Goal: Information Seeking & Learning: Check status

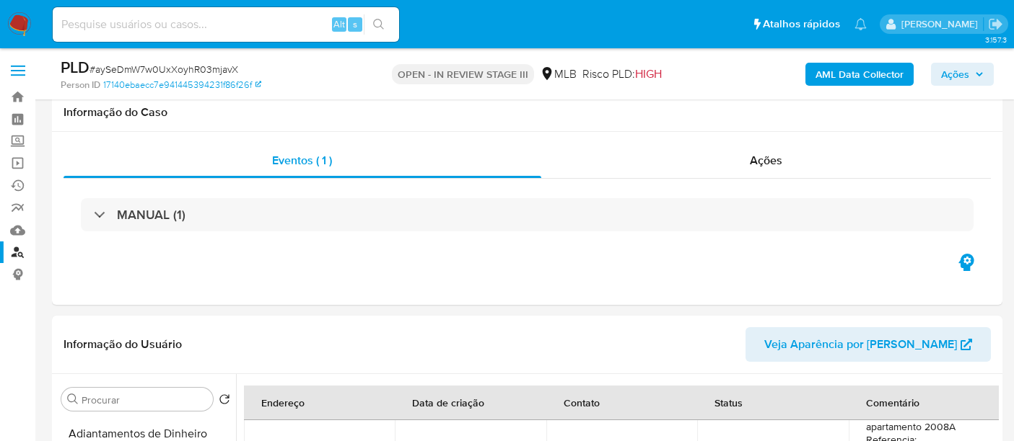
select select "10"
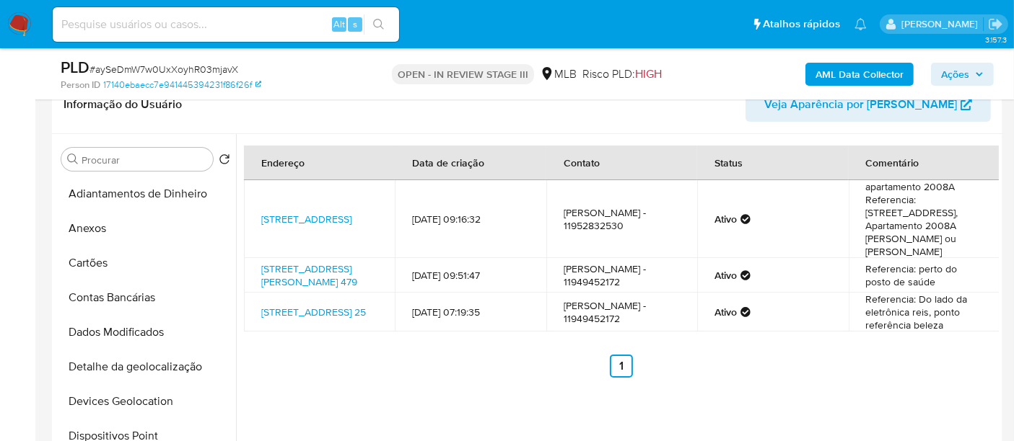
scroll to position [80, 0]
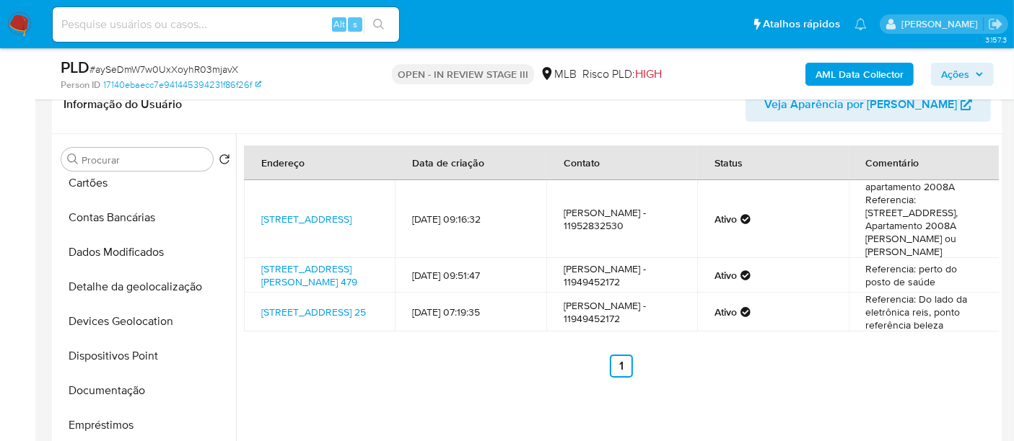
click at [185, 27] on input at bounding box center [226, 24] width 346 height 19
paste input "2447738339"
type input "2447738339"
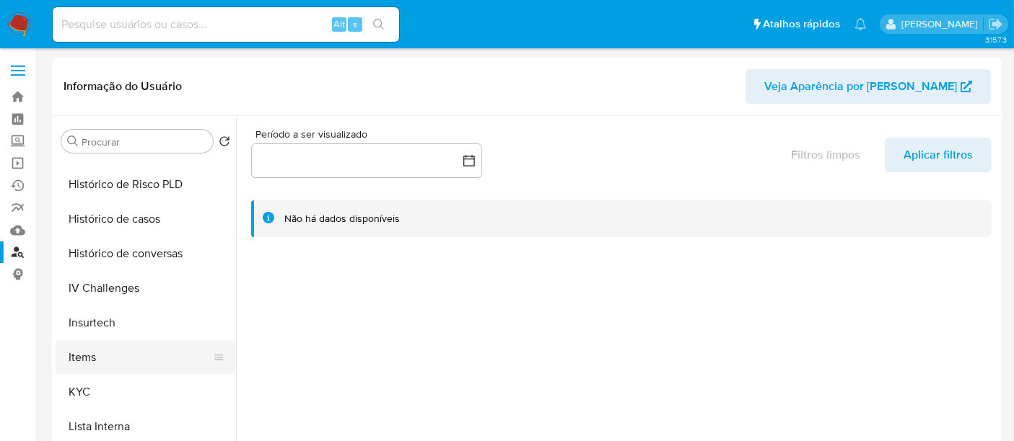
select select "10"
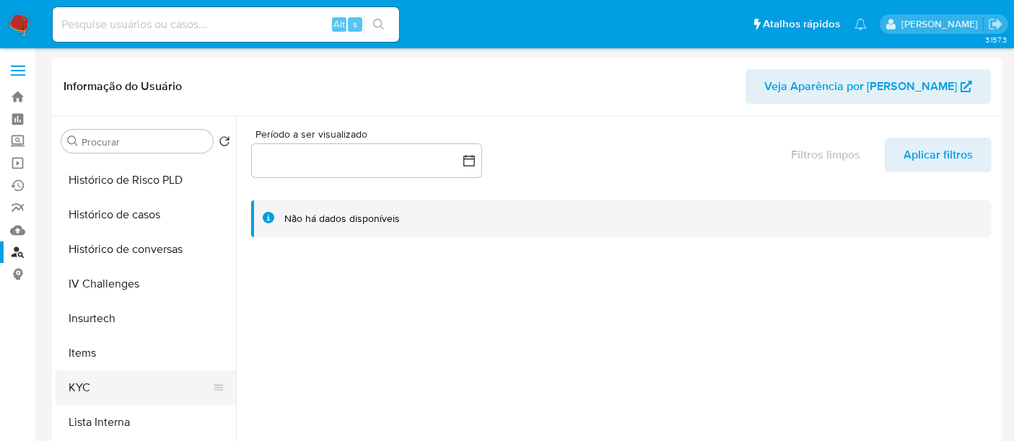
click at [73, 388] on button "KYC" at bounding box center [140, 388] width 169 height 35
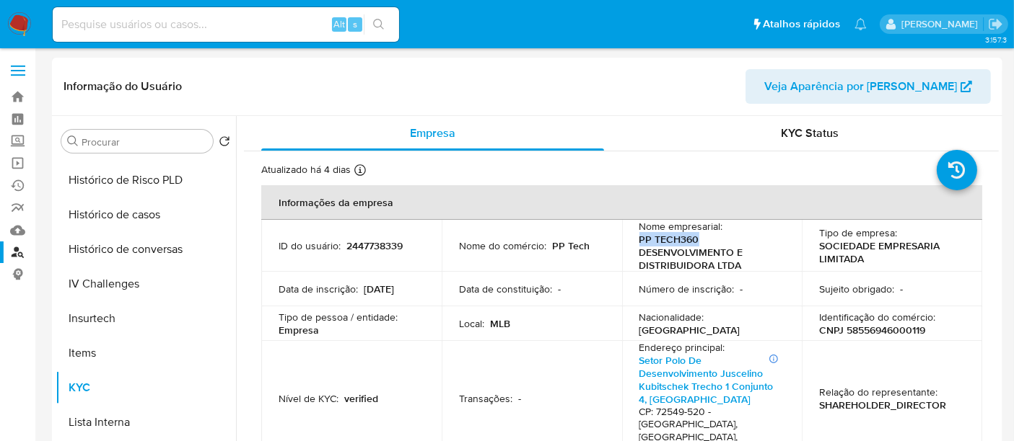
drag, startPoint x: 636, startPoint y: 242, endPoint x: 706, endPoint y: 234, distance: 70.3
click at [706, 234] on p "PP TECH360 DESENVOLVIMENTO E DISTRIBUIDORA LTDA" at bounding box center [709, 252] width 140 height 39
copy p "PP TECH360"
click at [866, 333] on p "CNPJ 58556946000119" at bounding box center [872, 330] width 106 height 13
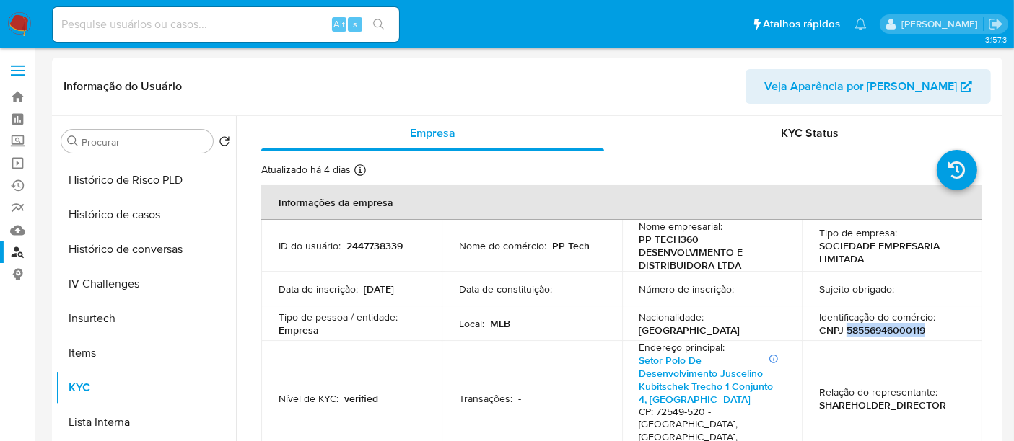
copy p "58556946000119"
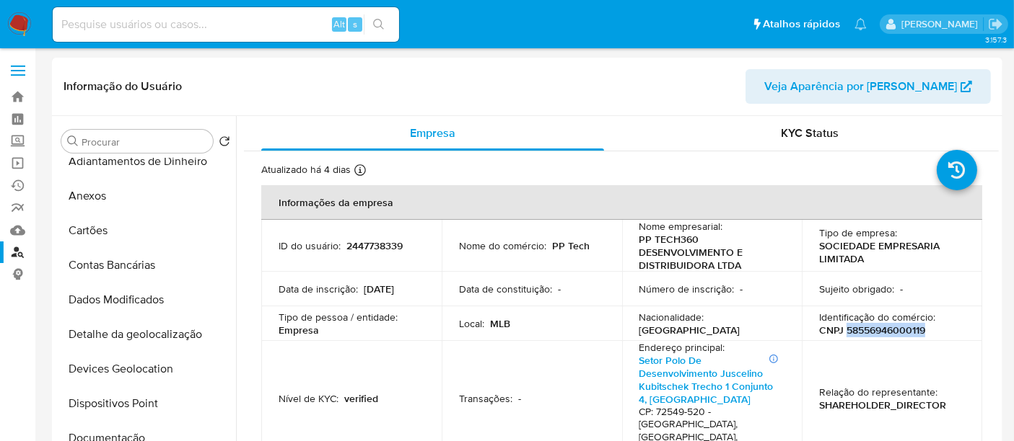
scroll to position [0, 0]
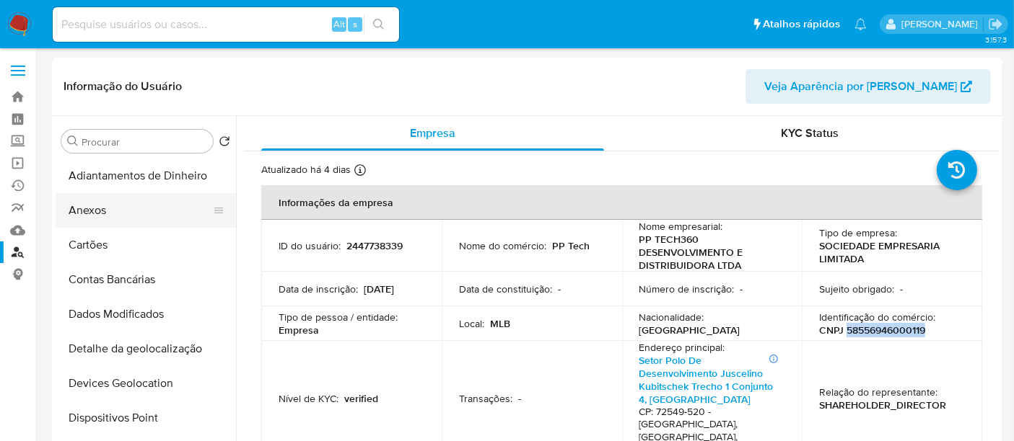
click at [111, 211] on button "Anexos" at bounding box center [140, 210] width 169 height 35
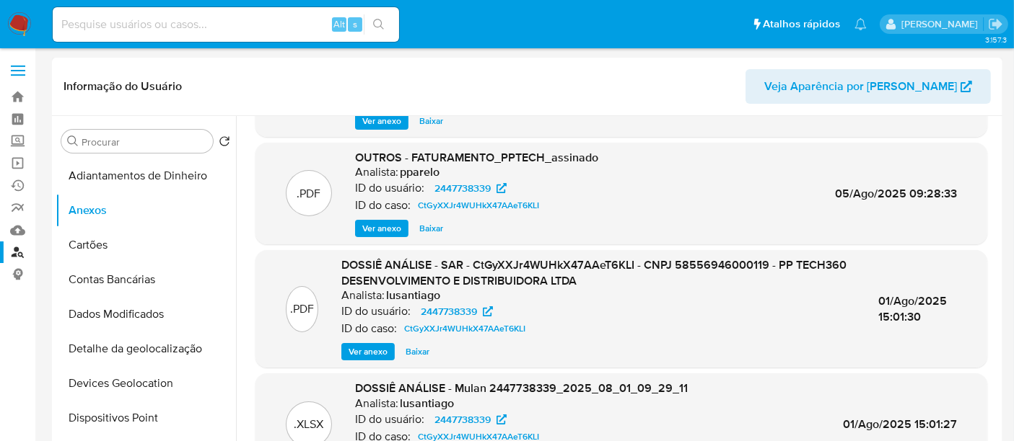
scroll to position [97, 0]
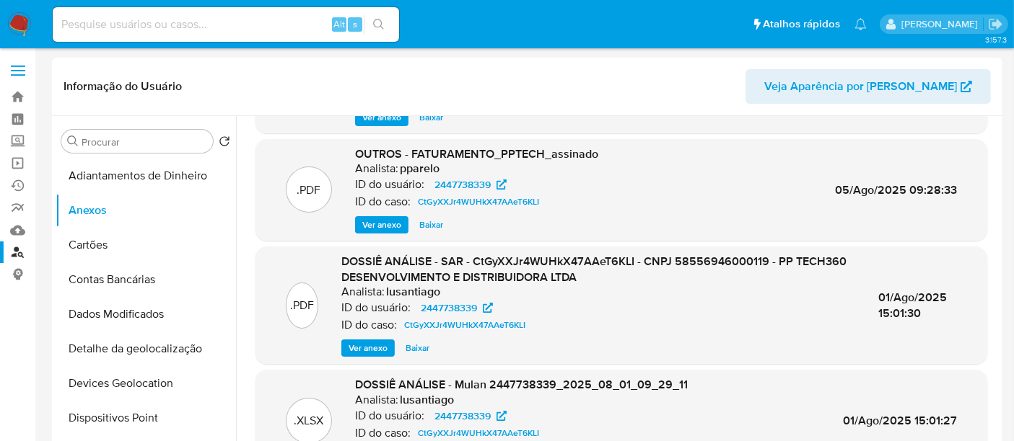
click at [384, 224] on span "Ver anexo" at bounding box center [381, 225] width 39 height 14
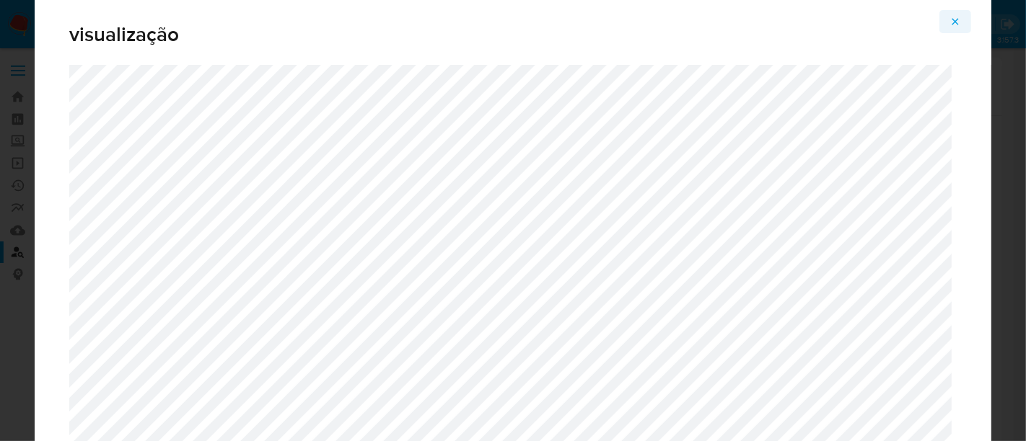
click at [954, 21] on icon "Attachment preview" at bounding box center [955, 21] width 6 height 6
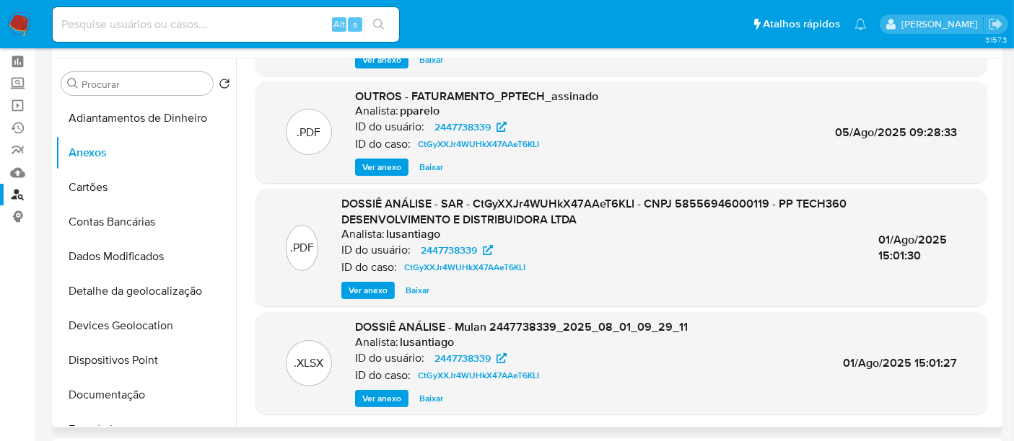
scroll to position [80, 0]
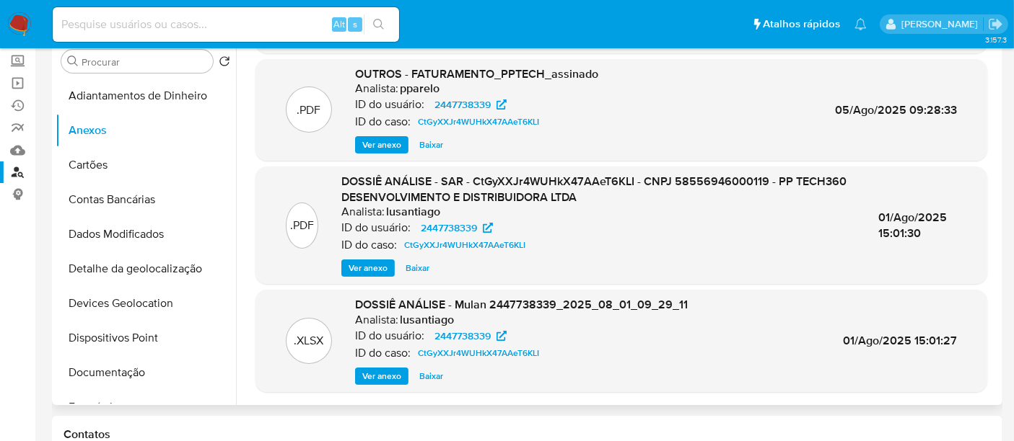
click at [377, 266] on span "Ver anexo" at bounding box center [367, 268] width 39 height 14
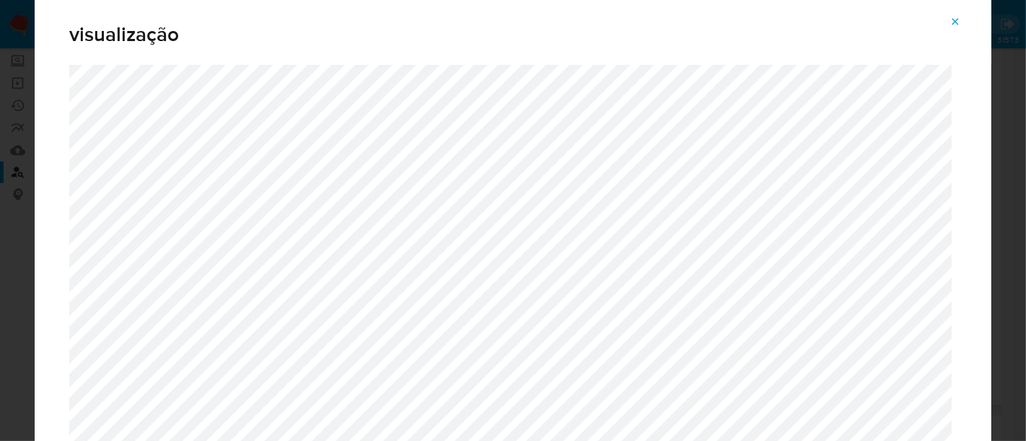
click at [954, 25] on icon "Attachment preview" at bounding box center [955, 22] width 12 height 12
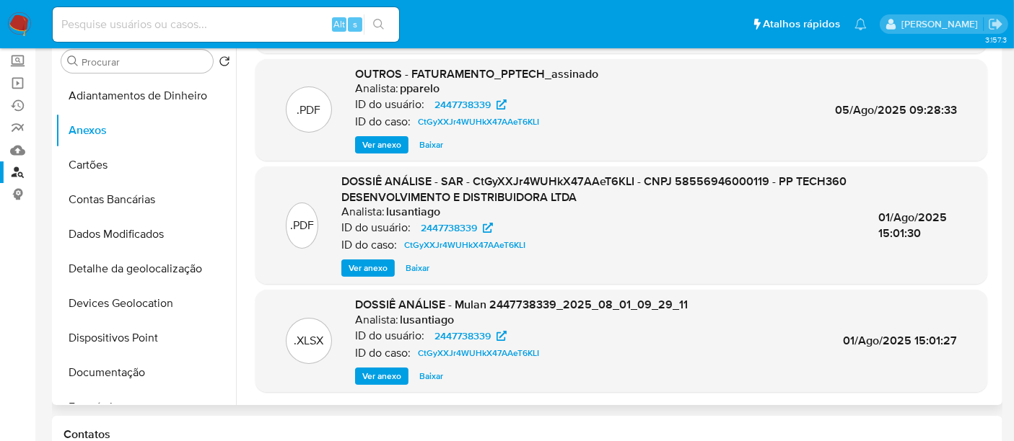
scroll to position [0, 0]
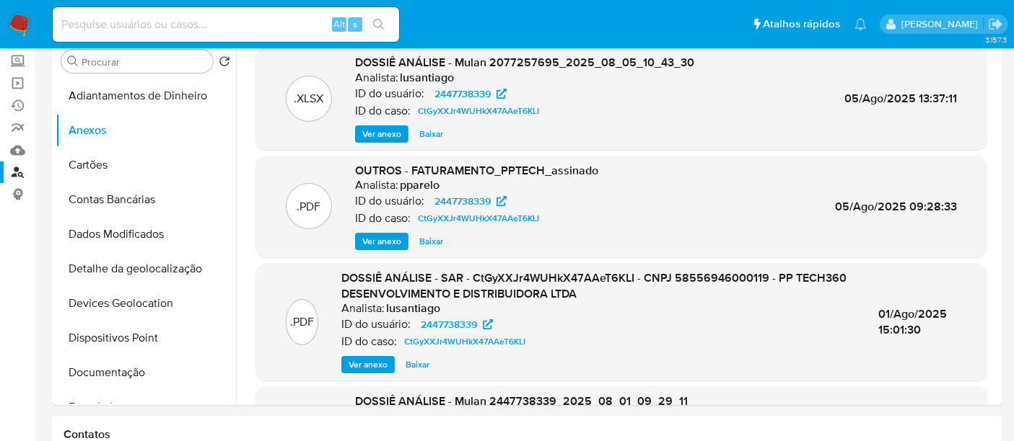
click at [384, 239] on span "Ver anexo" at bounding box center [381, 241] width 39 height 14
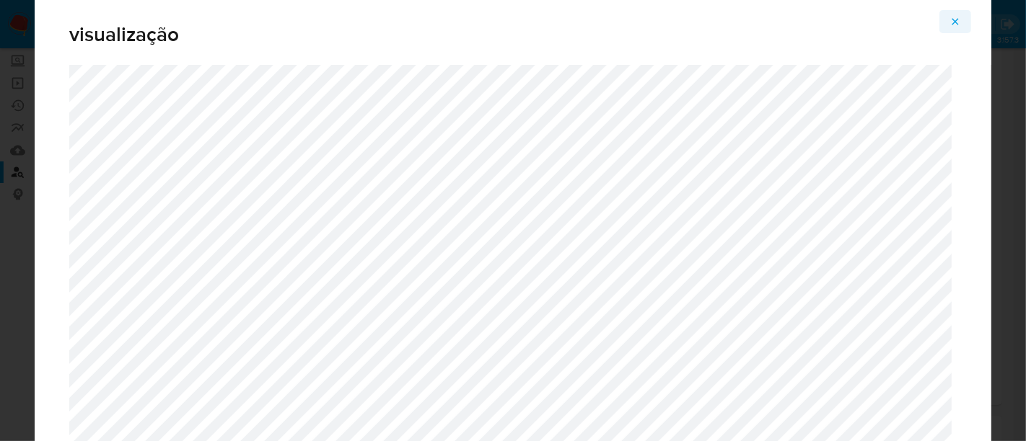
click at [952, 19] on icon "Attachment preview" at bounding box center [955, 22] width 12 height 12
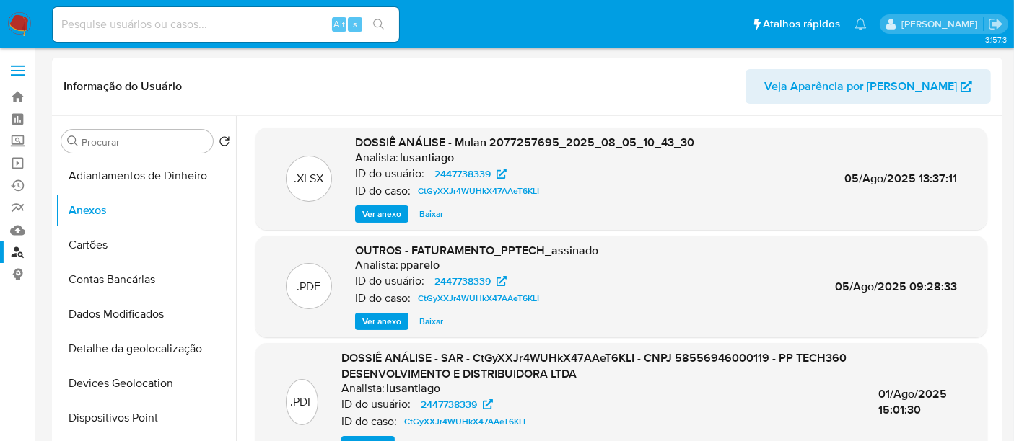
scroll to position [80, 0]
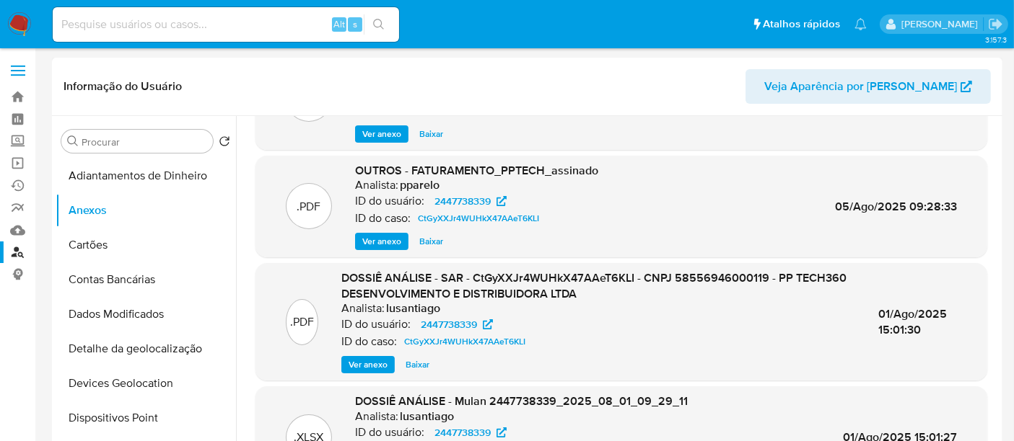
click at [361, 366] on span "Ver anexo" at bounding box center [367, 365] width 39 height 14
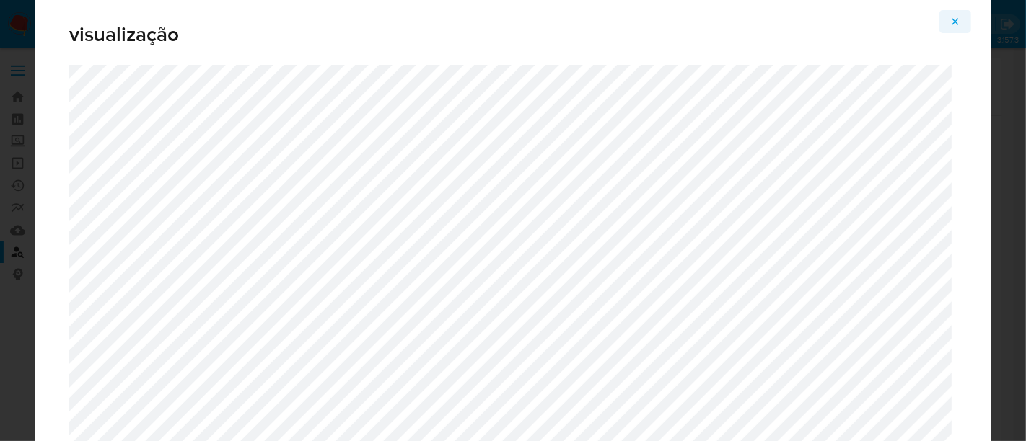
click at [954, 23] on icon "Attachment preview" at bounding box center [955, 21] width 6 height 6
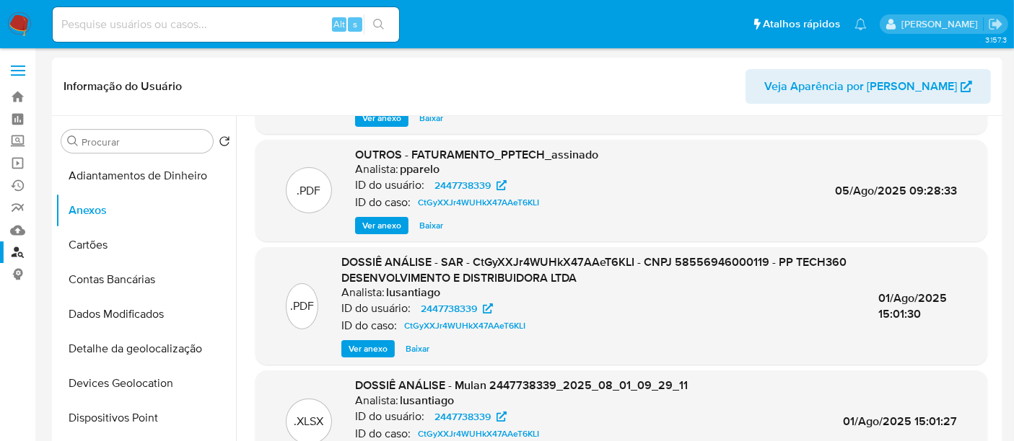
scroll to position [97, 0]
click at [380, 346] on span "Ver anexo" at bounding box center [367, 348] width 39 height 14
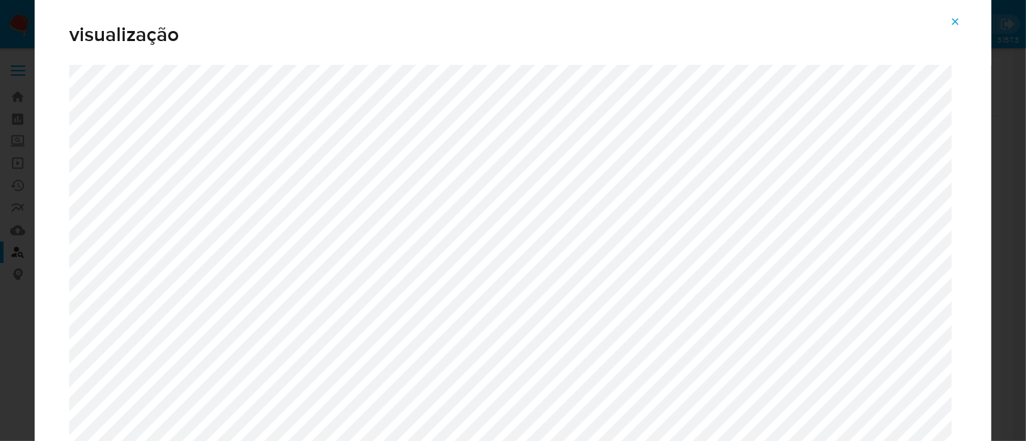
click at [953, 23] on icon "Attachment preview" at bounding box center [955, 22] width 12 height 12
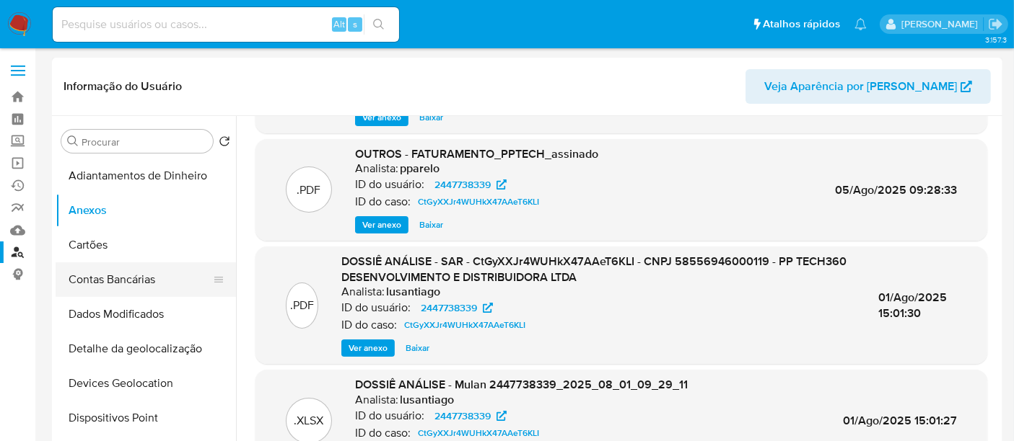
scroll to position [160, 0]
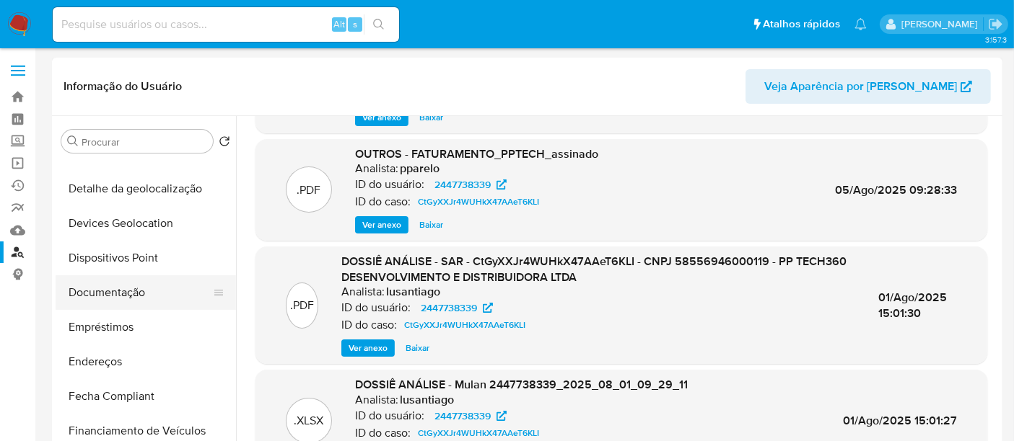
click at [107, 296] on button "Documentação" at bounding box center [140, 293] width 169 height 35
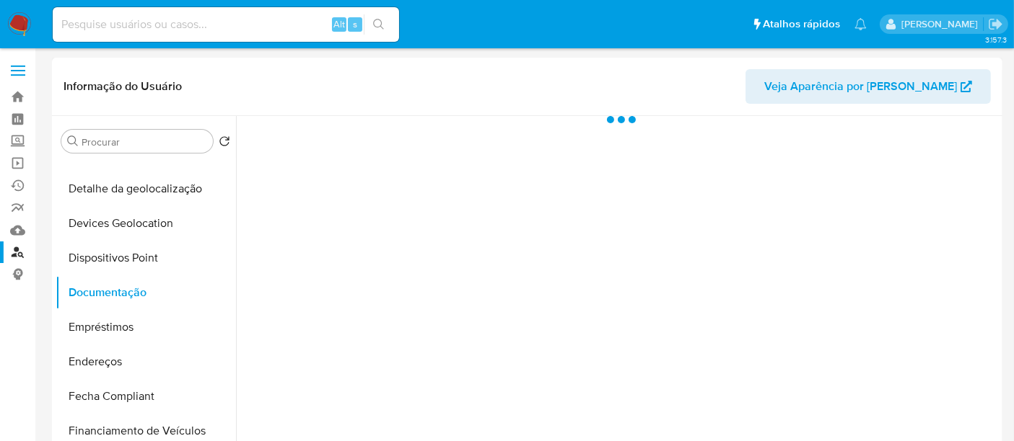
scroll to position [0, 0]
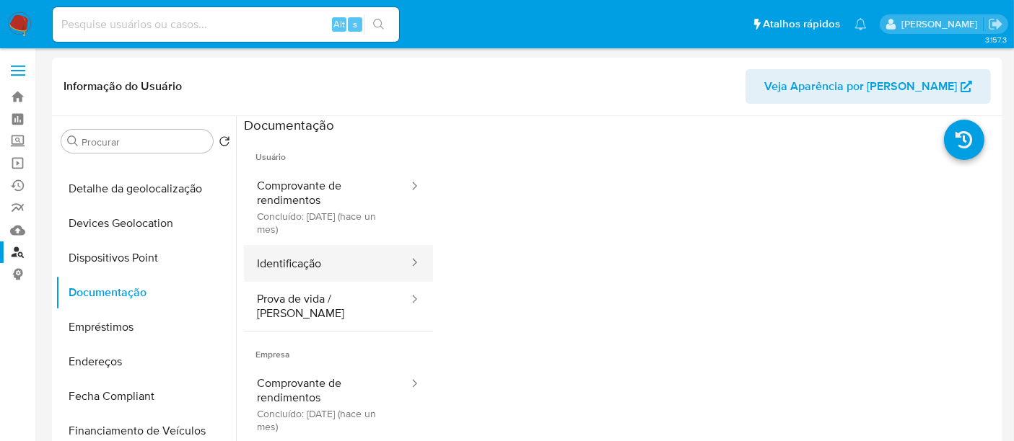
click at [271, 260] on button "Identificação" at bounding box center [327, 263] width 166 height 37
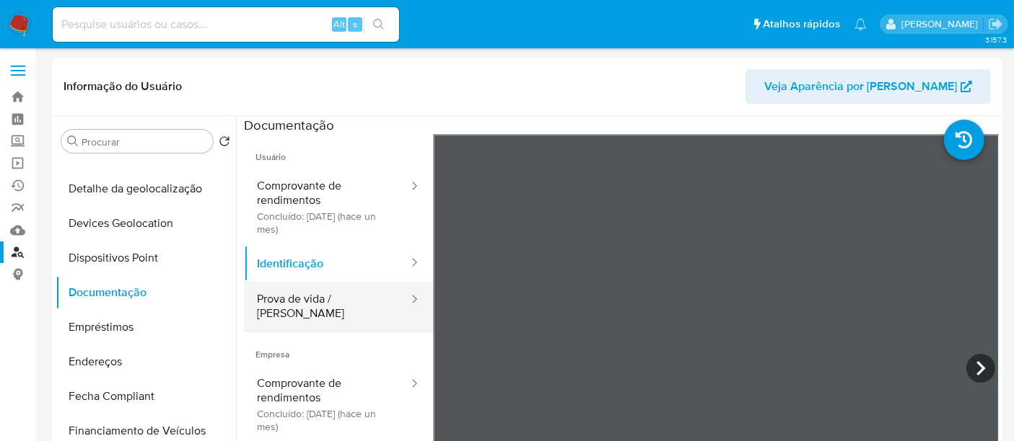
click at [282, 304] on button "Prova de vida / [PERSON_NAME]" at bounding box center [327, 306] width 166 height 49
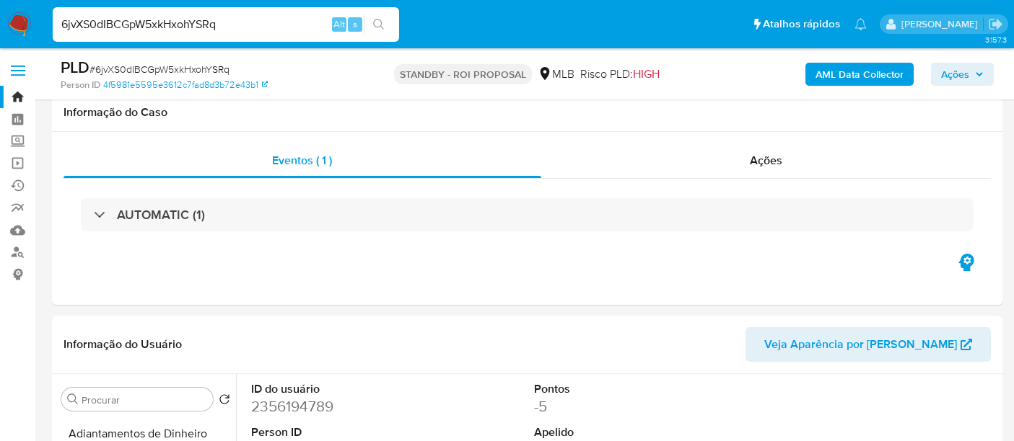
select select "10"
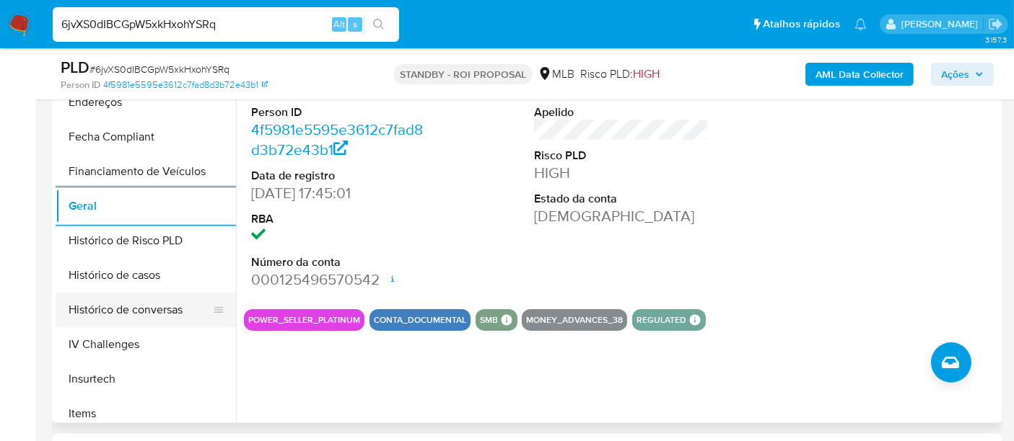
scroll to position [117, 0]
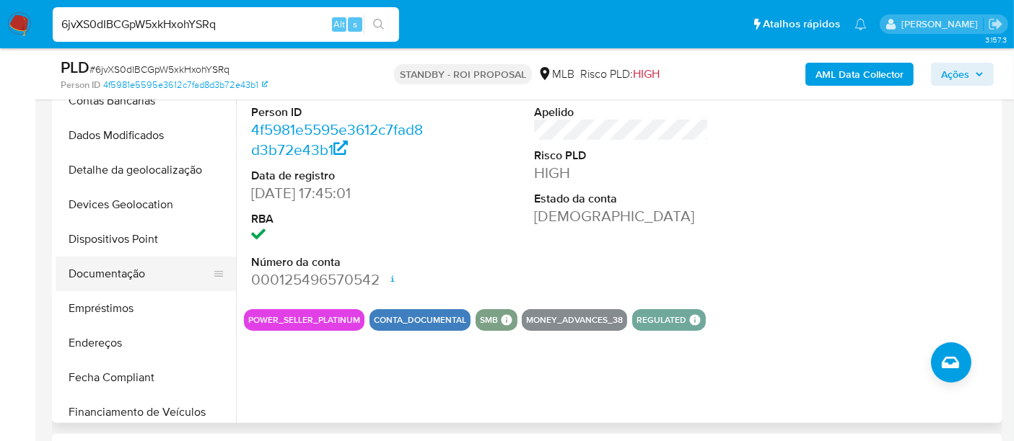
click at [129, 273] on button "Documentação" at bounding box center [140, 274] width 169 height 35
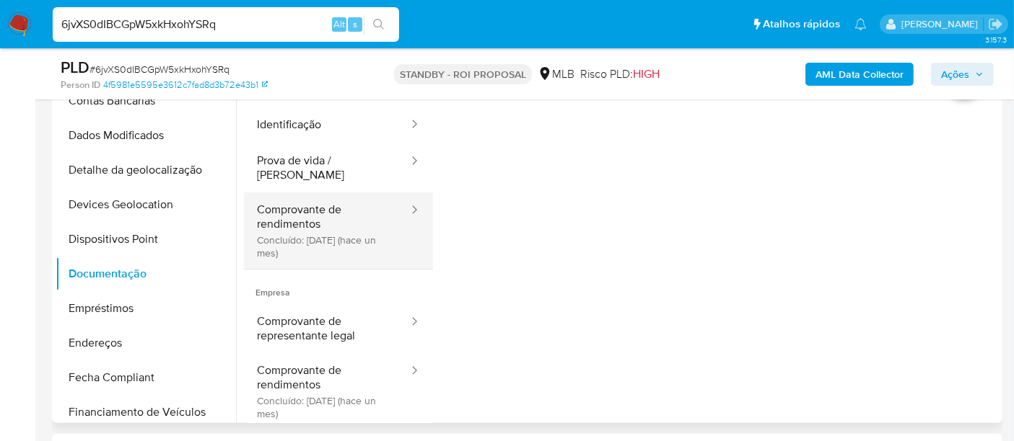
click at [309, 211] on button "Comprovante de rendimentos Concluído: [DATE] (hace un mes)" at bounding box center [327, 231] width 166 height 76
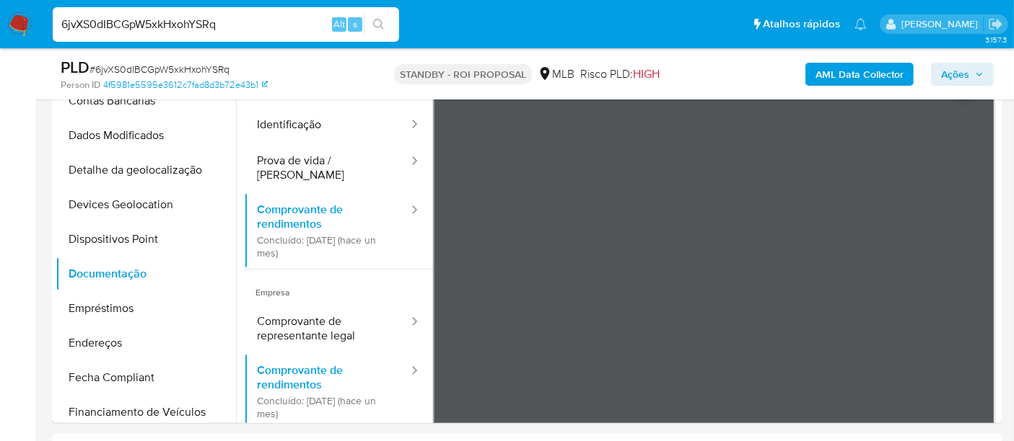
click at [196, 13] on div "6jvXS0dIBCGpW5xkHxohYSRq Alt s" at bounding box center [226, 24] width 346 height 35
click at [196, 19] on input "6jvXS0dIBCGpW5xkHxohYSRq" at bounding box center [226, 24] width 346 height 19
paste input "jUGViYGfN0zVQHyDB5OpBHfY"
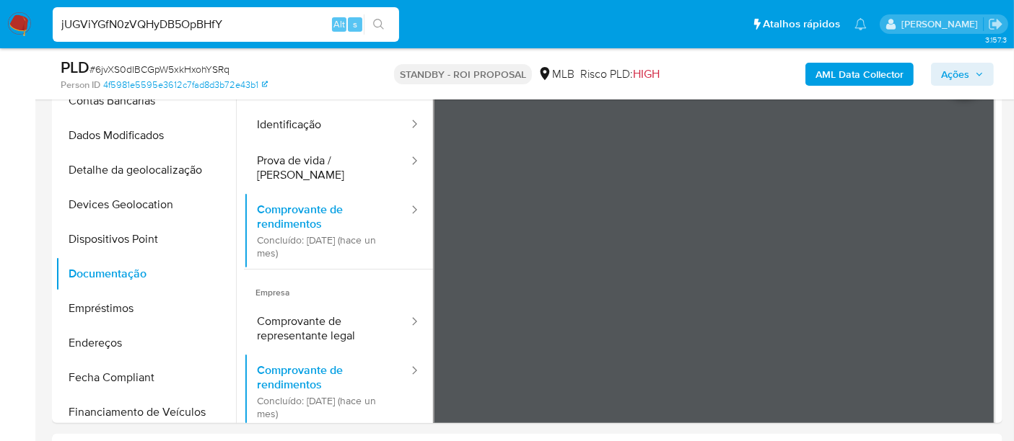
type input "jUGViYGfN0zVQHyDB5OpBHfY"
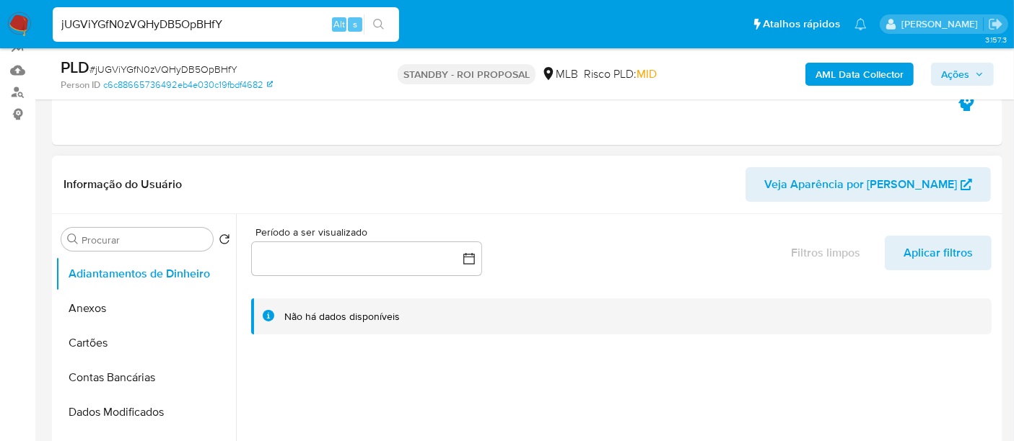
select select "10"
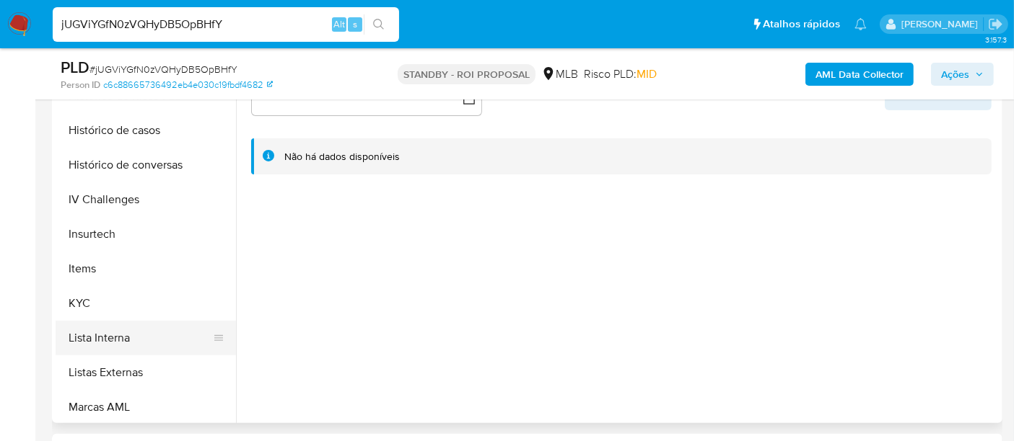
scroll to position [560, 0]
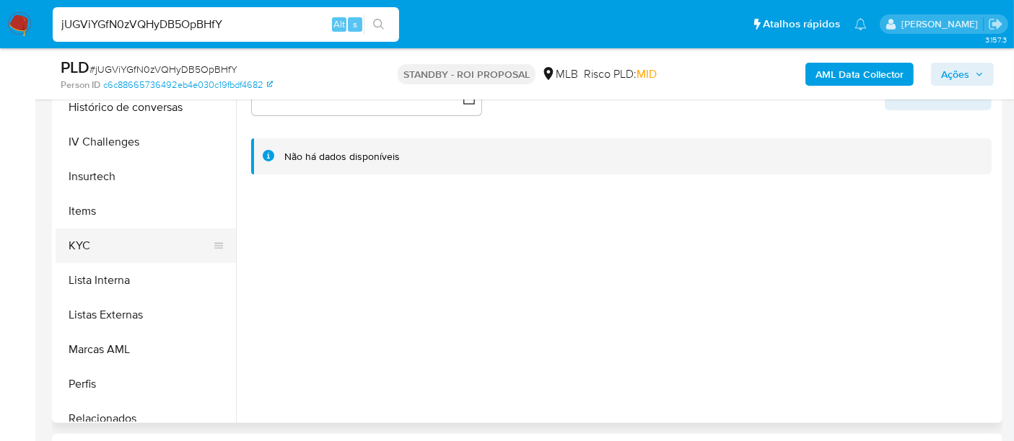
click at [79, 242] on button "KYC" at bounding box center [140, 246] width 169 height 35
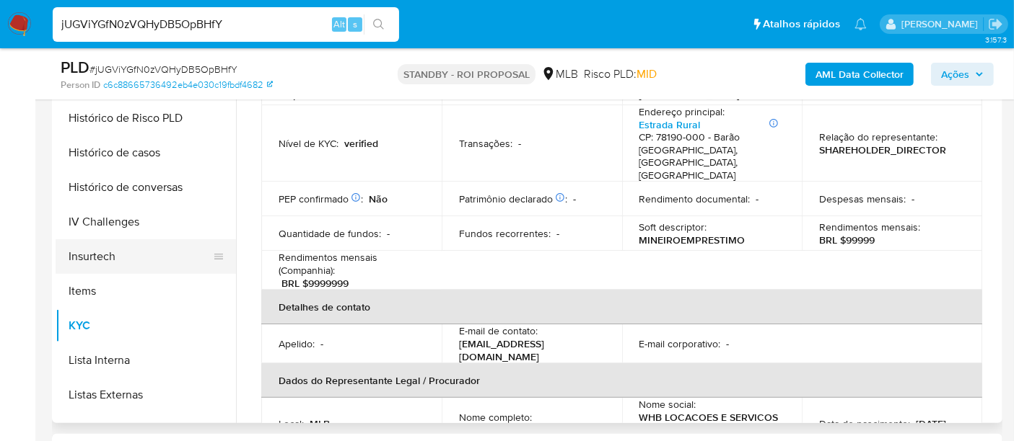
scroll to position [400, 0]
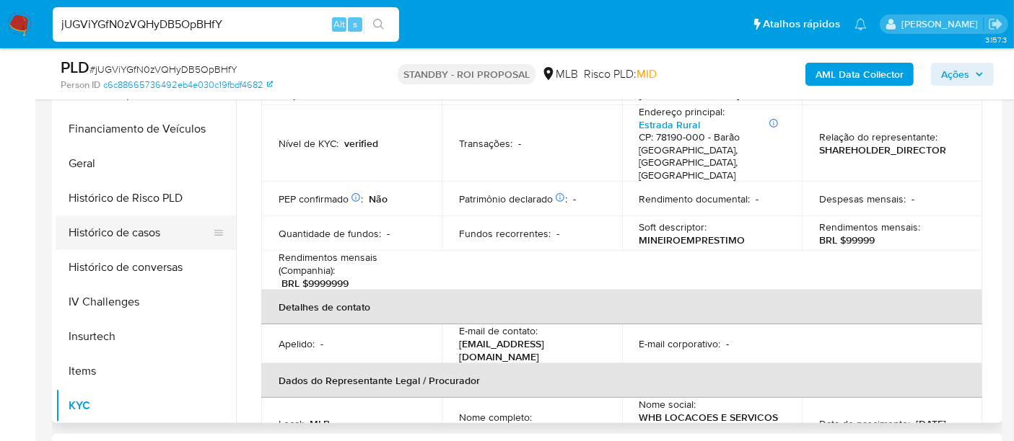
click at [162, 237] on button "Histórico de casos" at bounding box center [140, 233] width 169 height 35
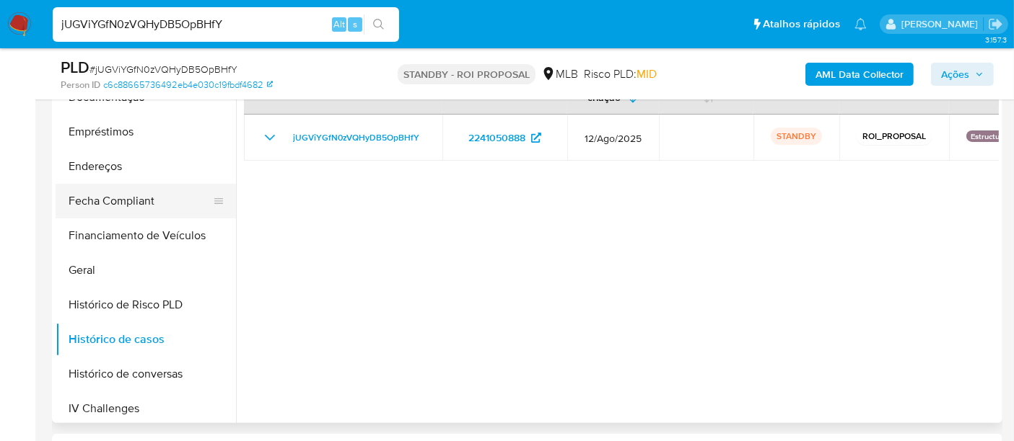
scroll to position [160, 0]
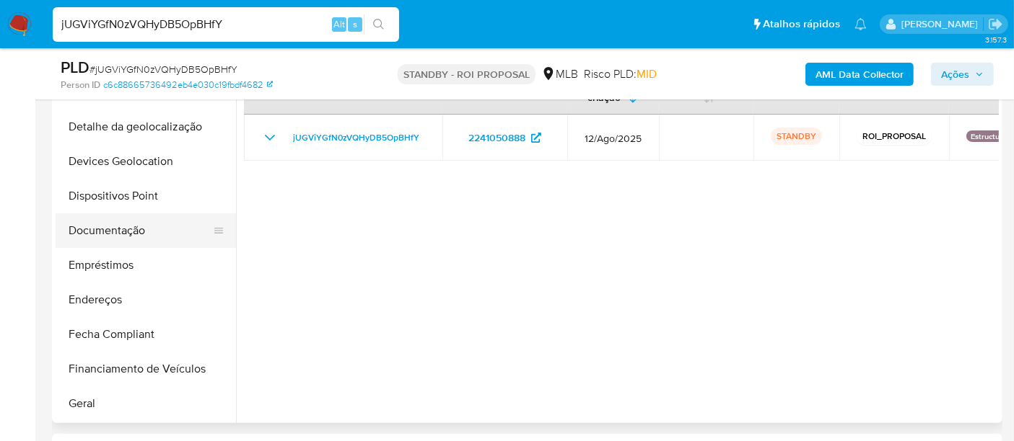
click at [119, 220] on button "Documentação" at bounding box center [140, 231] width 169 height 35
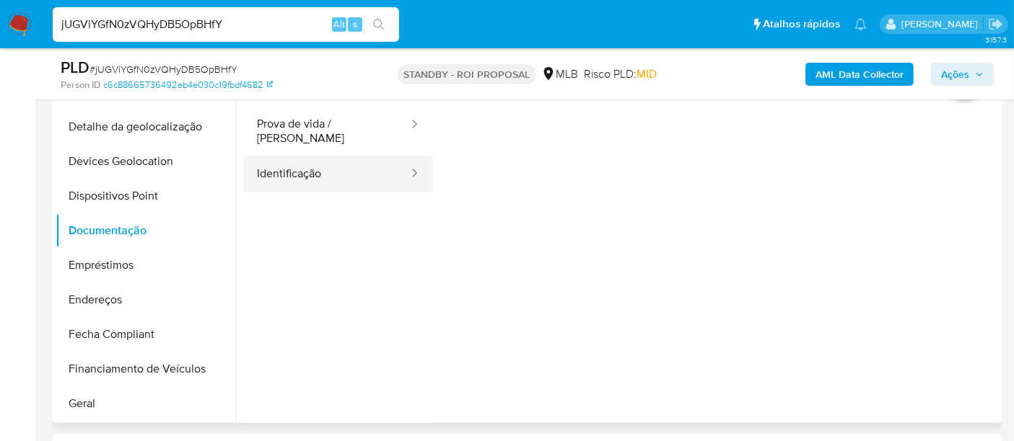
click at [313, 175] on button "Identificação" at bounding box center [327, 174] width 166 height 37
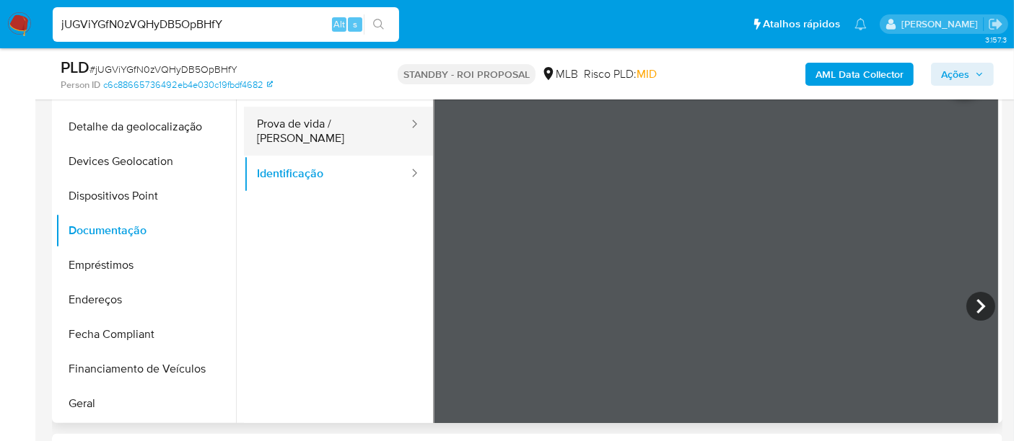
click at [346, 141] on button "Prova de vida / [PERSON_NAME]" at bounding box center [327, 131] width 166 height 49
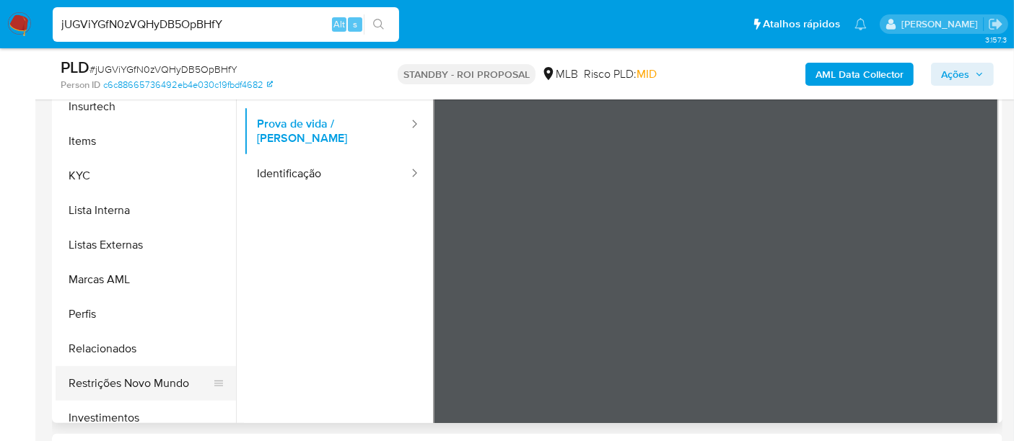
scroll to position [678, 0]
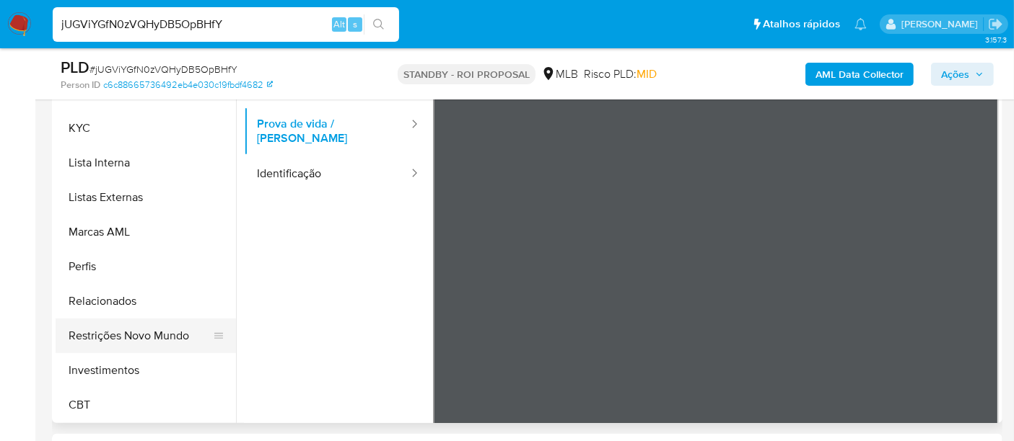
click at [152, 330] on button "Restrições Novo Mundo" at bounding box center [140, 336] width 169 height 35
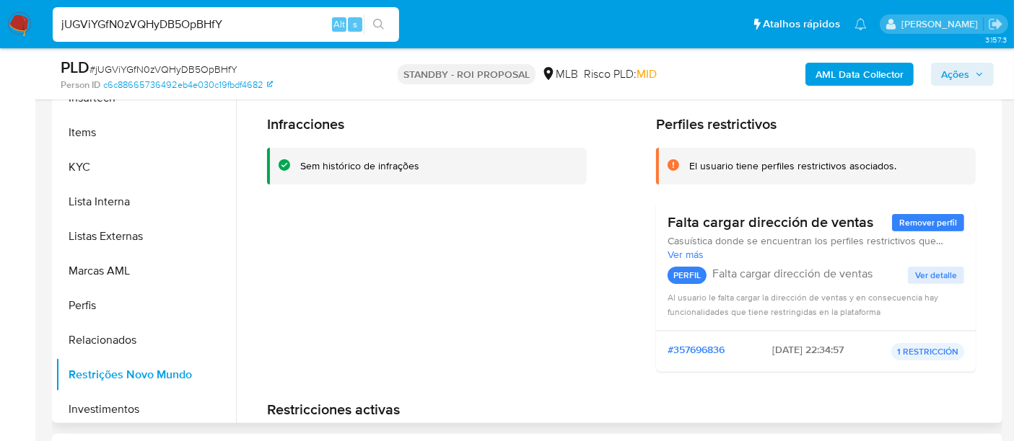
scroll to position [438, 0]
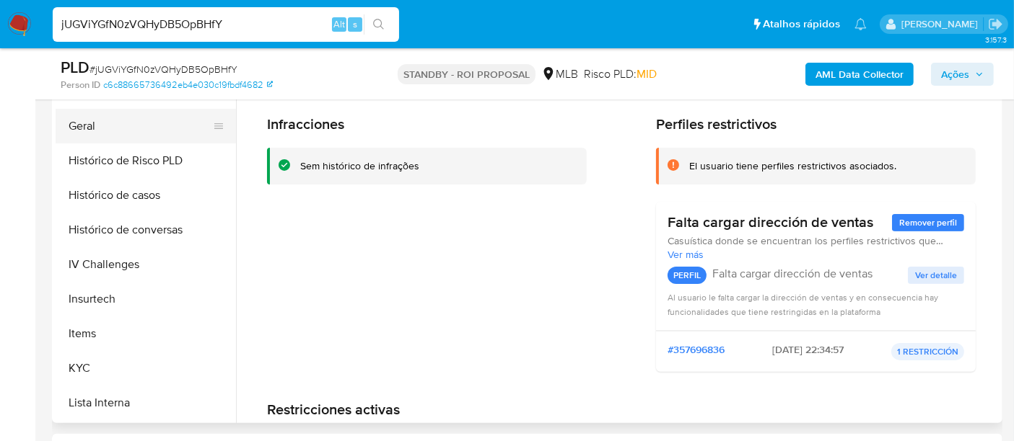
click at [84, 129] on button "Geral" at bounding box center [140, 126] width 169 height 35
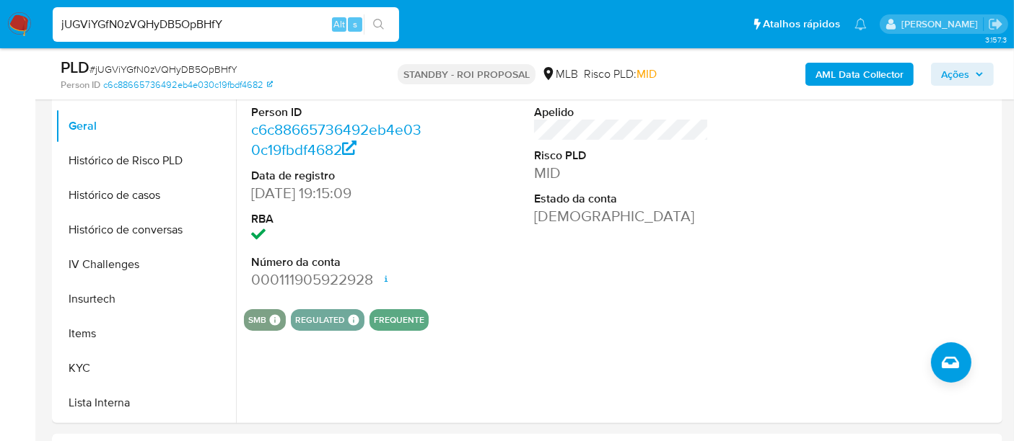
click at [219, 25] on input "jUGViYGfN0zVQHyDB5OpBHfY" at bounding box center [226, 24] width 346 height 19
paste input "fgyak4dIXKc3fkNWR4URsZWI"
type input "fgyak4dIXKc3fkNWR4URsZWI"
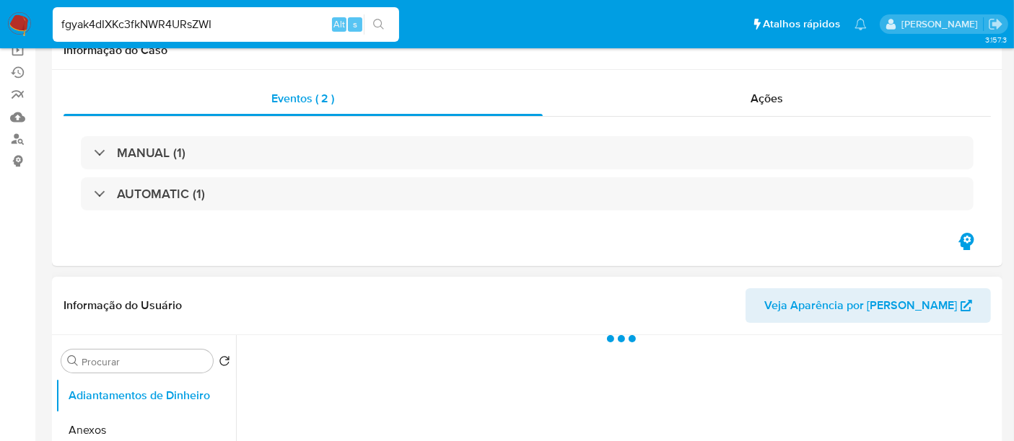
scroll to position [320, 0]
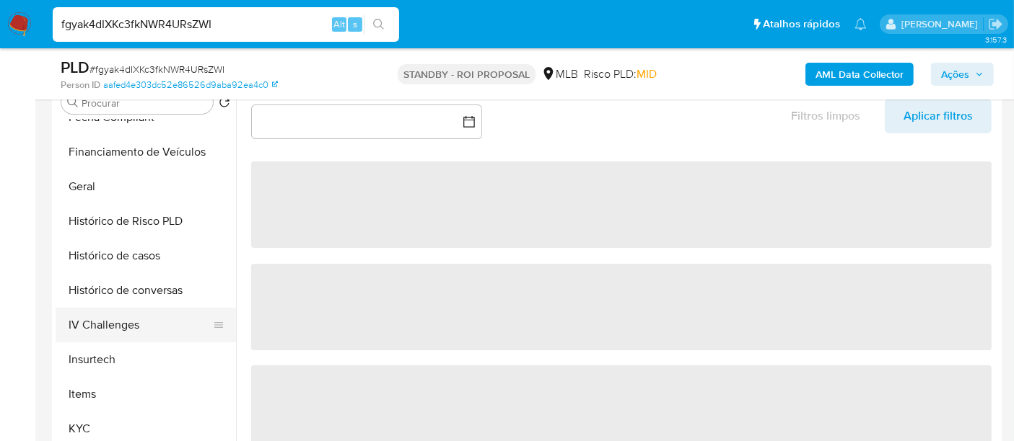
select select "10"
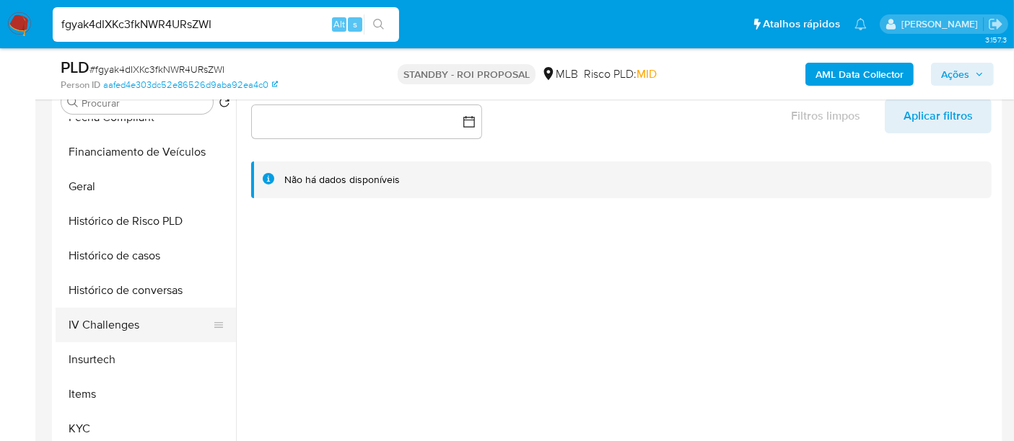
scroll to position [560, 0]
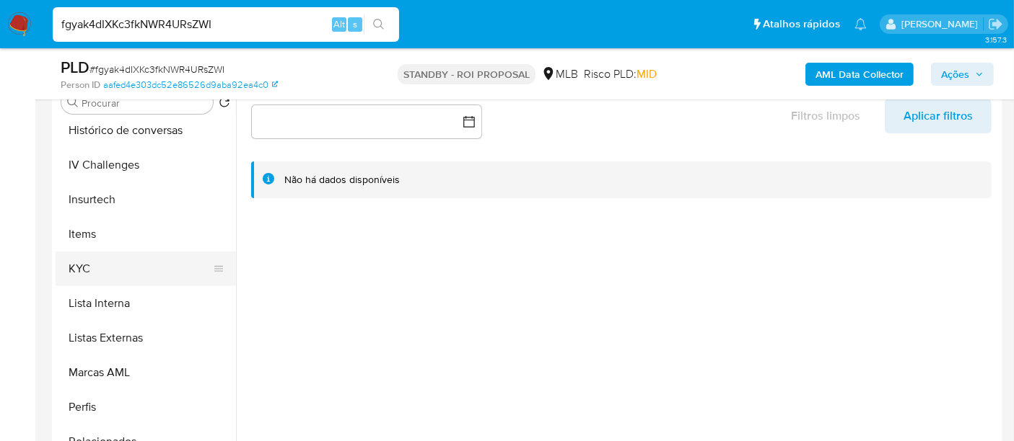
click at [82, 269] on button "KYC" at bounding box center [140, 269] width 169 height 35
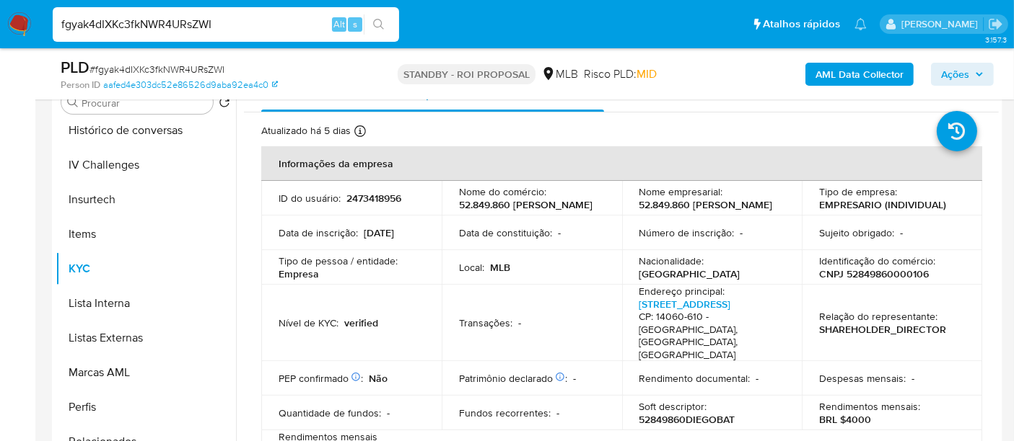
scroll to position [240, 0]
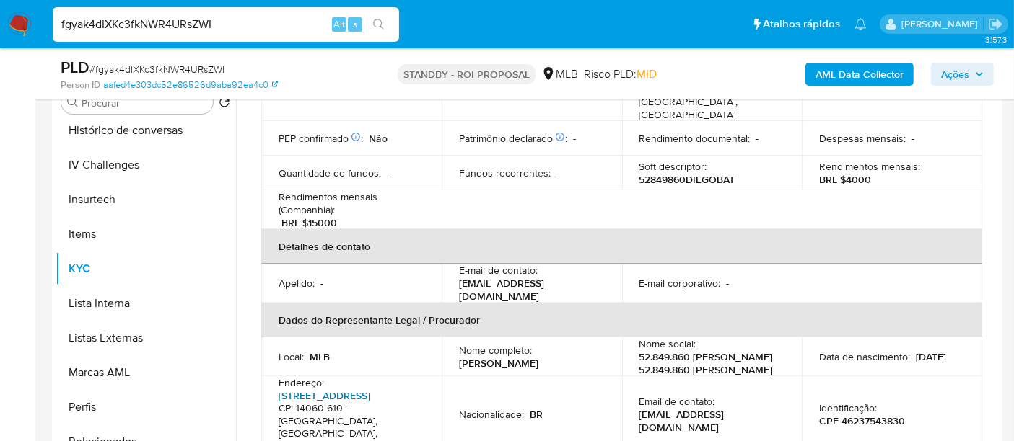
click at [317, 389] on link "[STREET_ADDRESS]" at bounding box center [324, 396] width 92 height 14
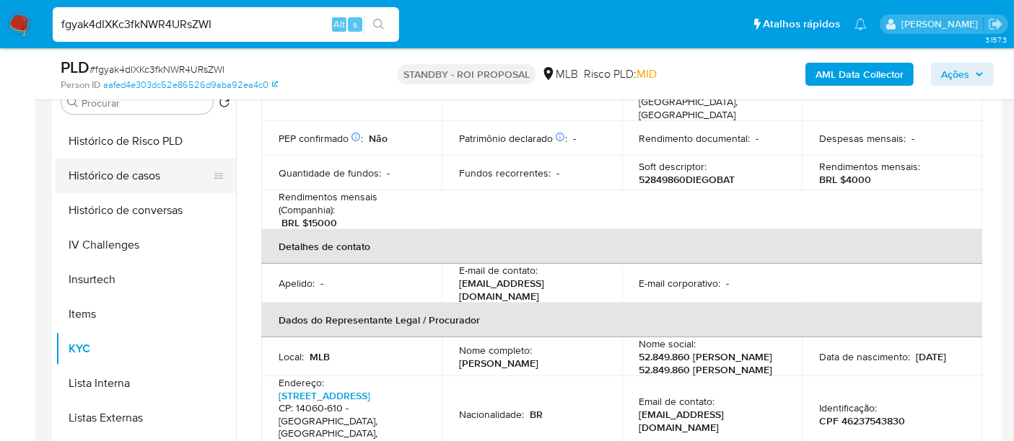
click at [139, 181] on button "Histórico de casos" at bounding box center [140, 176] width 169 height 35
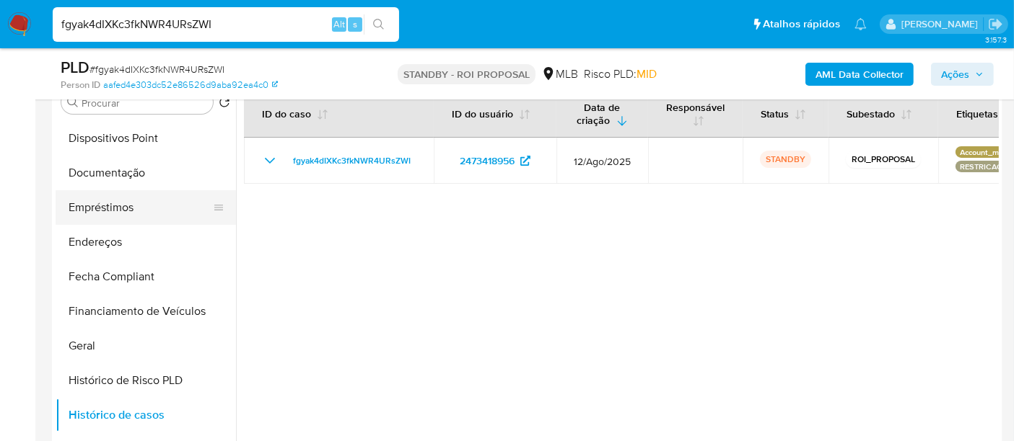
scroll to position [240, 0]
click at [113, 184] on button "Documentação" at bounding box center [140, 174] width 169 height 35
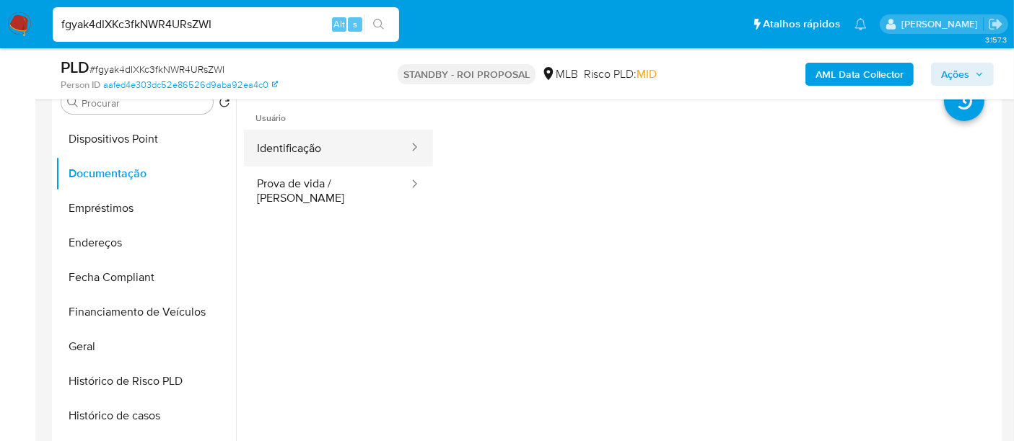
click at [319, 144] on button "Identificação" at bounding box center [327, 148] width 166 height 37
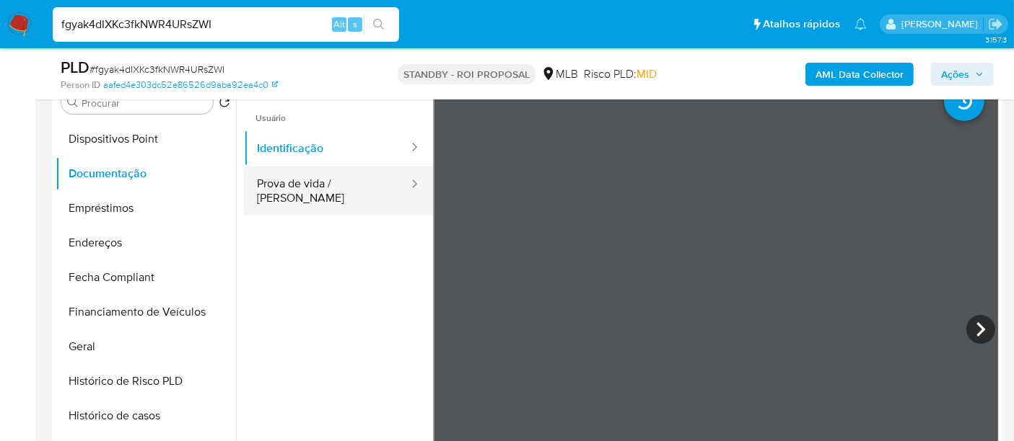
click at [327, 190] on button "Prova de vida / [PERSON_NAME]" at bounding box center [327, 191] width 166 height 49
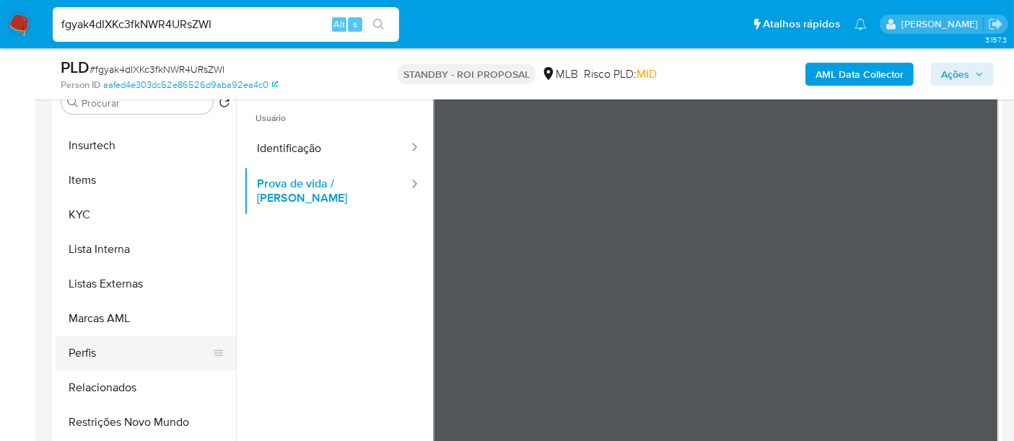
scroll to position [678, 0]
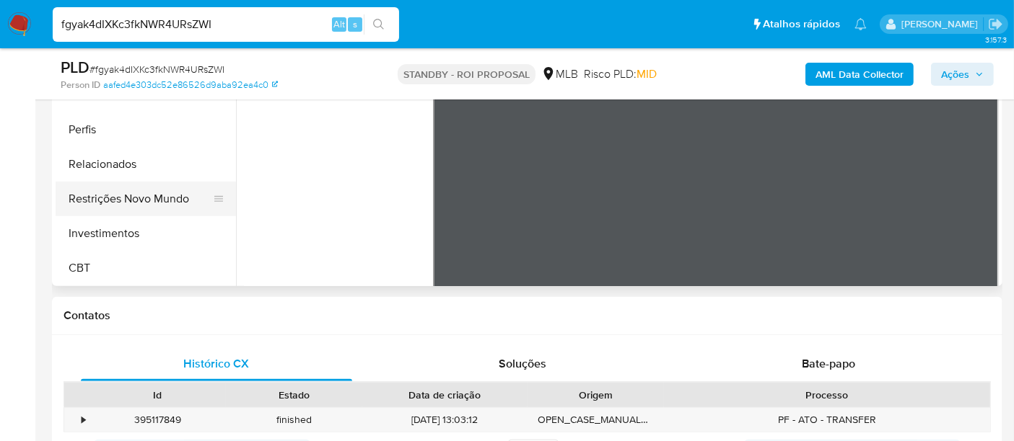
click at [167, 203] on button "Restrições Novo Mundo" at bounding box center [140, 199] width 169 height 35
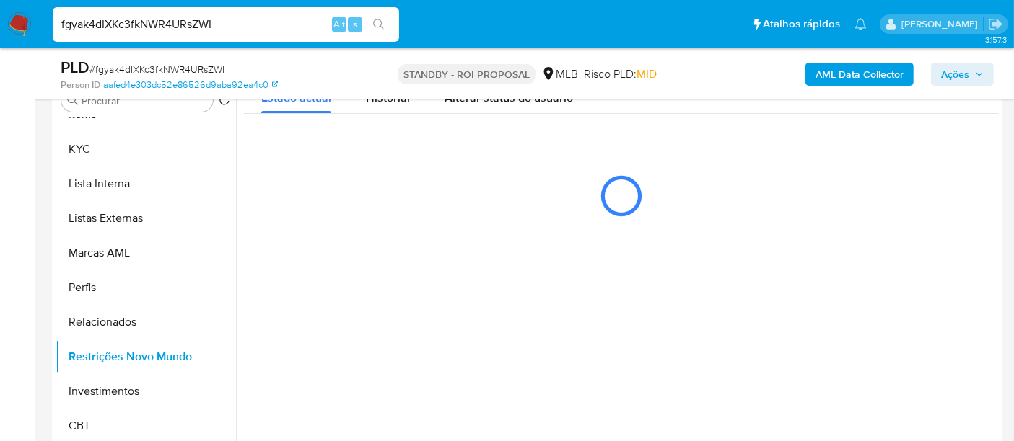
scroll to position [320, 0]
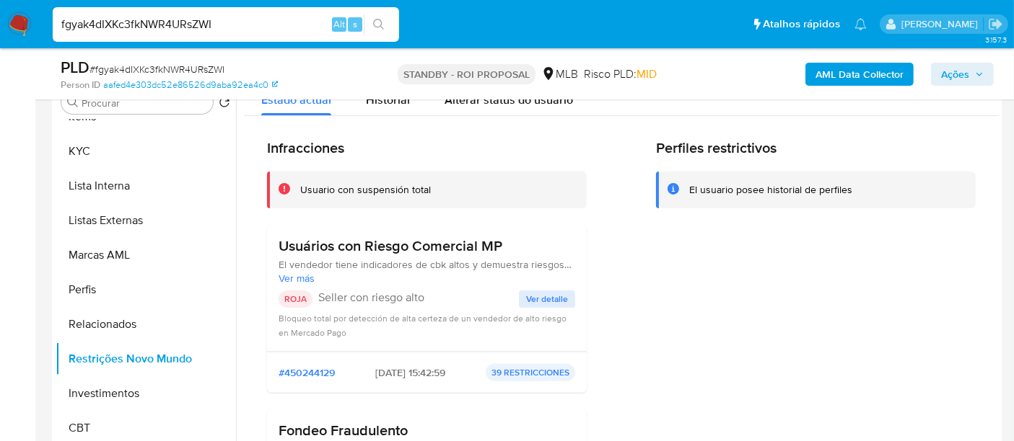
click at [558, 294] on span "Ver detalle" at bounding box center [547, 299] width 42 height 14
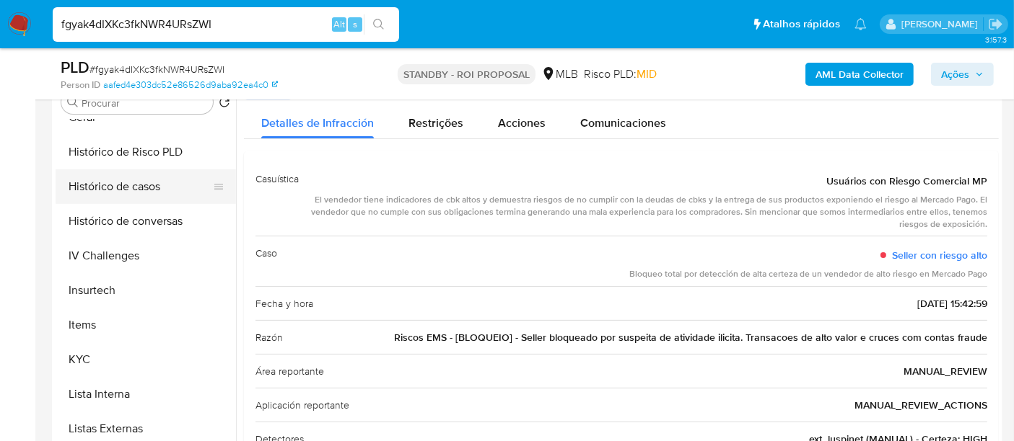
scroll to position [438, 0]
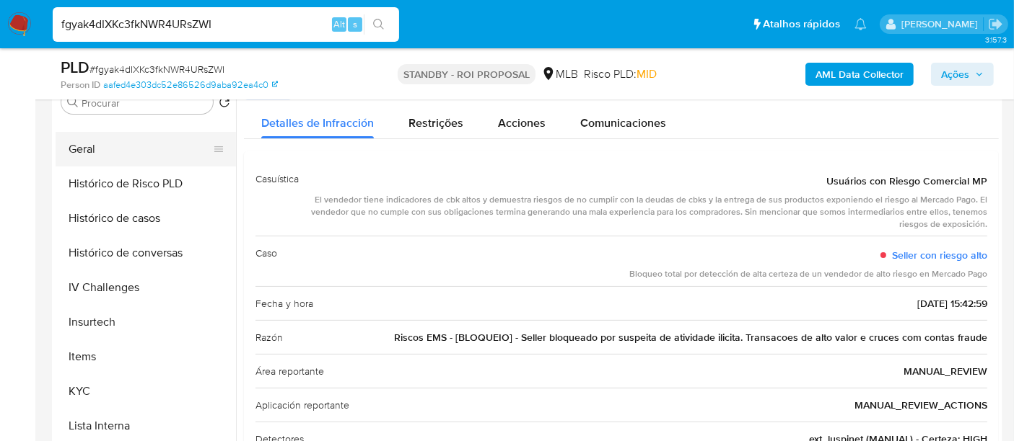
click at [92, 153] on button "Geral" at bounding box center [140, 149] width 169 height 35
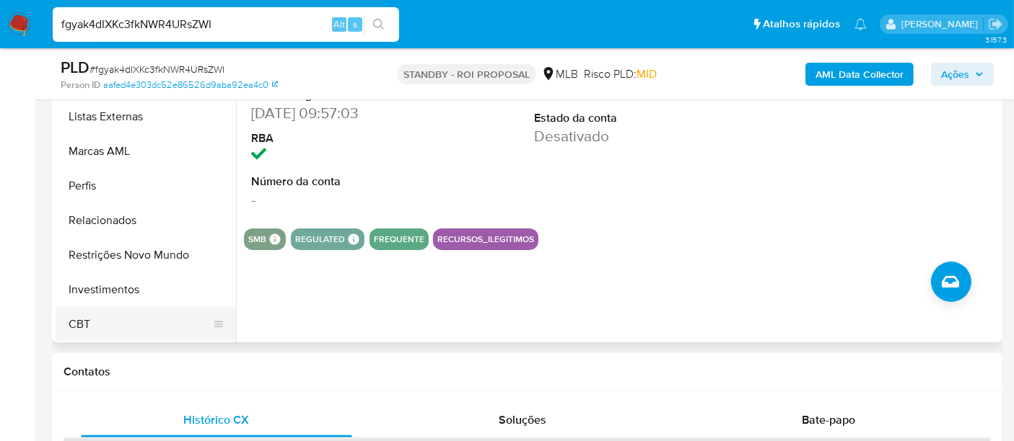
scroll to position [480, 0]
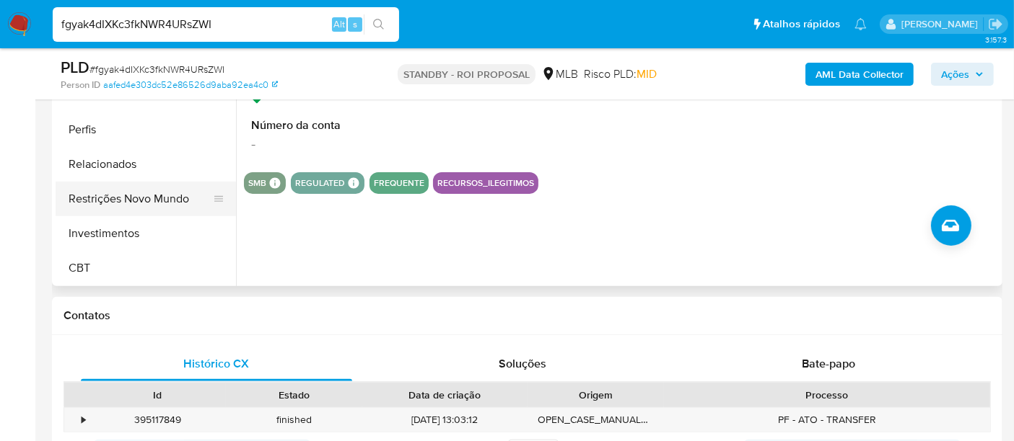
click at [164, 198] on button "Restrições Novo Mundo" at bounding box center [140, 199] width 169 height 35
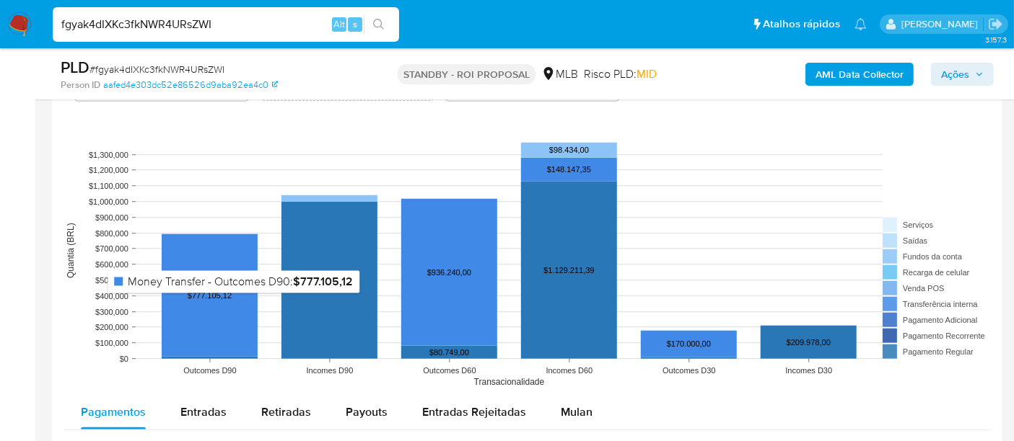
scroll to position [721, 0]
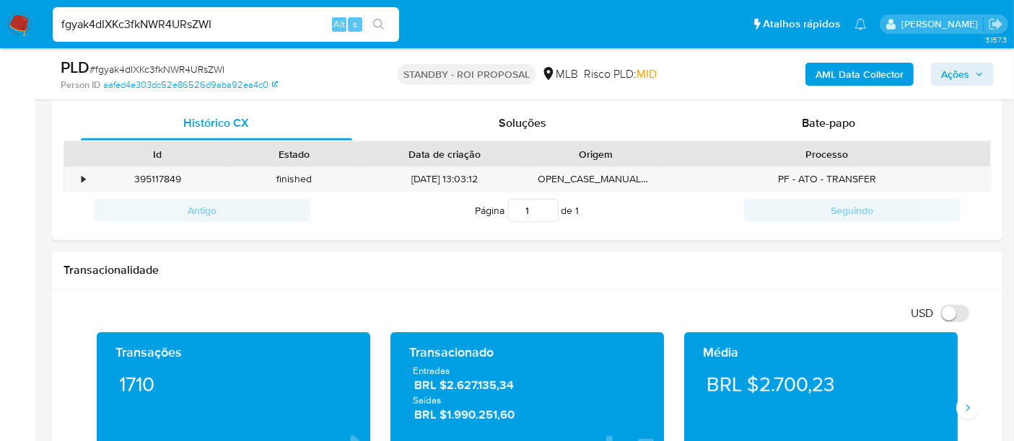
click at [195, 32] on input "fgyak4dIXKc3fkNWR4URsZWI" at bounding box center [226, 24] width 346 height 19
click at [193, 31] on input "fgyak4dIXKc3fkNWR4URsZWI" at bounding box center [226, 24] width 346 height 19
paste input "K08WfL8khh9o7WbndaMPh8hg"
type input "K08WfL8khh9o7WbndaMPh8hg"
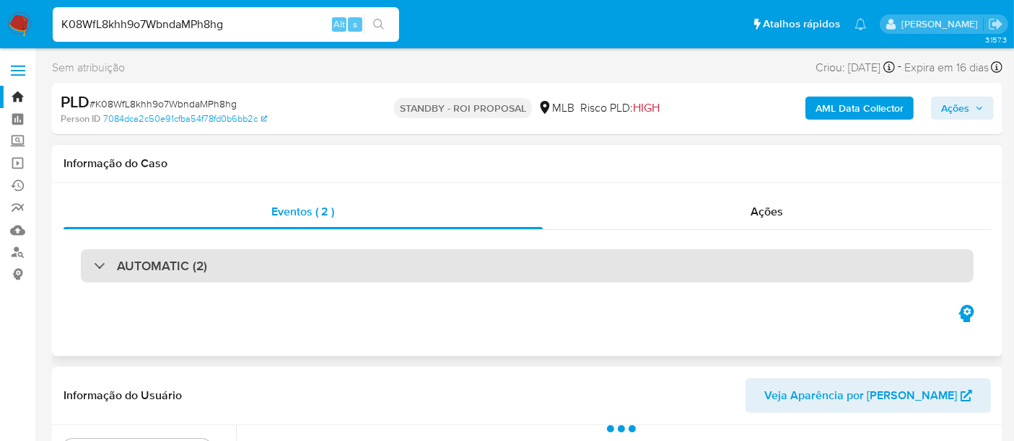
select select "10"
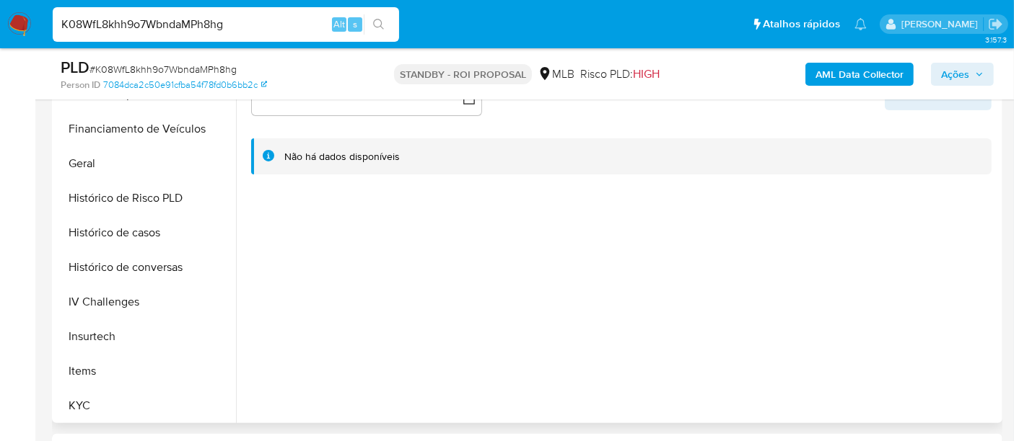
scroll to position [560, 0]
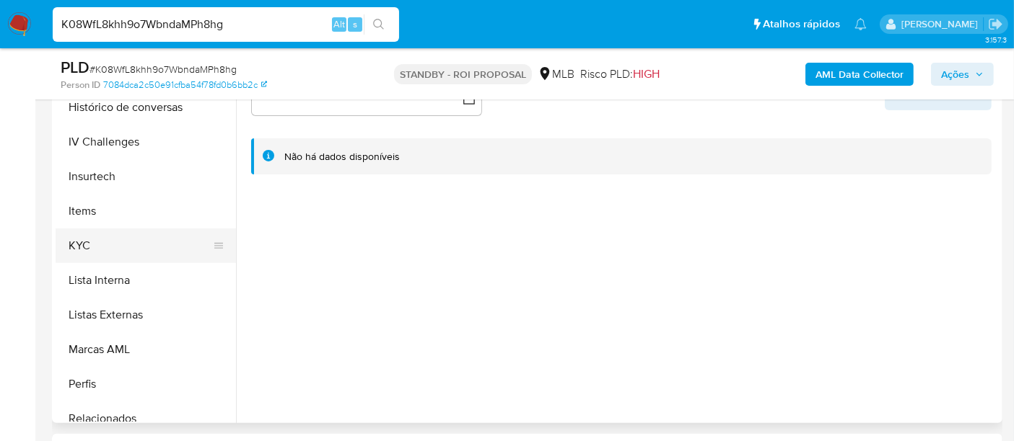
click at [76, 243] on button "KYC" at bounding box center [140, 246] width 169 height 35
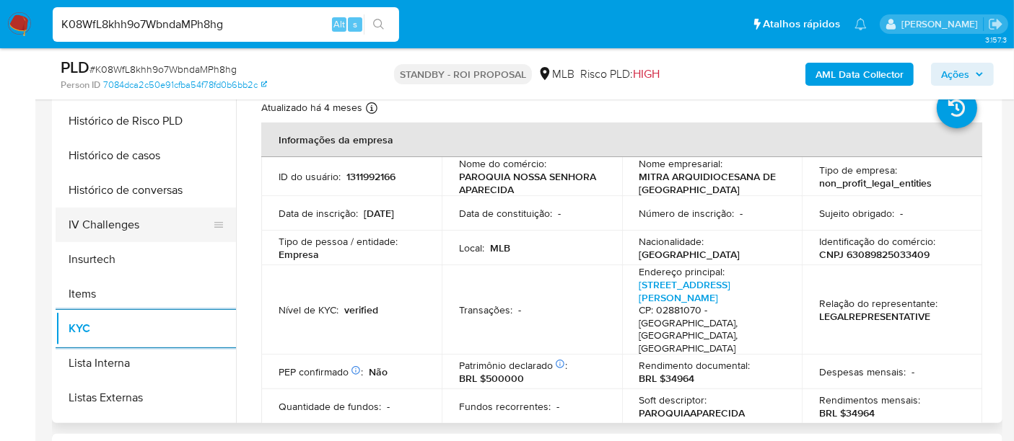
scroll to position [400, 0]
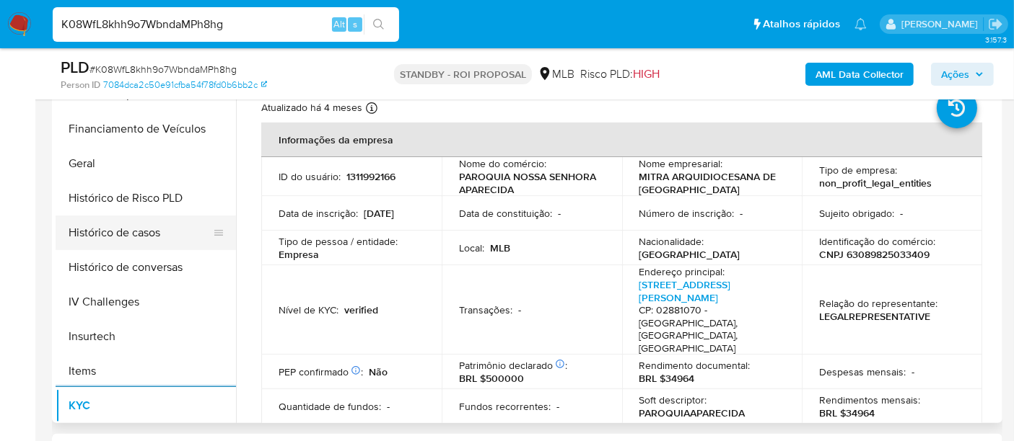
click at [130, 237] on button "Histórico de casos" at bounding box center [140, 233] width 169 height 35
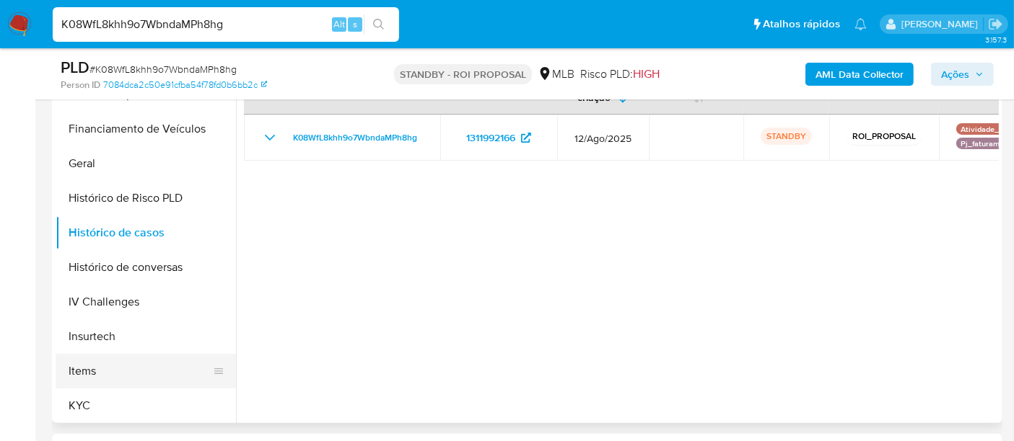
scroll to position [160, 0]
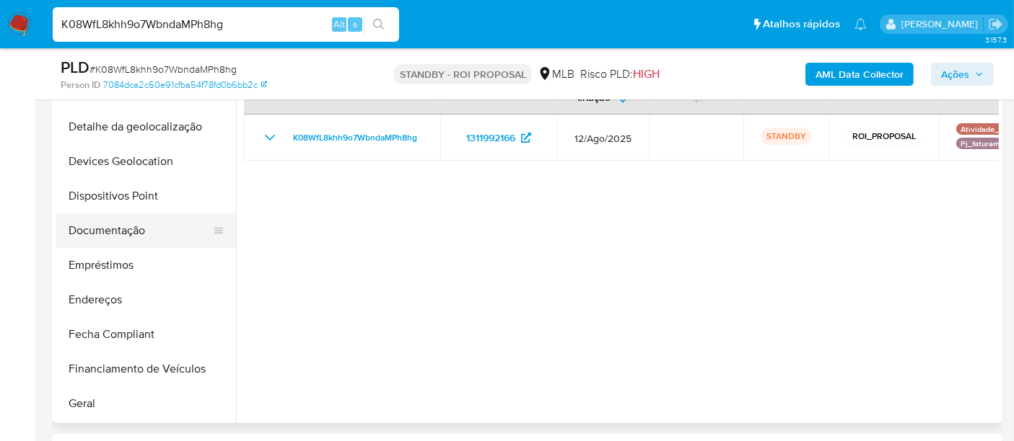
click at [123, 239] on button "Documentação" at bounding box center [140, 231] width 169 height 35
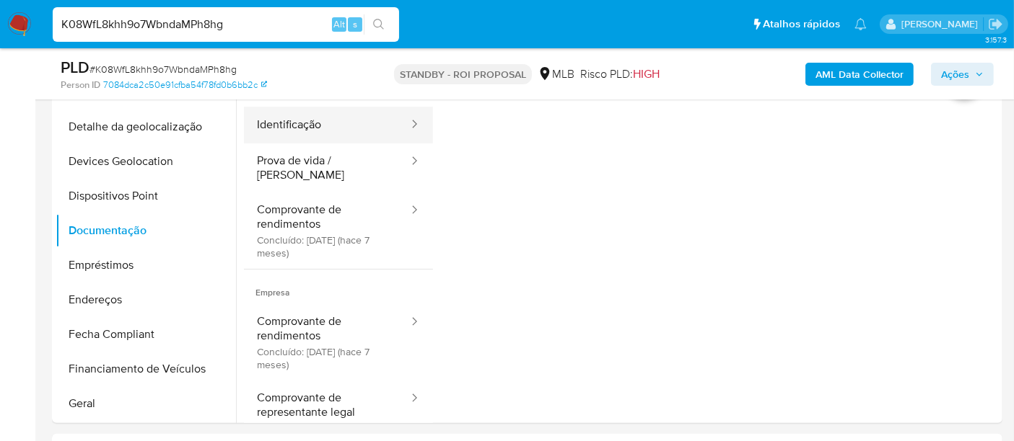
click at [317, 125] on button "Identificação" at bounding box center [327, 125] width 166 height 37
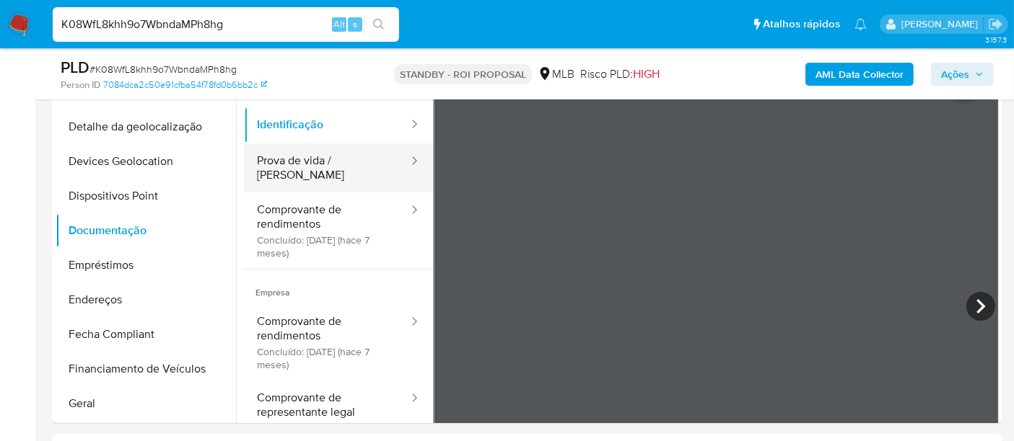
click at [317, 166] on button "Prova de vida / [PERSON_NAME]" at bounding box center [327, 168] width 166 height 49
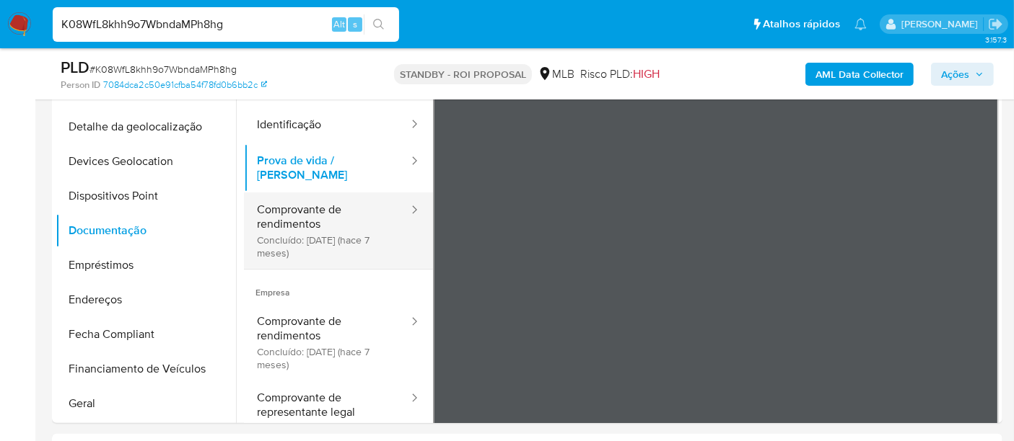
click at [272, 205] on button "Comprovante de rendimentos Concluído: [DATE] (hace 7 meses)" at bounding box center [327, 231] width 166 height 76
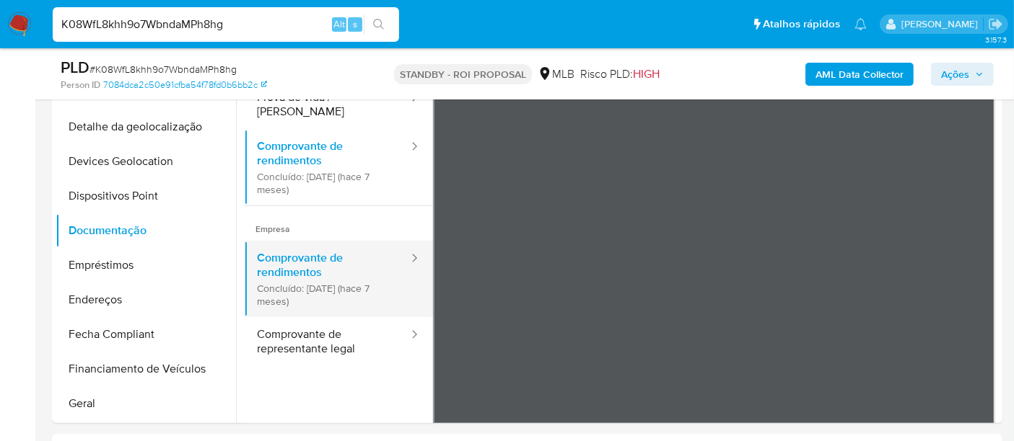
scroll to position [126, 0]
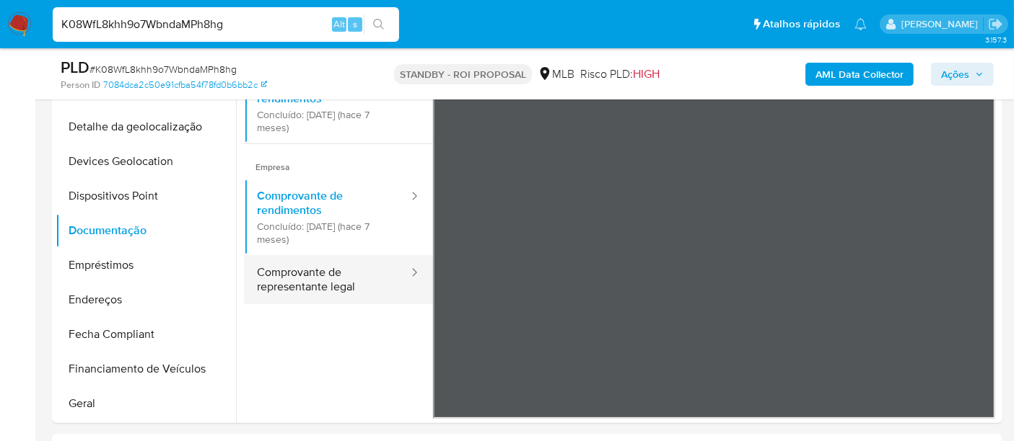
click at [333, 255] on button "Comprovante de representante legal" at bounding box center [327, 279] width 166 height 49
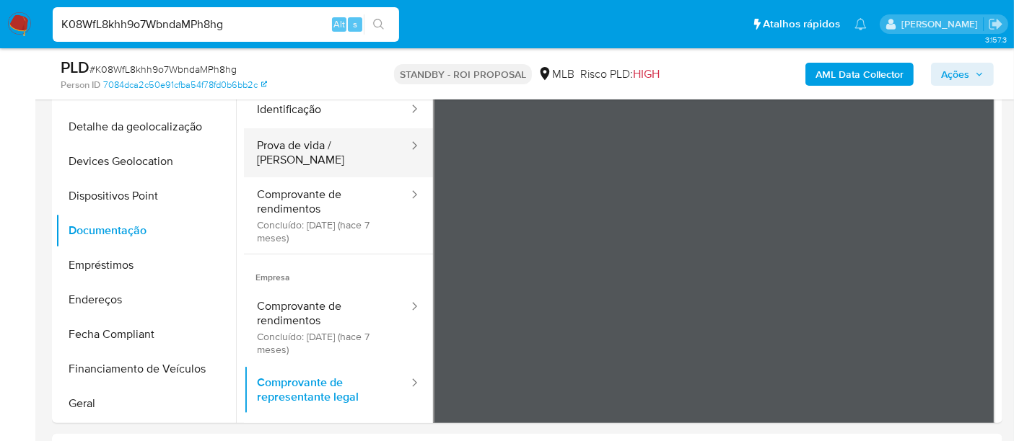
scroll to position [0, 0]
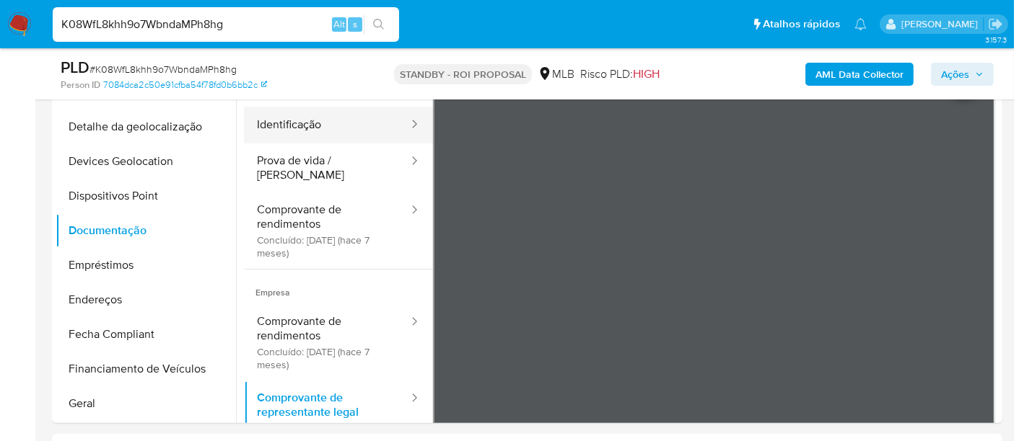
click at [284, 125] on button "Identificação" at bounding box center [327, 125] width 166 height 37
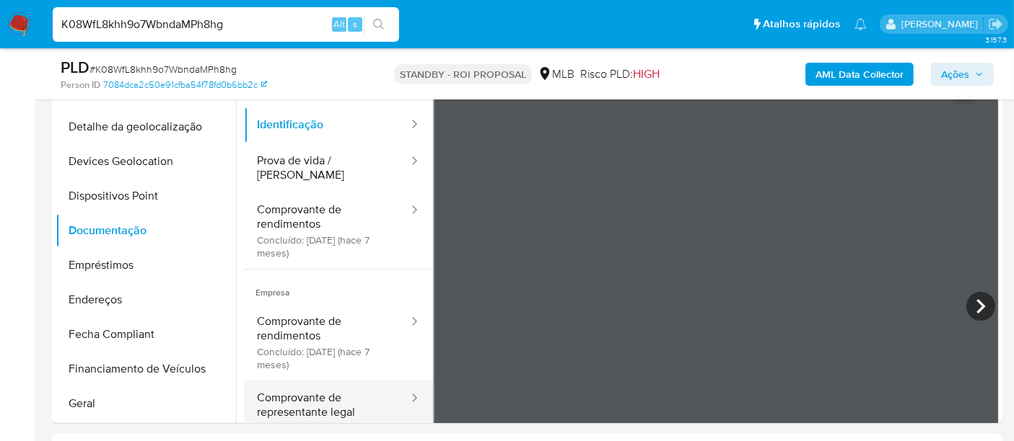
click at [295, 397] on button "Comprovante de representante legal" at bounding box center [327, 405] width 166 height 49
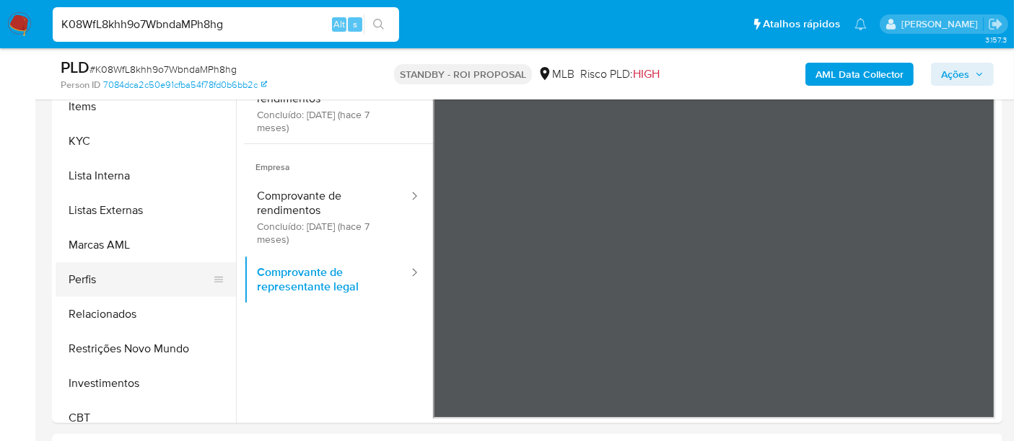
scroll to position [678, 0]
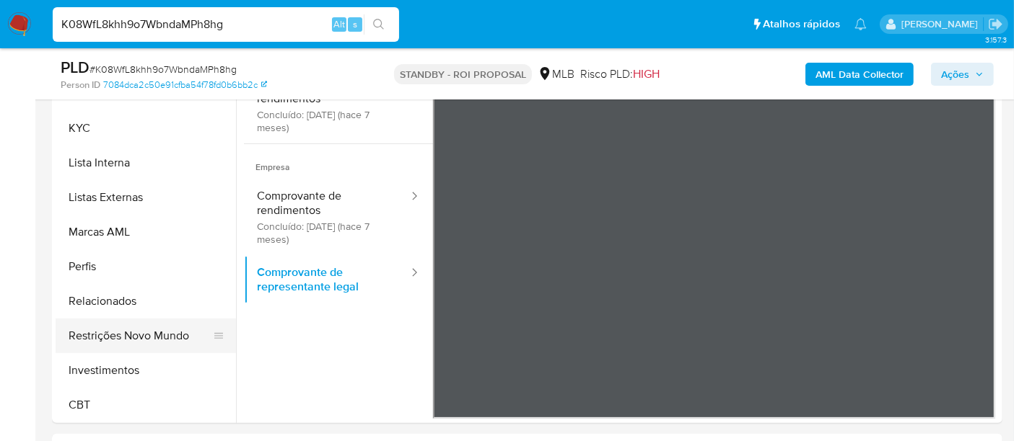
click at [128, 327] on button "Restrições Novo Mundo" at bounding box center [140, 336] width 169 height 35
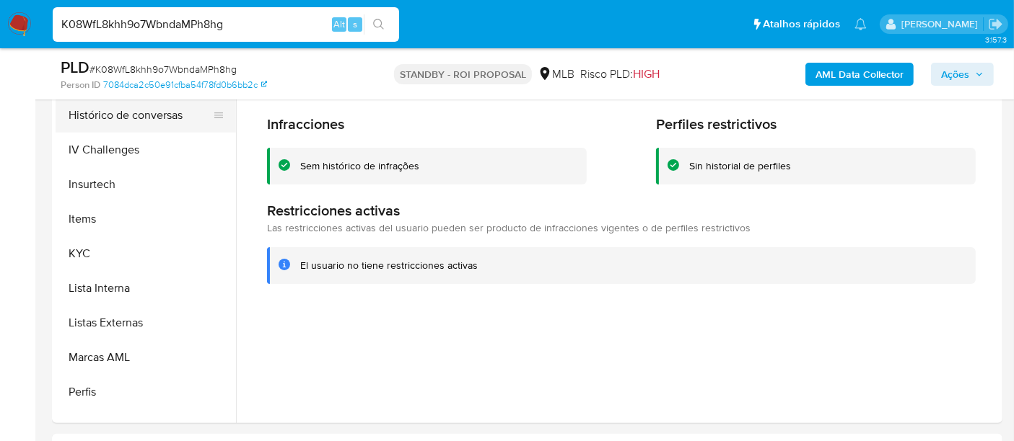
scroll to position [438, 0]
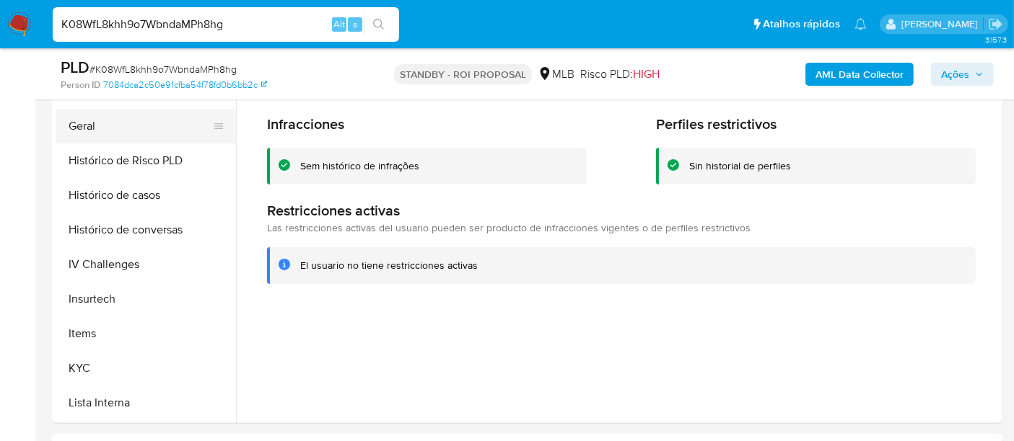
click at [95, 128] on button "Geral" at bounding box center [140, 126] width 169 height 35
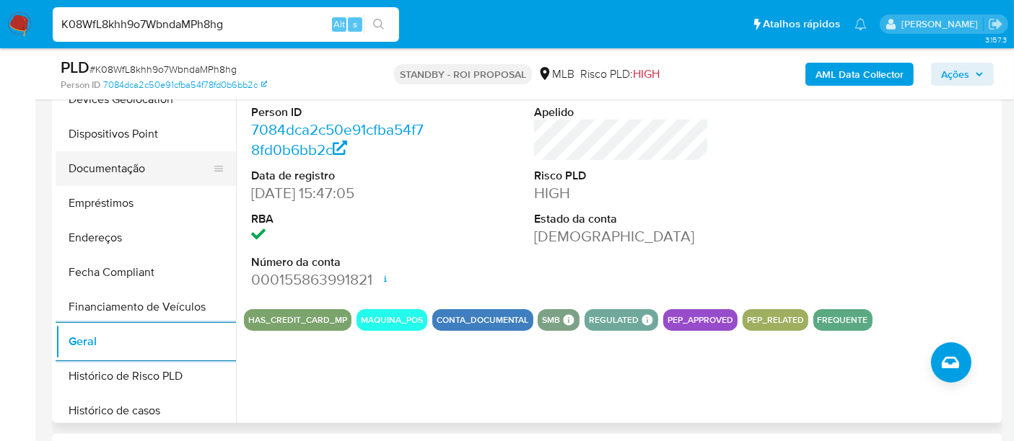
scroll to position [198, 0]
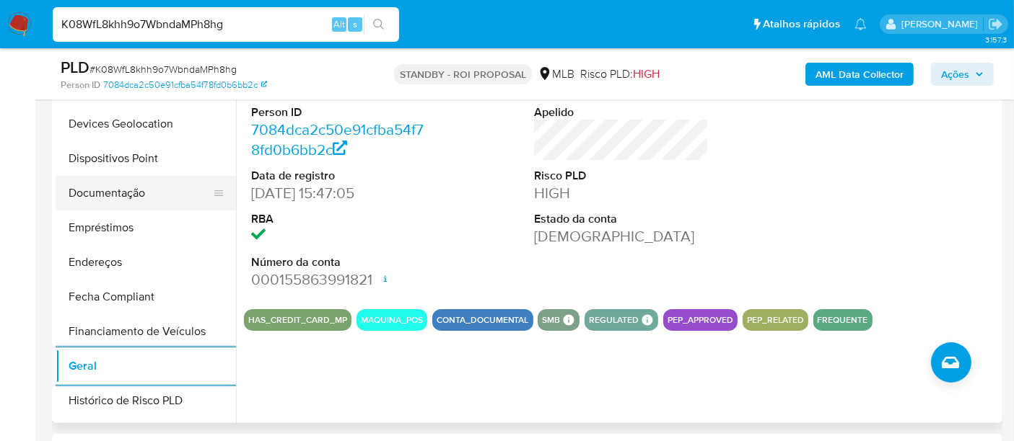
click at [123, 193] on button "Documentação" at bounding box center [140, 193] width 169 height 35
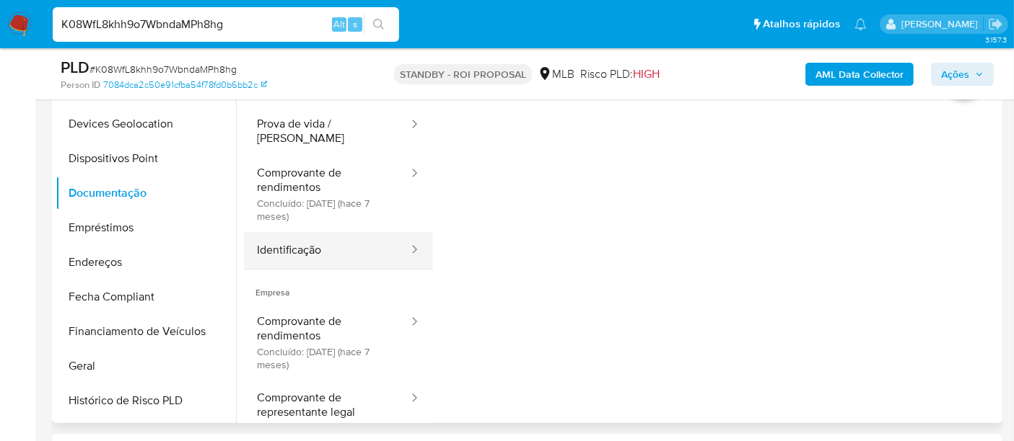
click at [295, 238] on button "Identificação" at bounding box center [327, 250] width 166 height 37
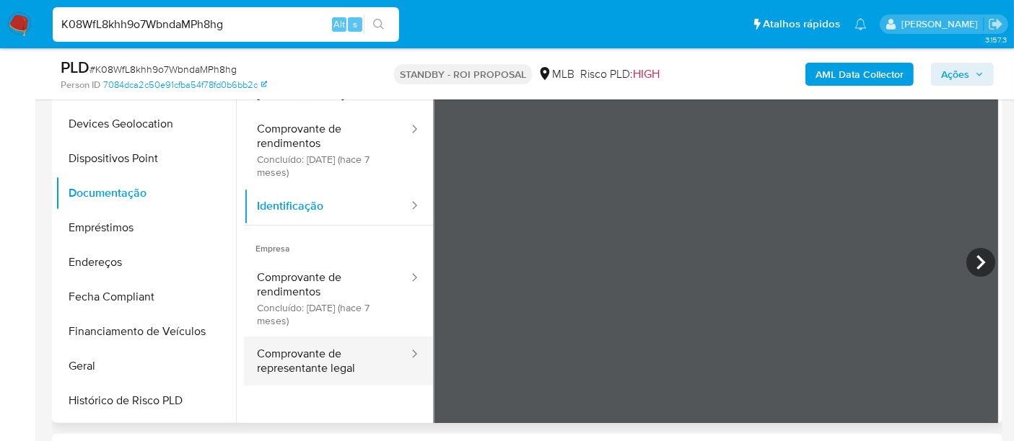
scroll to position [80, 0]
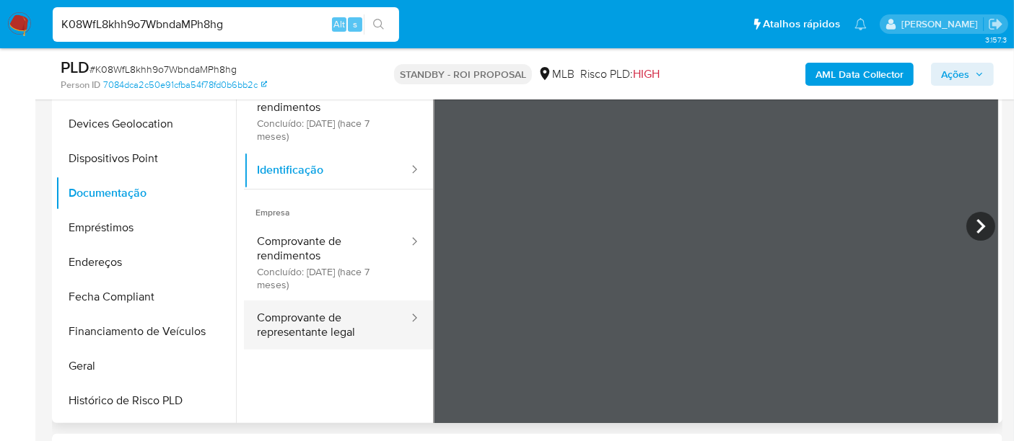
click at [321, 311] on button "Comprovante de representante legal" at bounding box center [327, 325] width 166 height 49
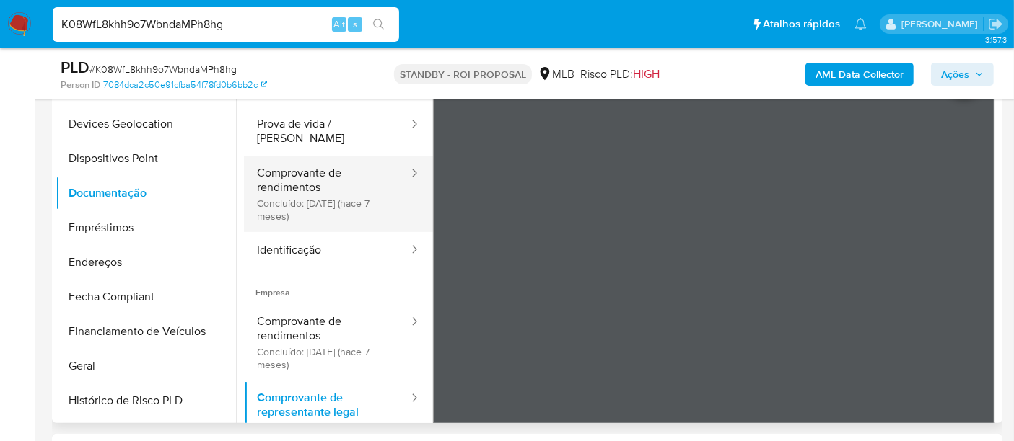
scroll to position [240, 0]
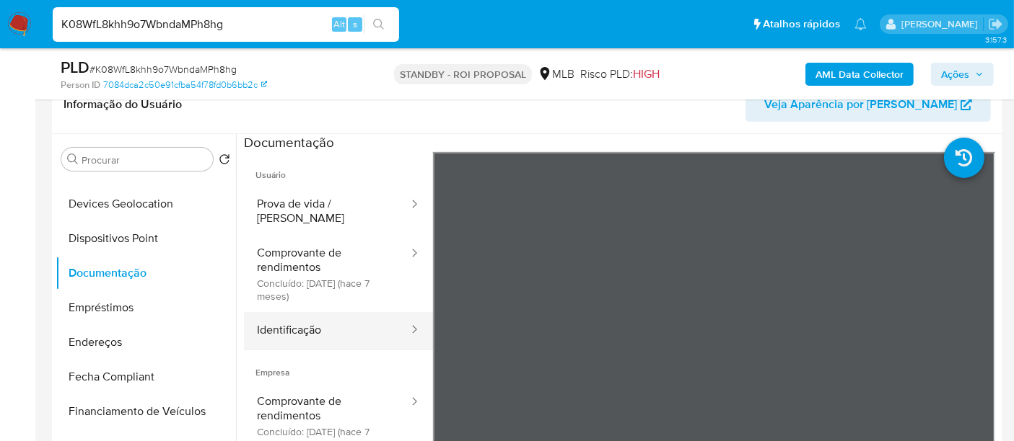
click at [287, 312] on button "Identificação" at bounding box center [327, 330] width 166 height 37
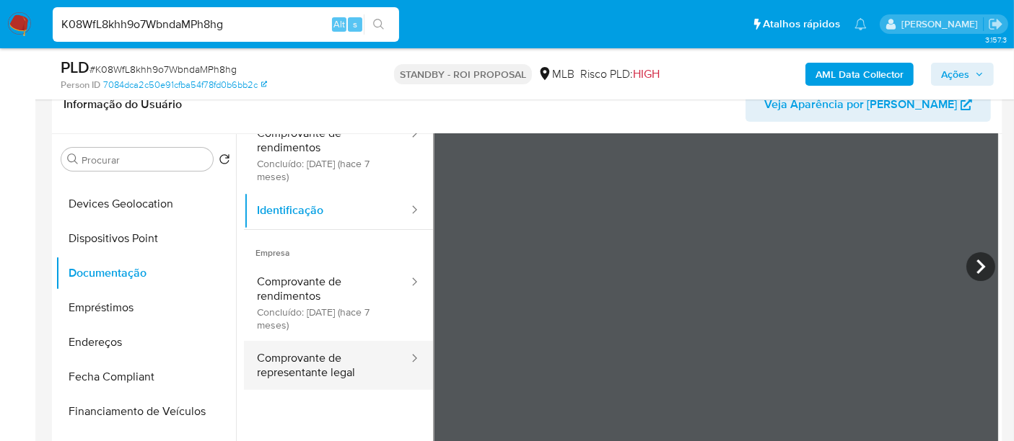
scroll to position [121, 0]
click at [297, 340] on button "Comprovante de representante legal" at bounding box center [327, 364] width 166 height 49
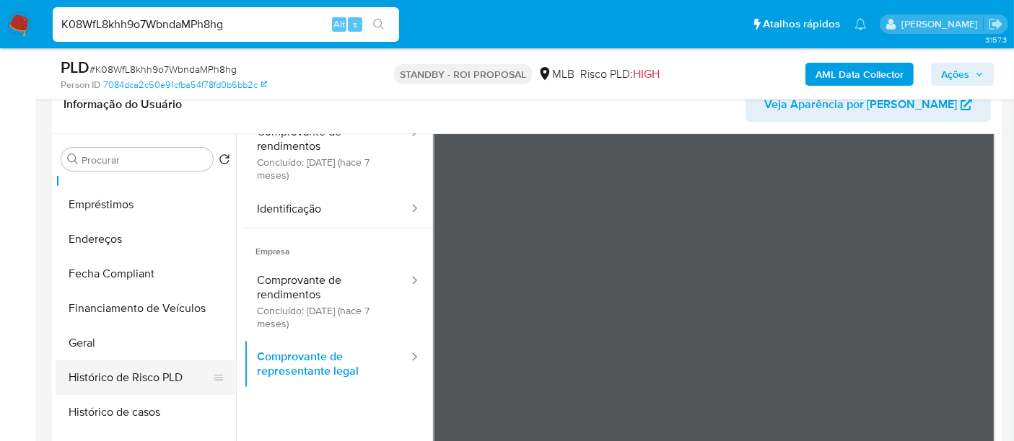
scroll to position [358, 0]
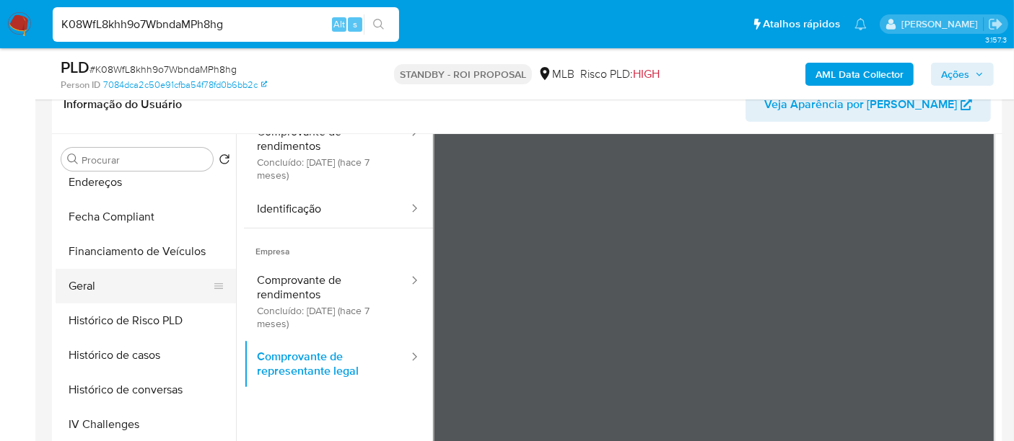
drag, startPoint x: 87, startPoint y: 283, endPoint x: 110, endPoint y: 283, distance: 23.1
click at [87, 283] on button "Geral" at bounding box center [140, 286] width 169 height 35
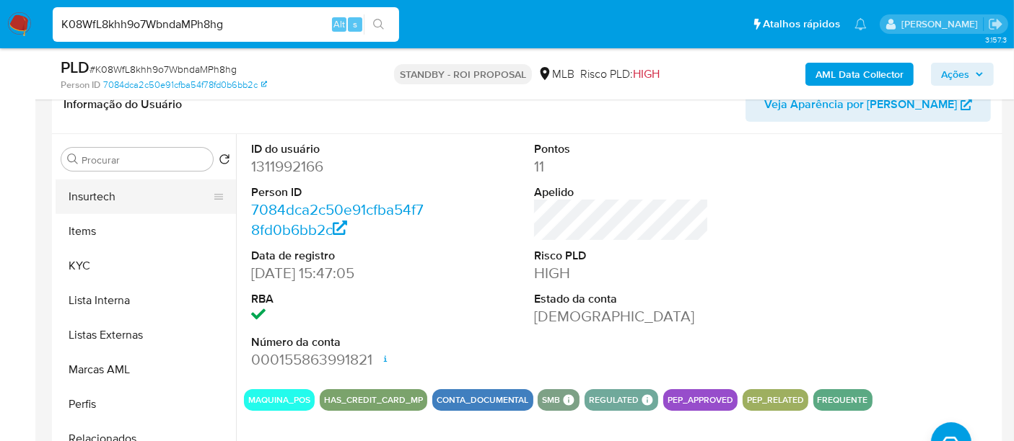
scroll to position [678, 0]
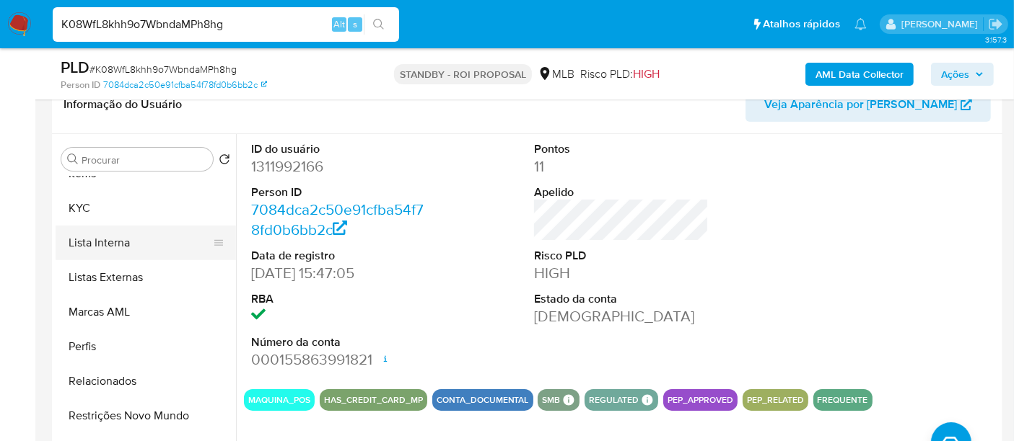
click at [119, 247] on button "Lista Interna" at bounding box center [140, 243] width 169 height 35
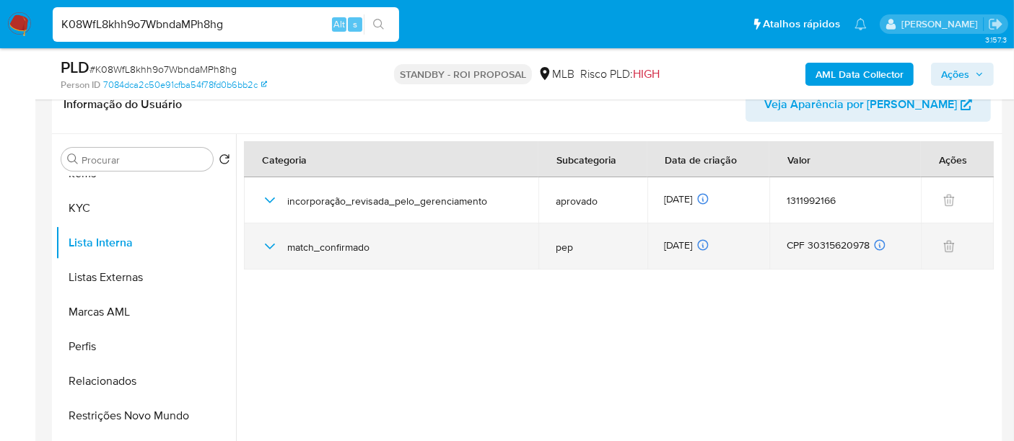
click at [269, 245] on icon "button" at bounding box center [269, 246] width 17 height 17
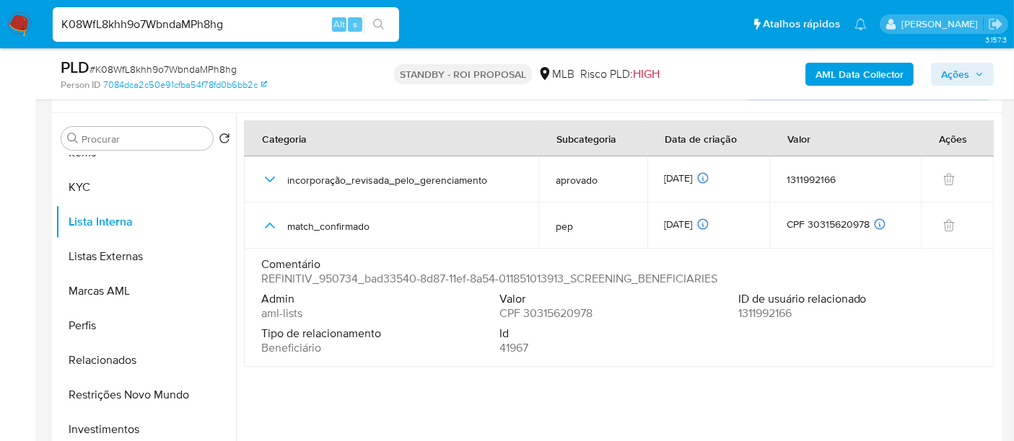
scroll to position [240, 0]
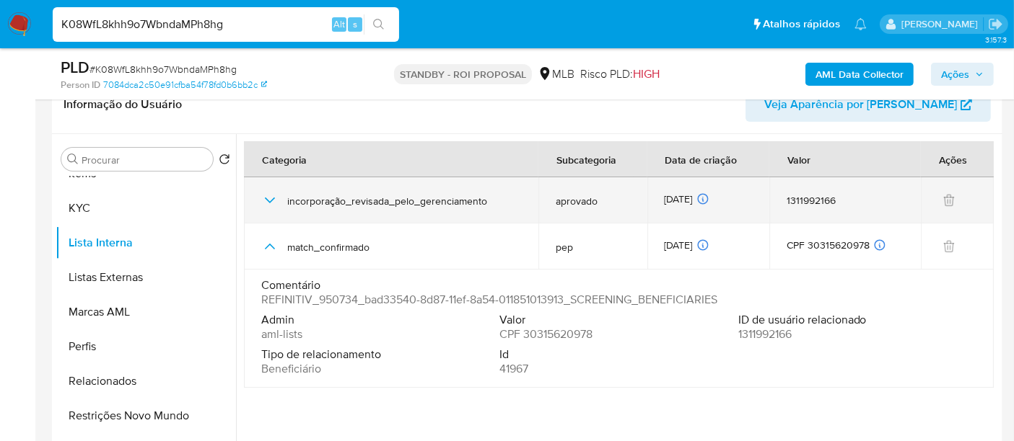
click at [271, 193] on icon "button" at bounding box center [269, 200] width 17 height 17
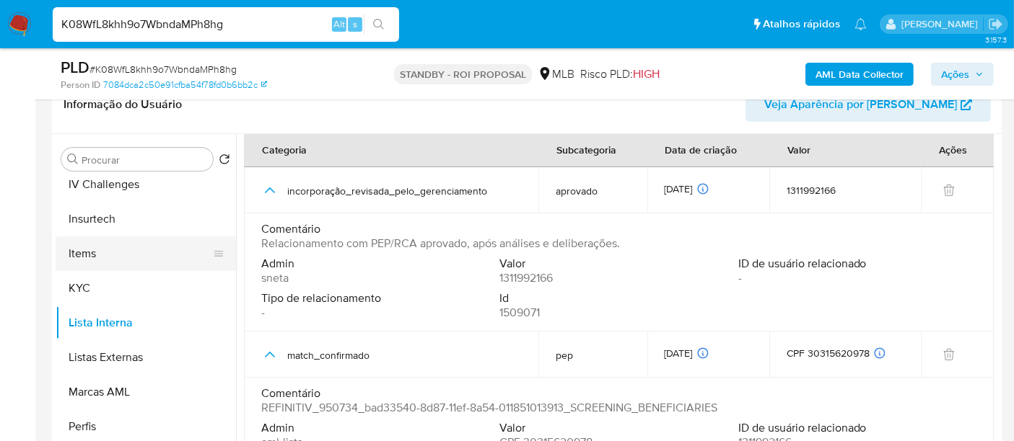
scroll to position [518, 0]
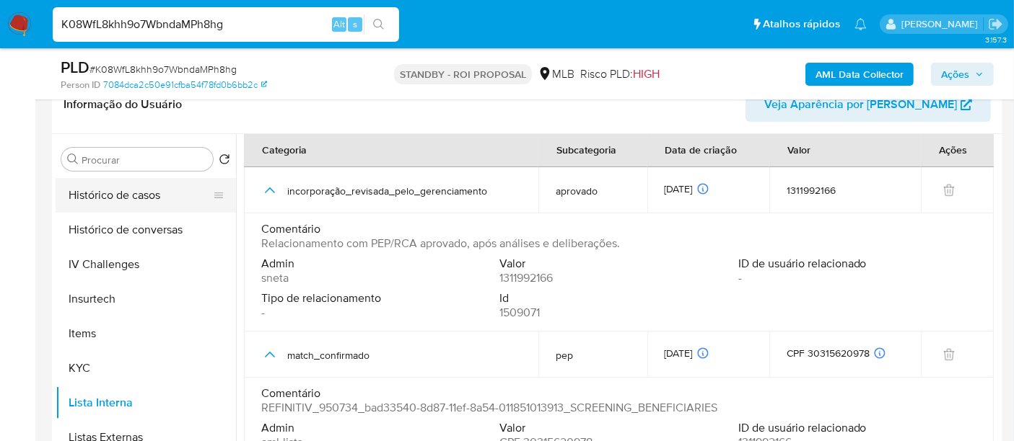
click at [118, 196] on button "Histórico de casos" at bounding box center [140, 195] width 169 height 35
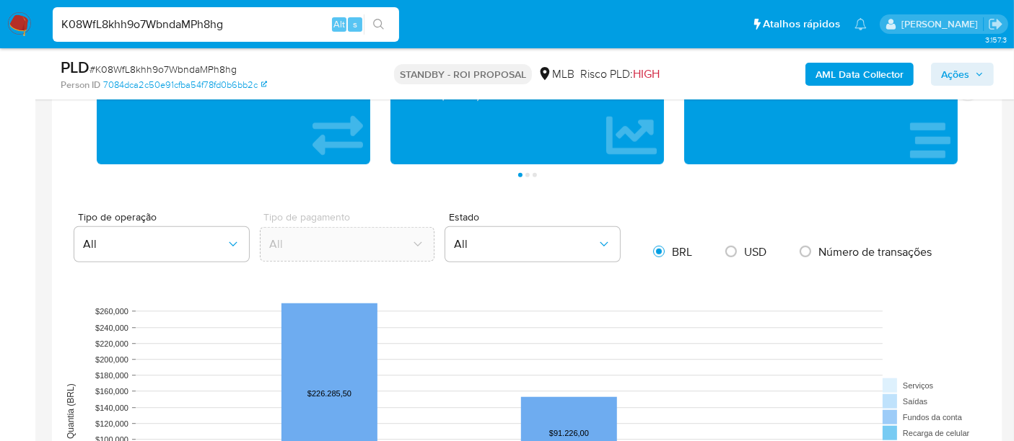
scroll to position [1282, 0]
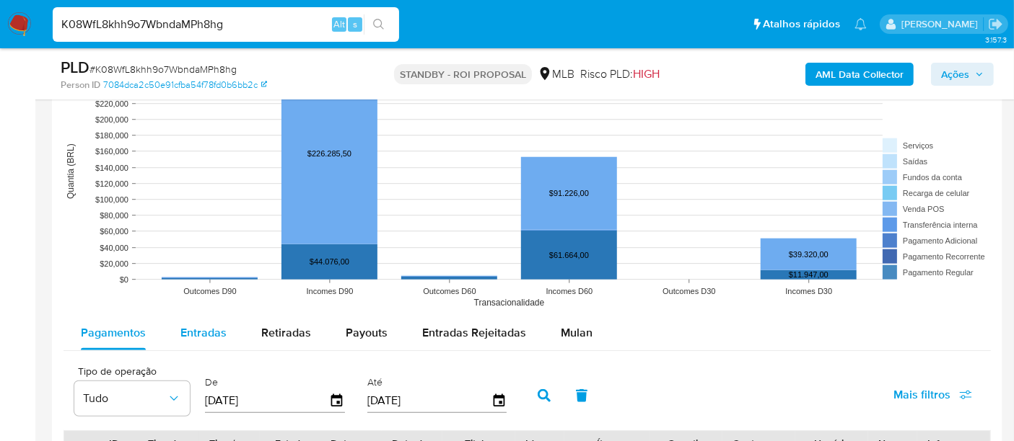
click at [188, 330] on span "Entradas" at bounding box center [203, 333] width 46 height 17
select select "10"
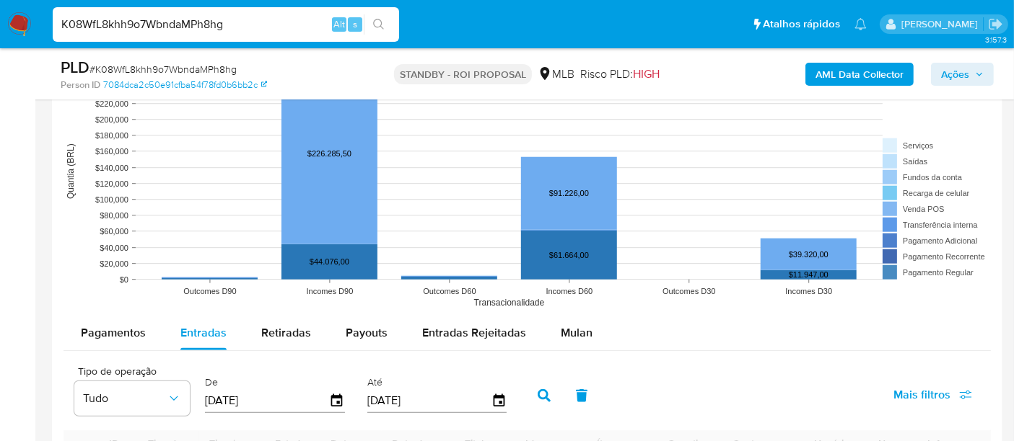
scroll to position [1443, 0]
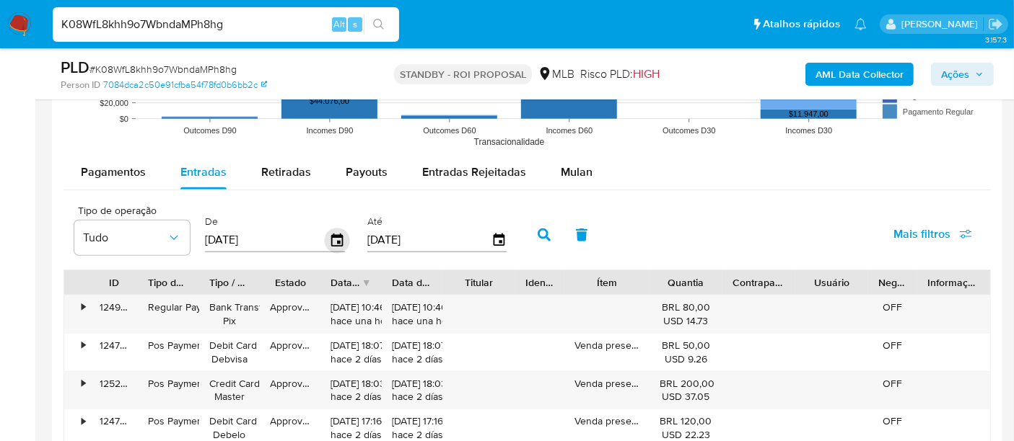
click at [333, 241] on icon "button" at bounding box center [337, 240] width 12 height 13
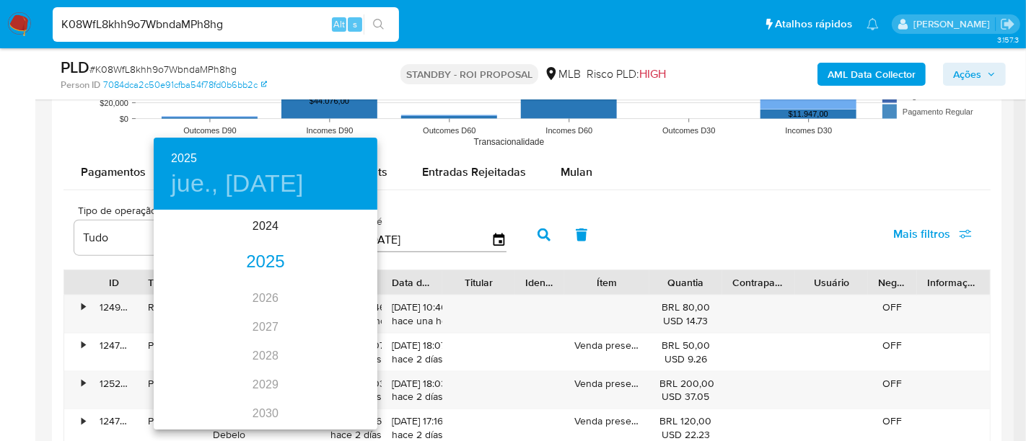
click at [268, 268] on div "2025" at bounding box center [266, 262] width 224 height 29
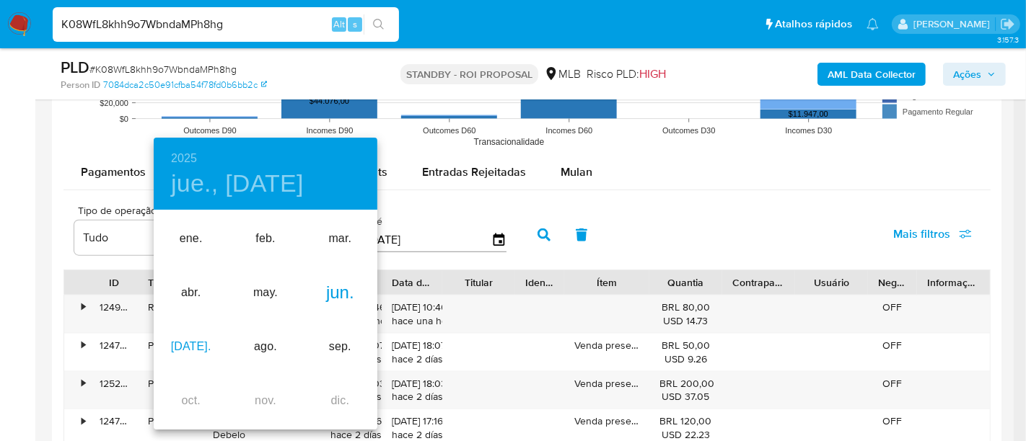
click at [184, 343] on div "[DATE]." at bounding box center [191, 347] width 74 height 54
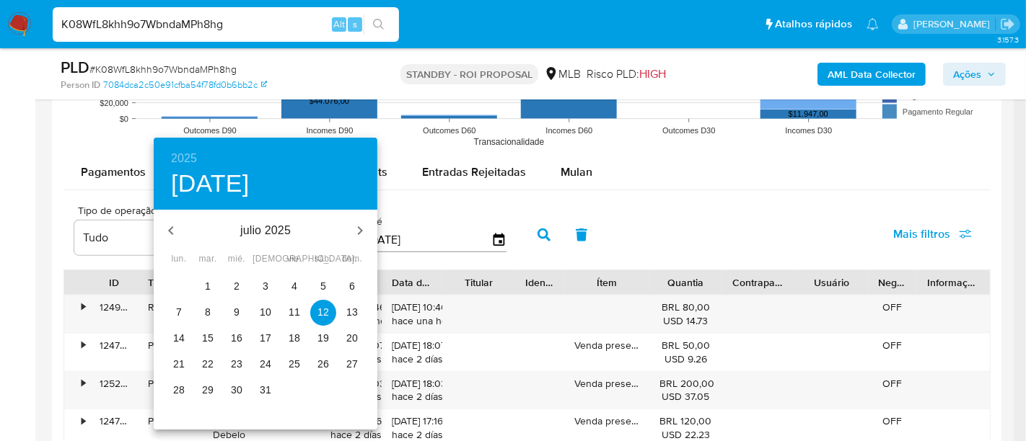
drag, startPoint x: 210, startPoint y: 285, endPoint x: 304, endPoint y: 273, distance: 94.6
click at [212, 285] on span "1" at bounding box center [208, 286] width 26 height 14
type input "[DATE]"
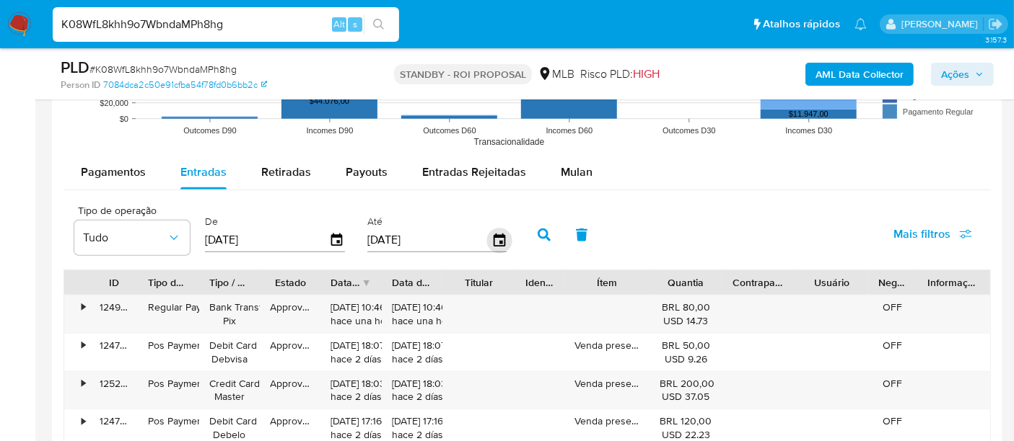
click at [501, 235] on icon "button" at bounding box center [498, 240] width 25 height 25
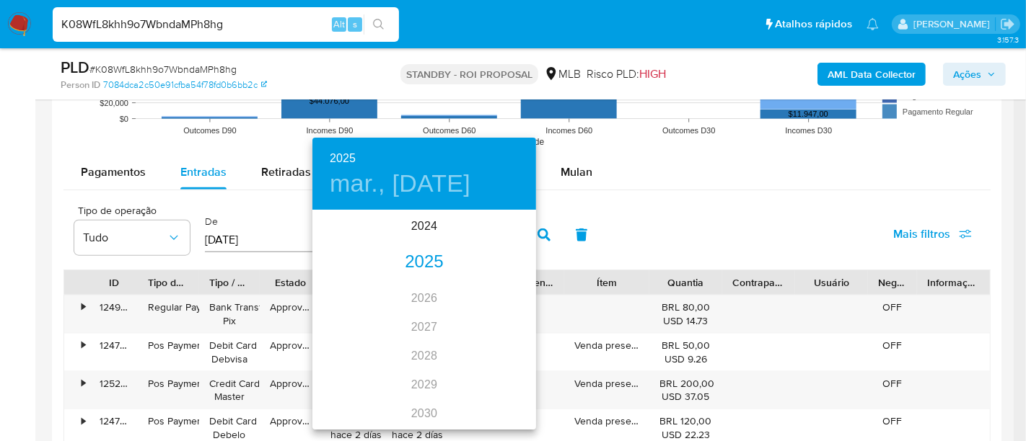
click at [421, 261] on div "2025" at bounding box center [424, 262] width 224 height 29
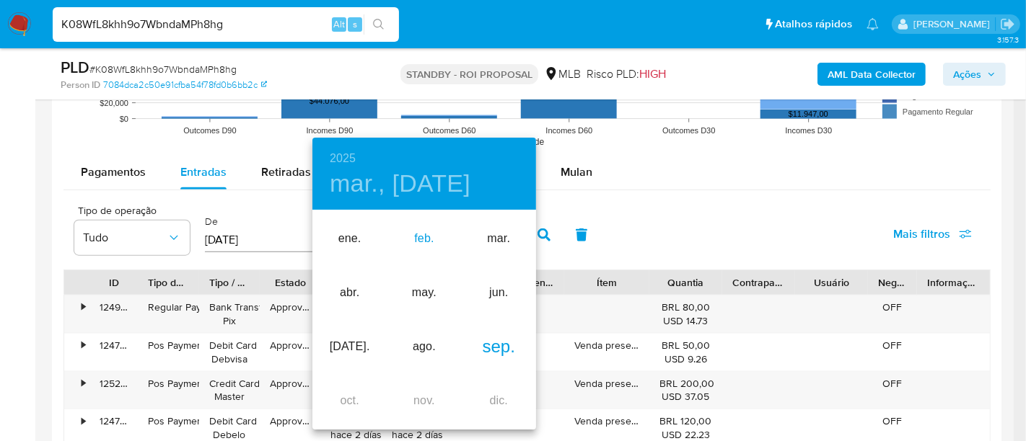
click at [418, 242] on div "feb." at bounding box center [424, 239] width 74 height 54
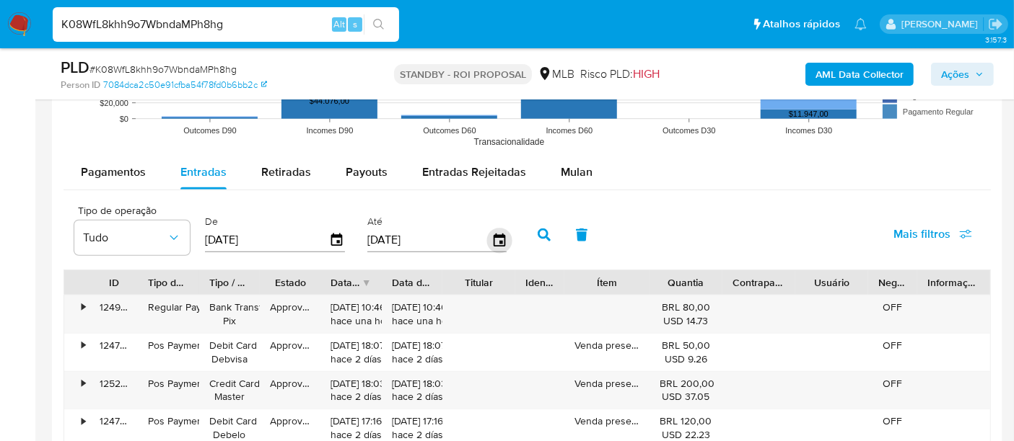
click at [496, 243] on icon "button" at bounding box center [499, 240] width 12 height 13
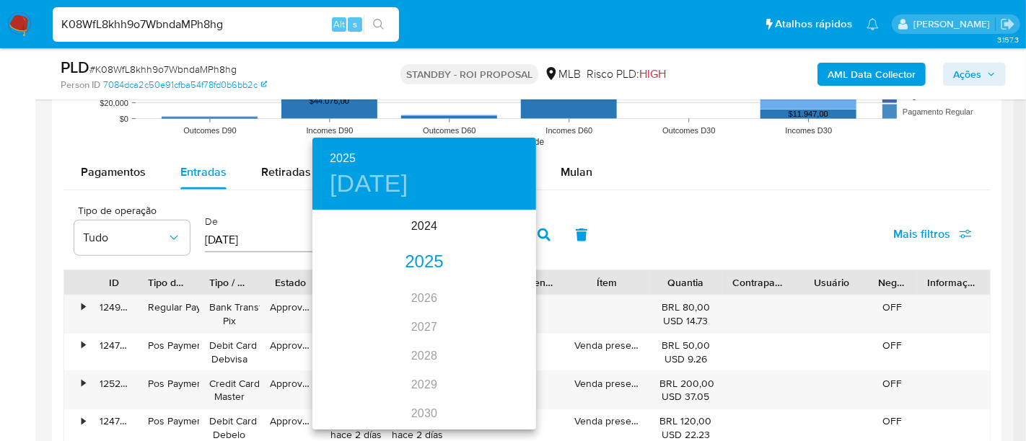
click at [422, 265] on div "2025" at bounding box center [424, 262] width 224 height 29
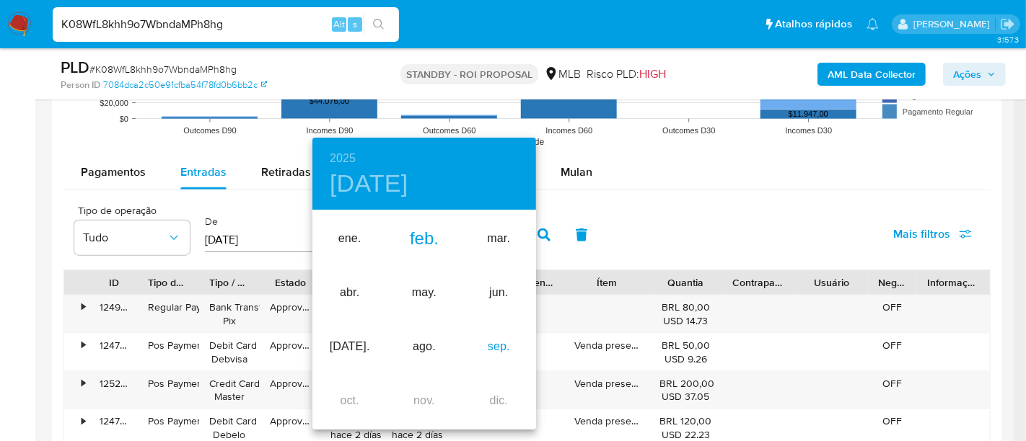
click at [487, 345] on div "sep." at bounding box center [499, 347] width 74 height 54
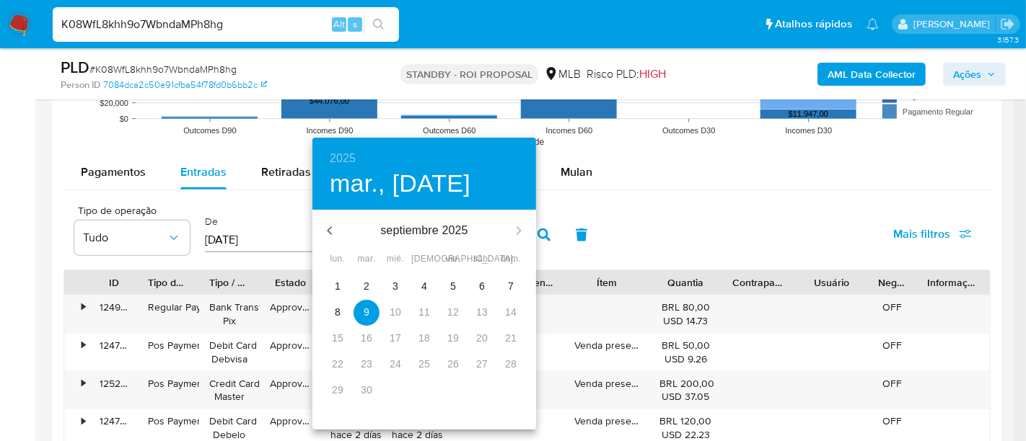
click at [373, 281] on span "2" at bounding box center [366, 286] width 26 height 14
type input "[DATE]"
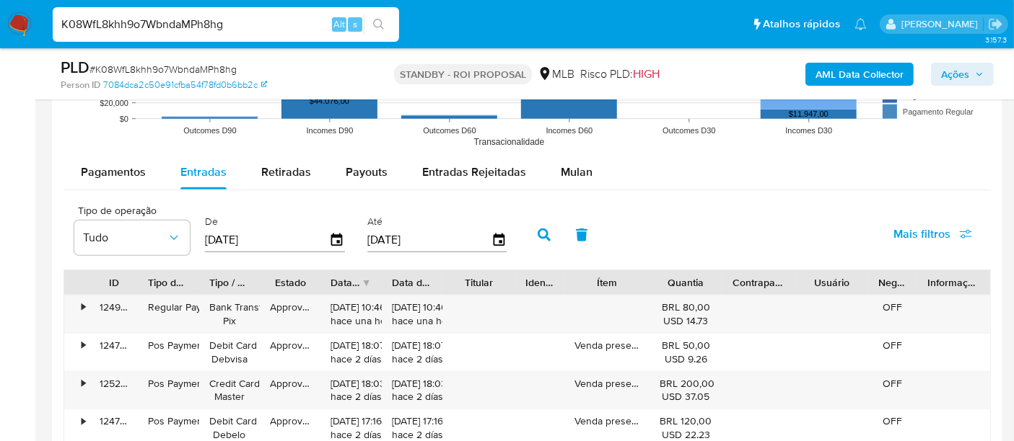
click at [913, 234] on span "Mais filtros" at bounding box center [921, 234] width 57 height 35
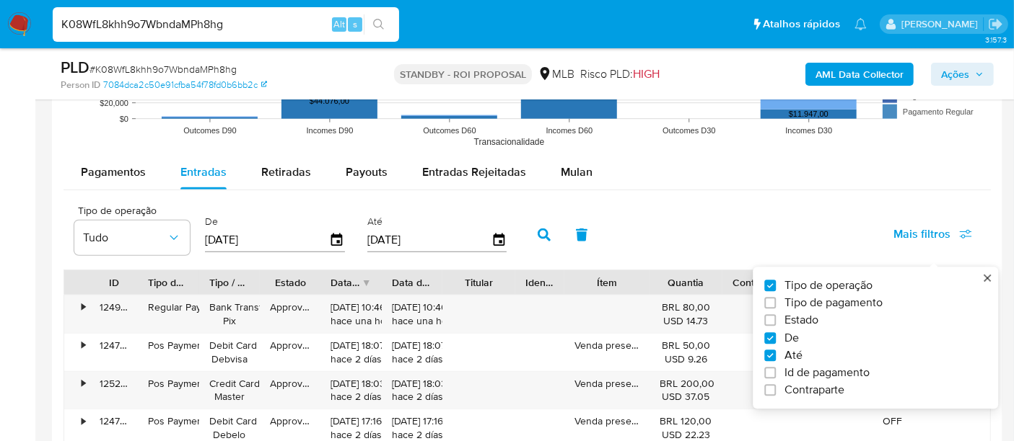
click at [793, 325] on span "Estado" at bounding box center [801, 321] width 34 height 14
click at [775, 325] on input "Estado" at bounding box center [770, 321] width 12 height 12
checkbox input "true"
type input "[DATE]"
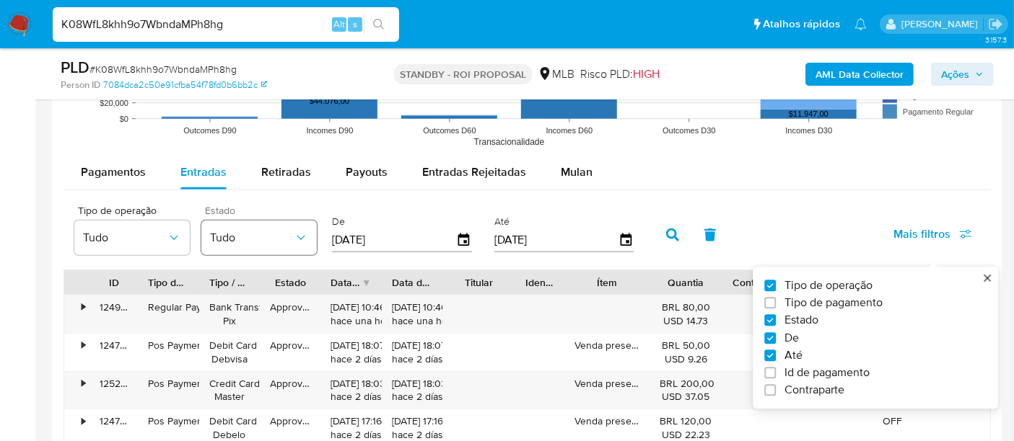
click at [261, 231] on span "Tudo" at bounding box center [252, 238] width 84 height 14
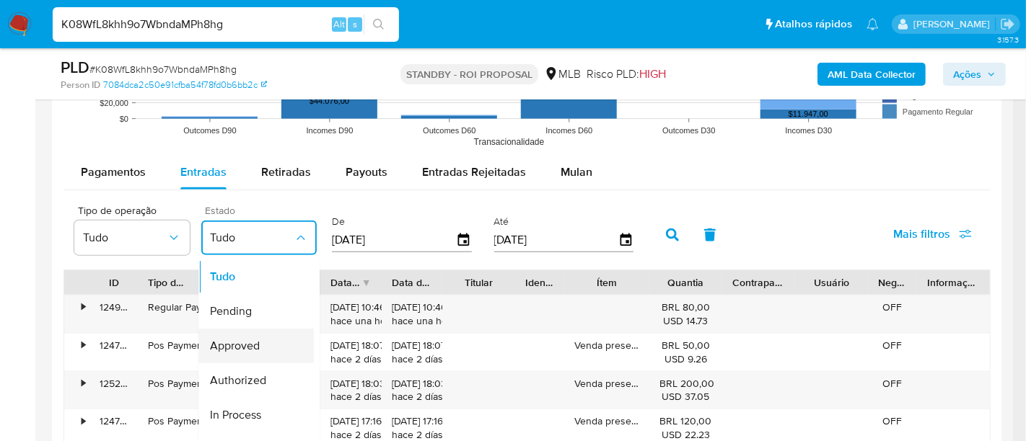
click at [243, 340] on span "Approved" at bounding box center [235, 347] width 50 height 14
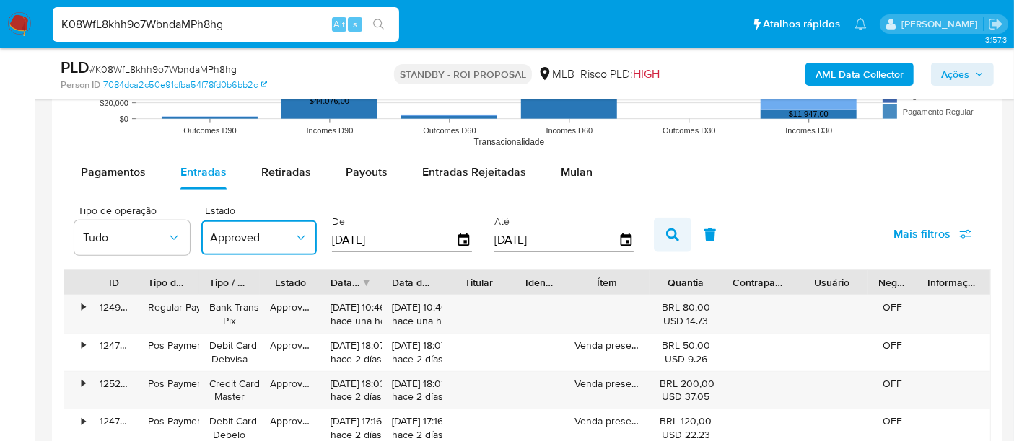
click at [666, 236] on icon "button" at bounding box center [672, 235] width 13 height 13
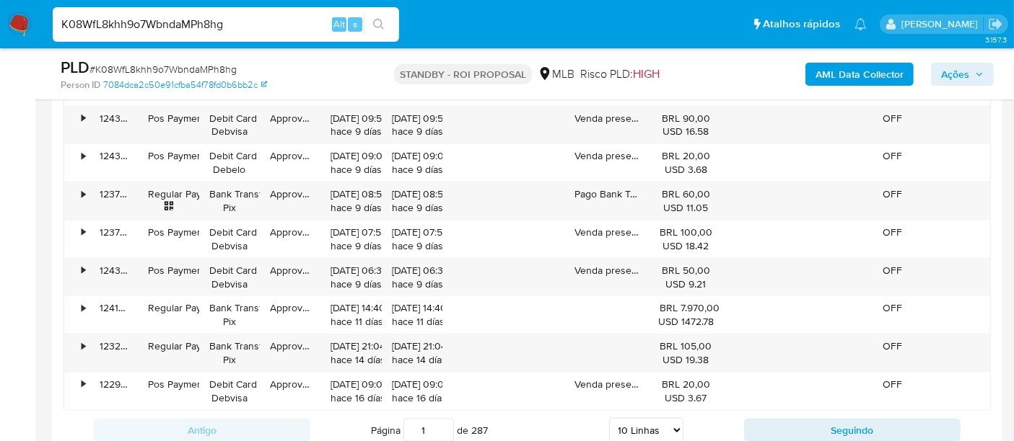
scroll to position [1843, 0]
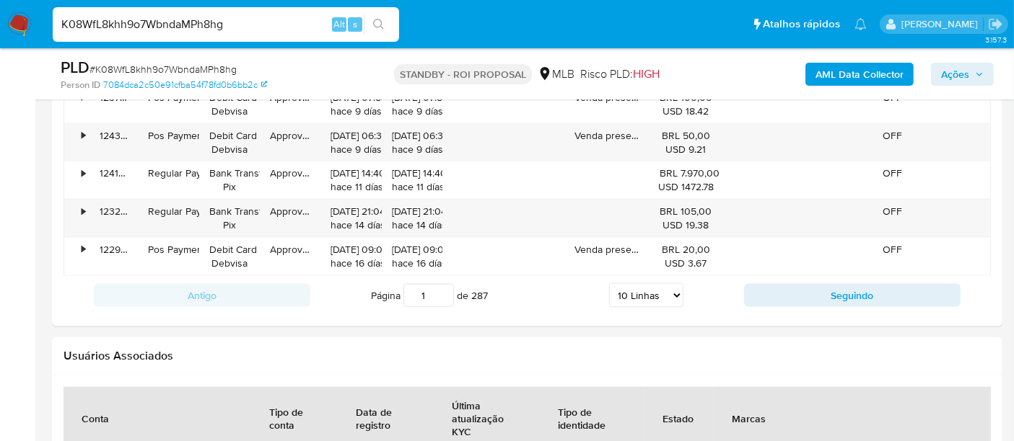
click at [179, 29] on input "K08WfL8khh9o7WbndaMPh8hg" at bounding box center [226, 24] width 346 height 19
paste input "jm280TuKSwbrXiGTNXzMOui0"
type input "jm280TuKSwbrXiGTNXzMOui0"
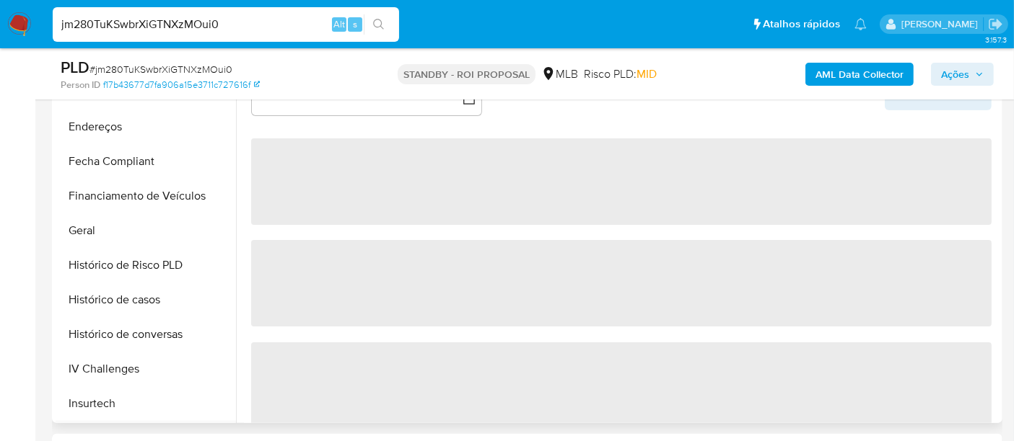
scroll to position [480, 0]
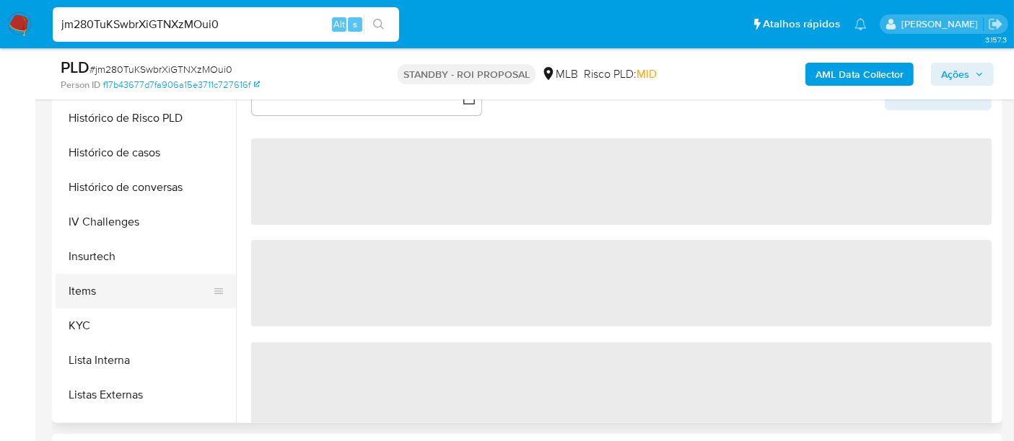
select select "10"
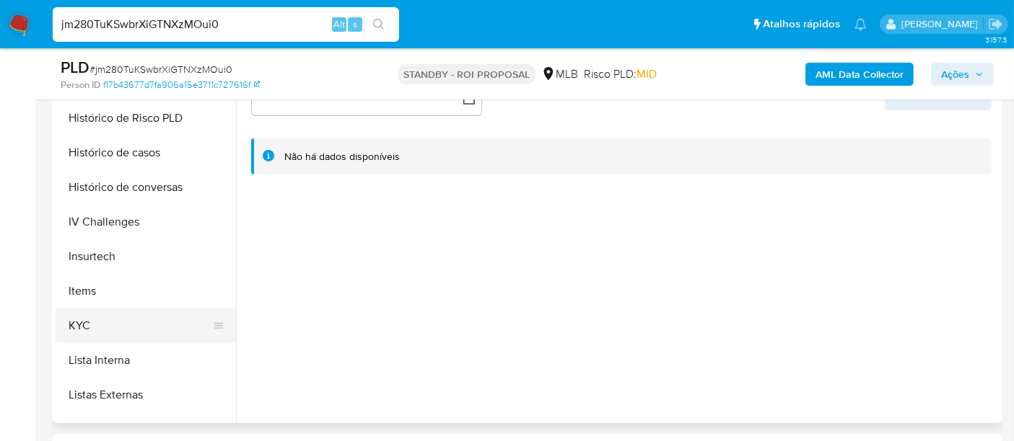
click at [80, 330] on button "KYC" at bounding box center [140, 326] width 169 height 35
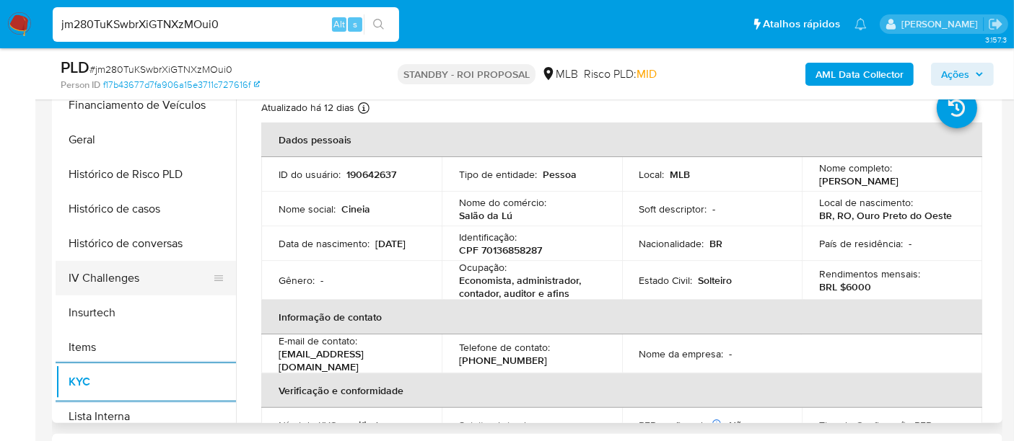
scroll to position [400, 0]
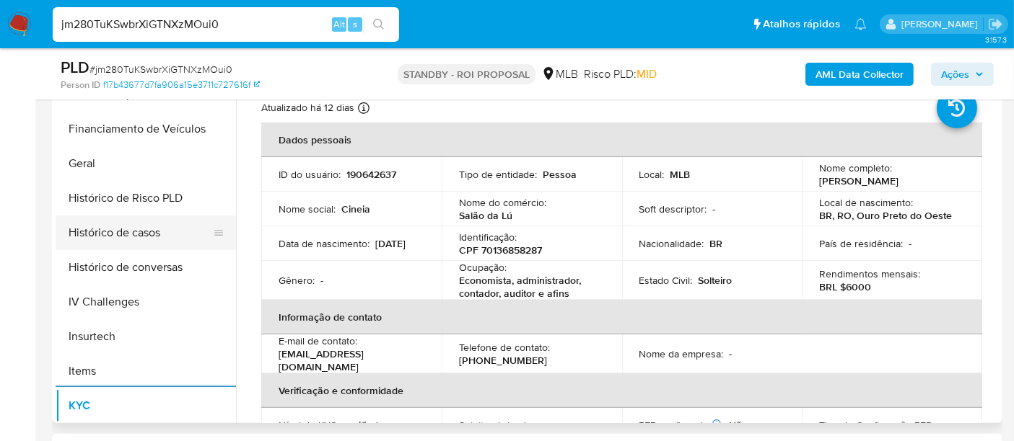
click at [139, 240] on button "Histórico de casos" at bounding box center [140, 233] width 169 height 35
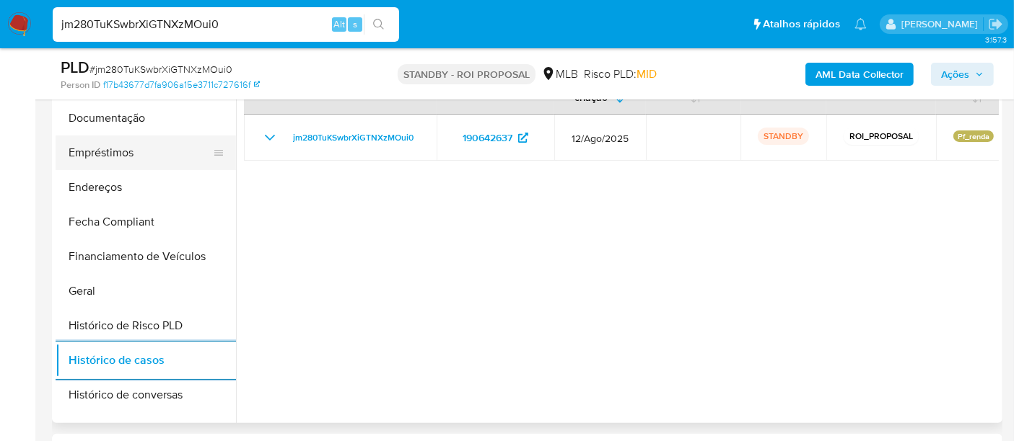
scroll to position [160, 0]
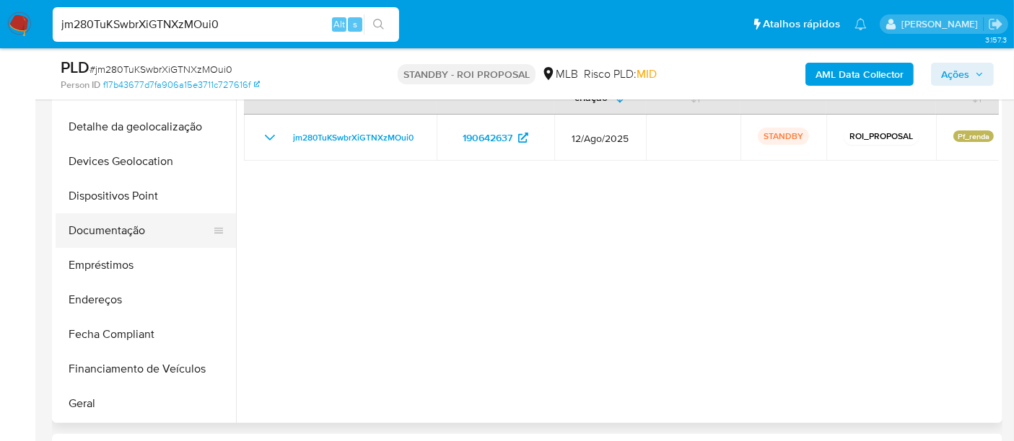
click at [133, 223] on button "Documentação" at bounding box center [140, 231] width 169 height 35
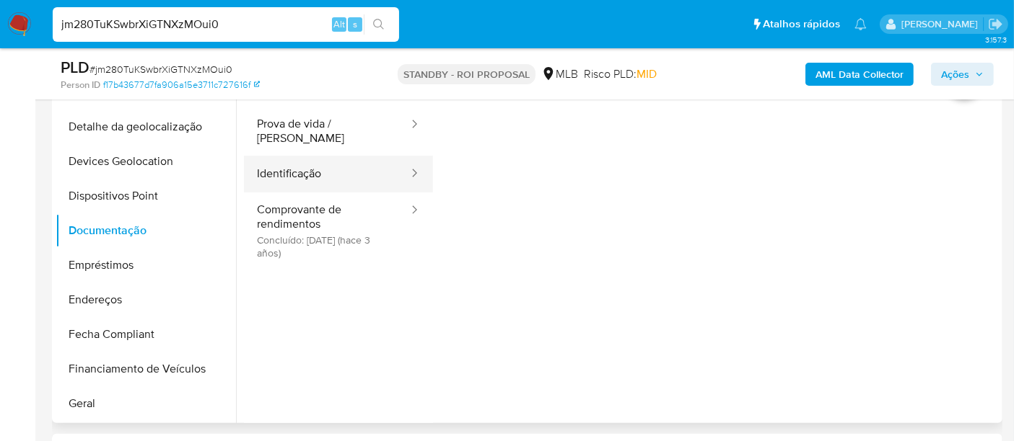
click at [289, 162] on button "Identificação" at bounding box center [327, 174] width 166 height 37
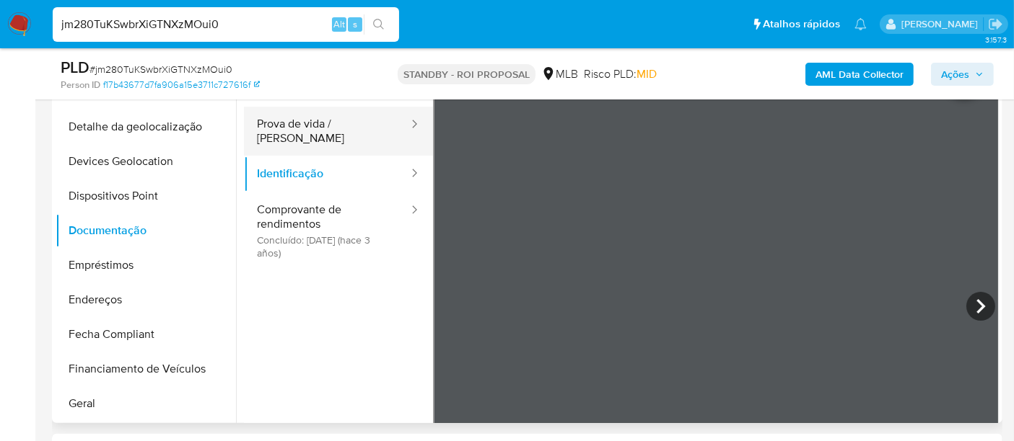
click at [292, 128] on button "Prova de vida / [PERSON_NAME]" at bounding box center [327, 131] width 166 height 49
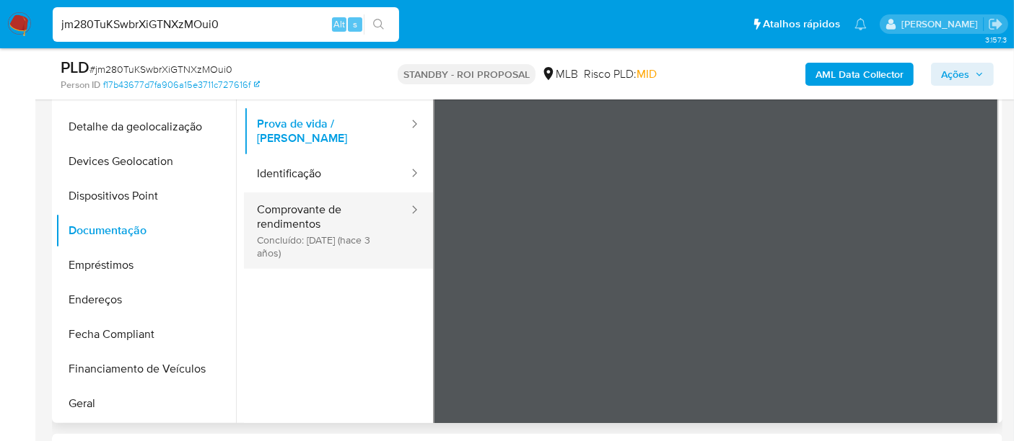
click at [288, 221] on button "Comprovante de rendimentos Concluído: [DATE] (hace 3 años)" at bounding box center [327, 231] width 166 height 76
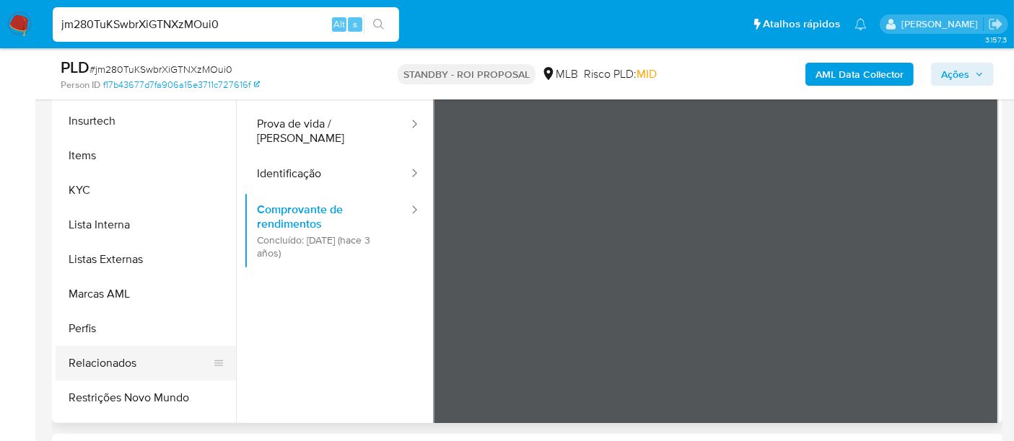
scroll to position [678, 0]
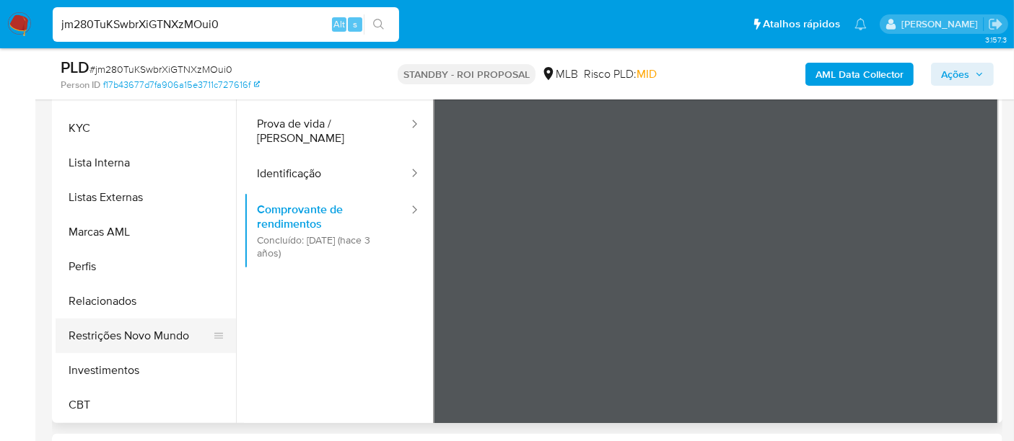
click at [148, 340] on button "Restrições Novo Mundo" at bounding box center [140, 336] width 169 height 35
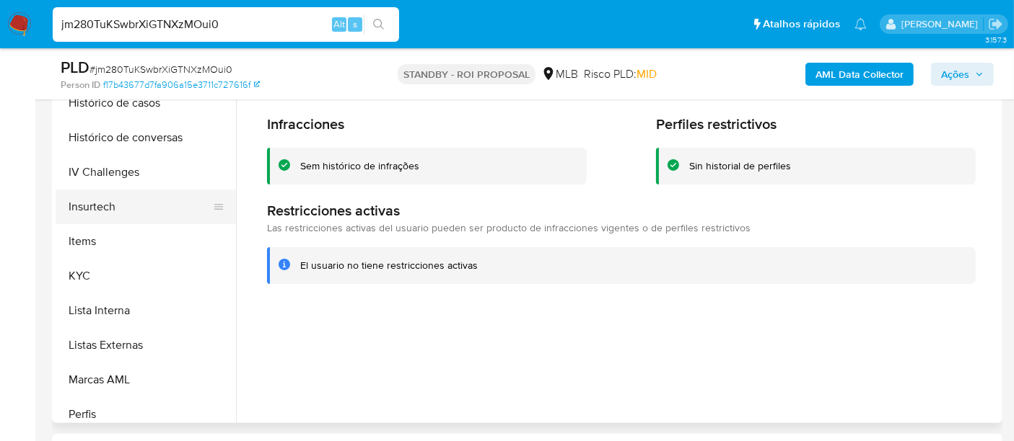
scroll to position [438, 0]
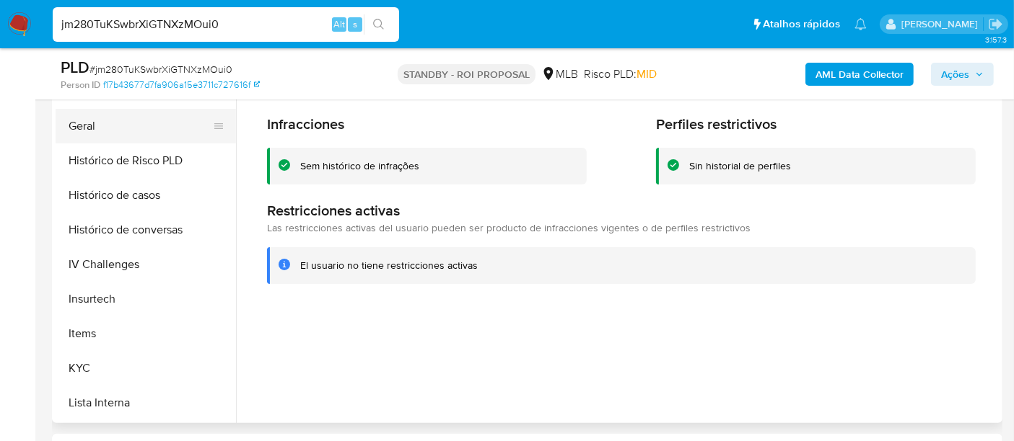
click at [86, 120] on button "Geral" at bounding box center [140, 126] width 169 height 35
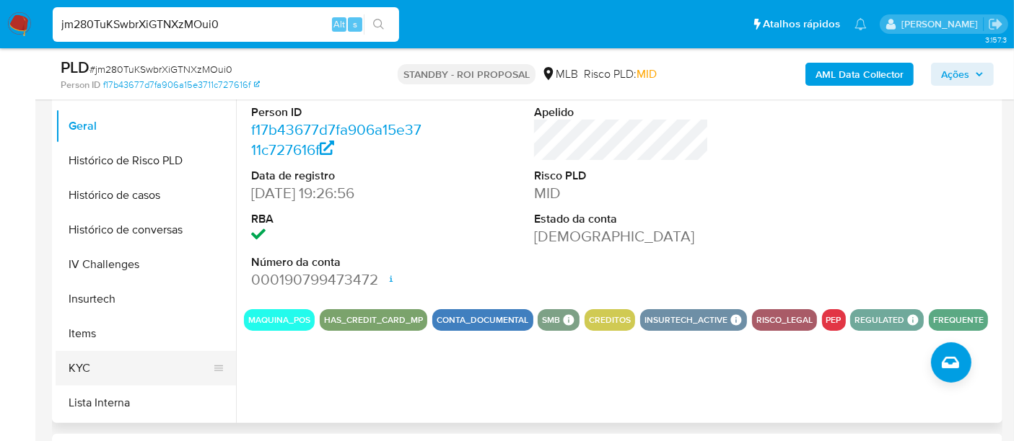
click at [87, 359] on button "KYC" at bounding box center [140, 368] width 169 height 35
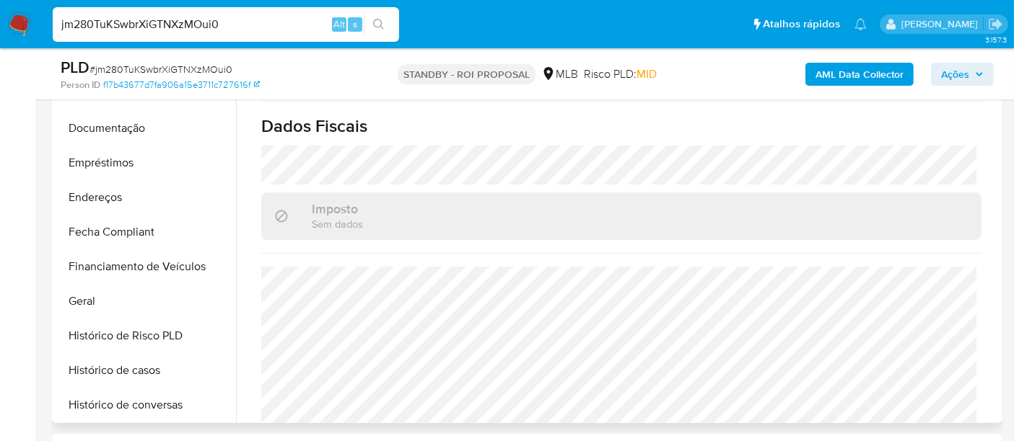
scroll to position [198, 0]
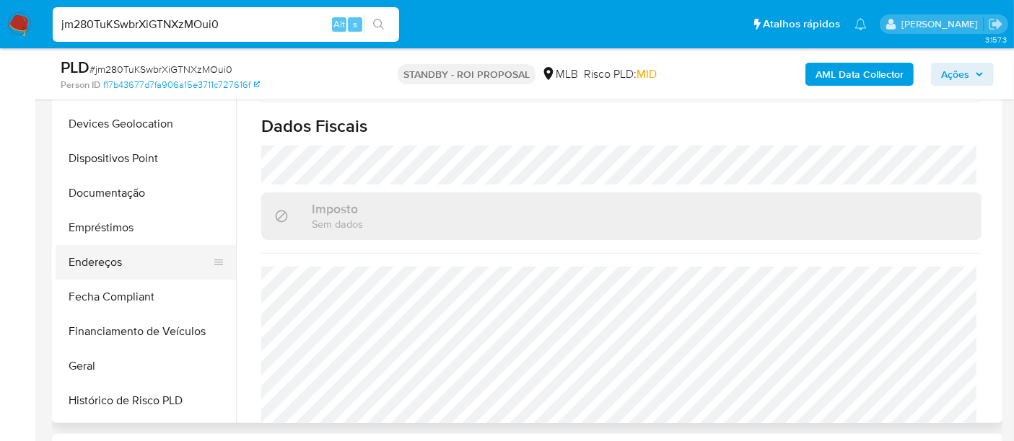
click at [107, 260] on button "Endereços" at bounding box center [140, 262] width 169 height 35
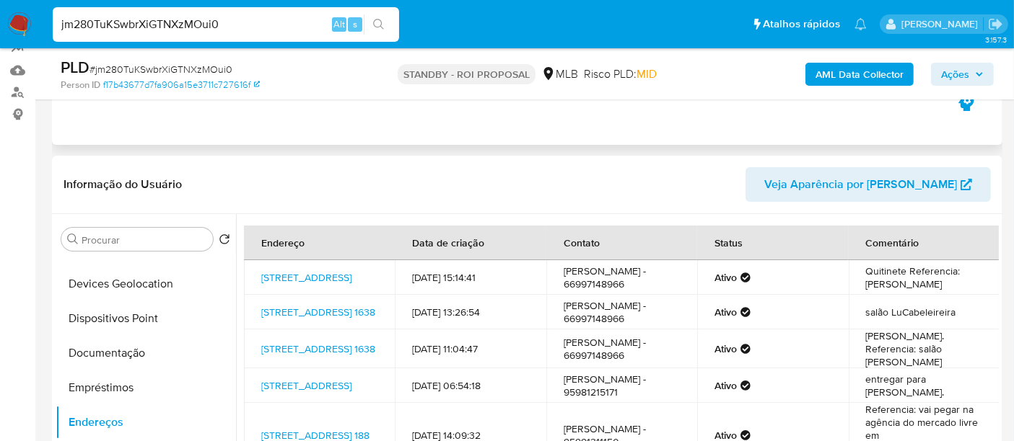
scroll to position [1, 0]
click at [152, 23] on input "jm280TuKSwbrXiGTNXzMOui0" at bounding box center [226, 24] width 346 height 19
paste input "ZqA9q07yLkNOhf8y2DsMtaBV"
type input "ZqA9q07yLkNOhf8y2DsMtaBV"
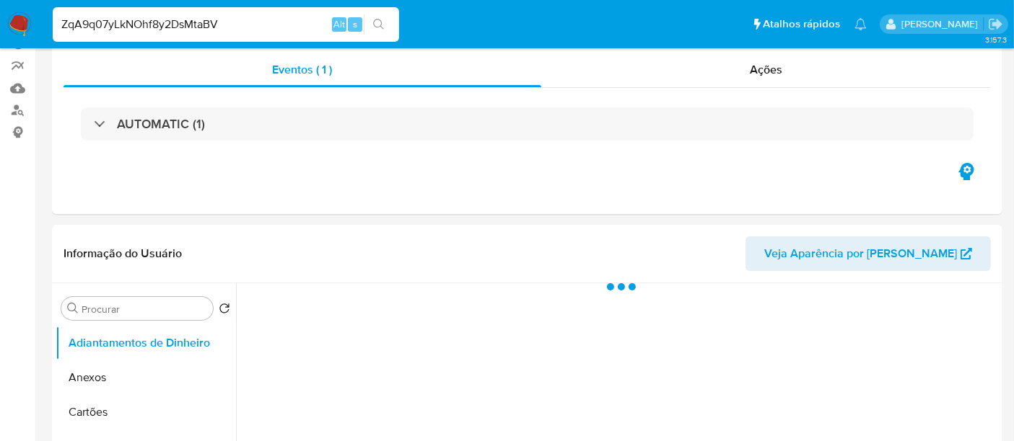
scroll to position [240, 0]
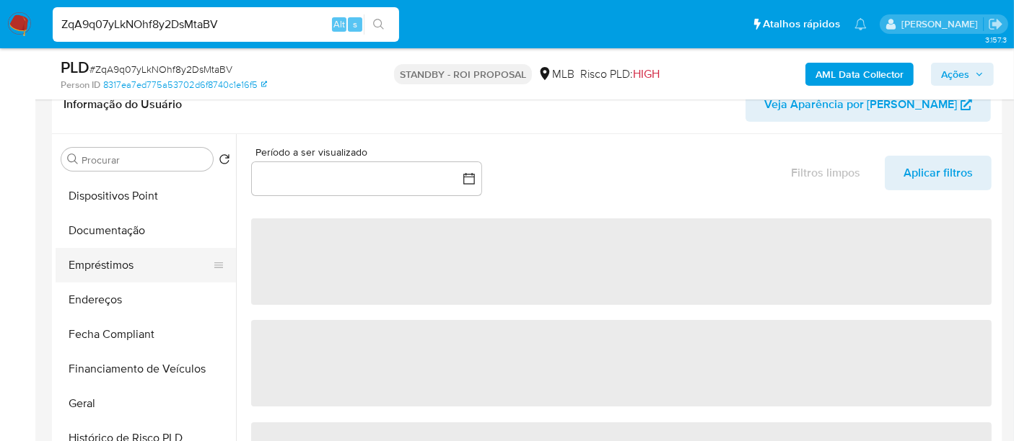
select select "10"
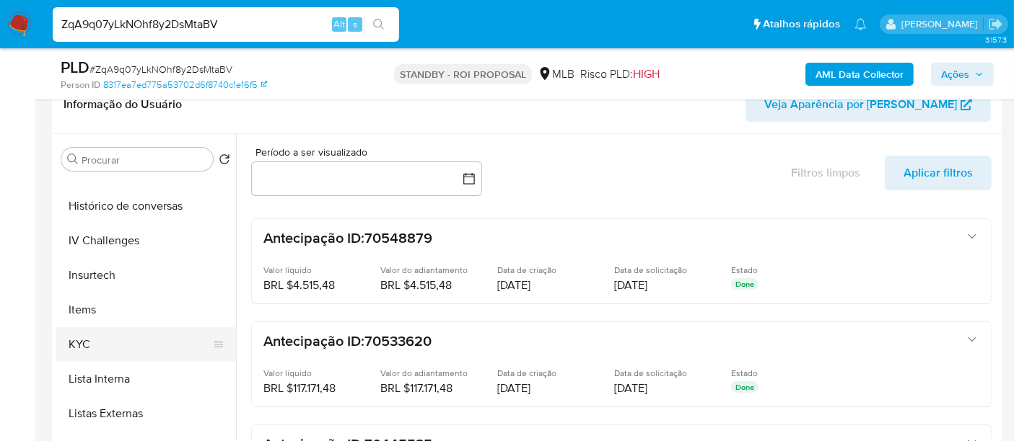
scroll to position [560, 0]
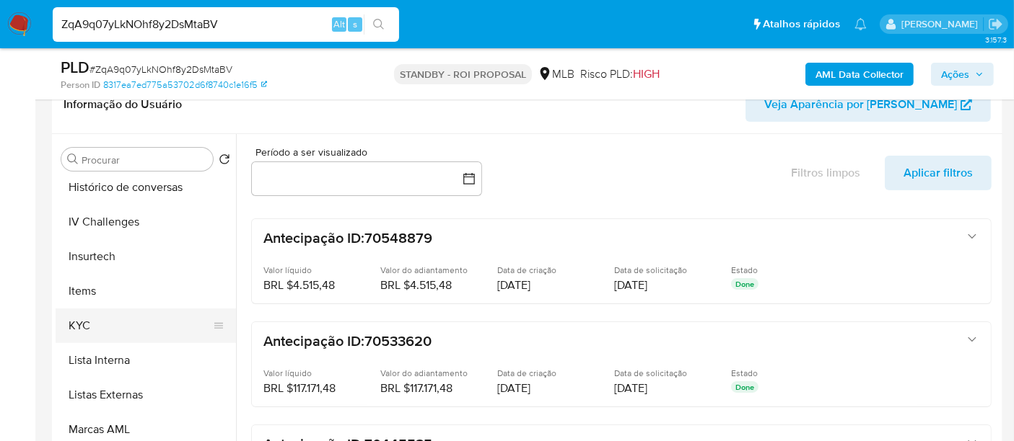
click at [82, 322] on button "KYC" at bounding box center [140, 326] width 169 height 35
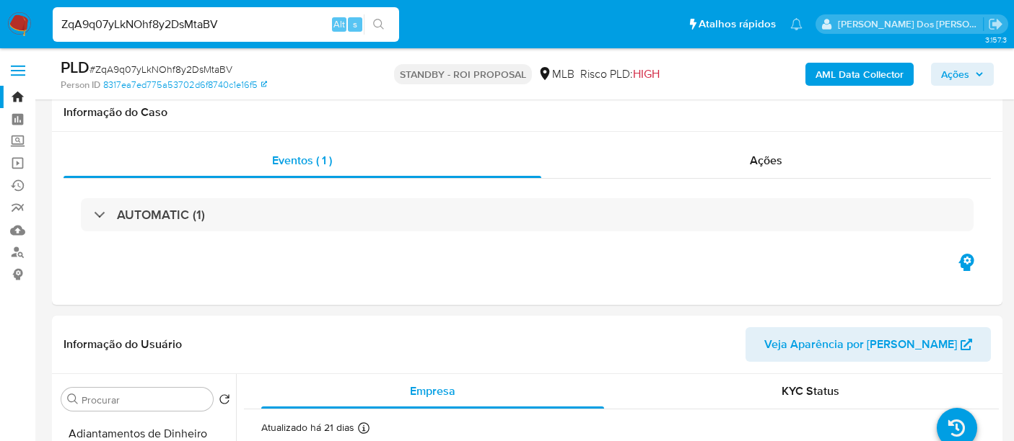
select select "10"
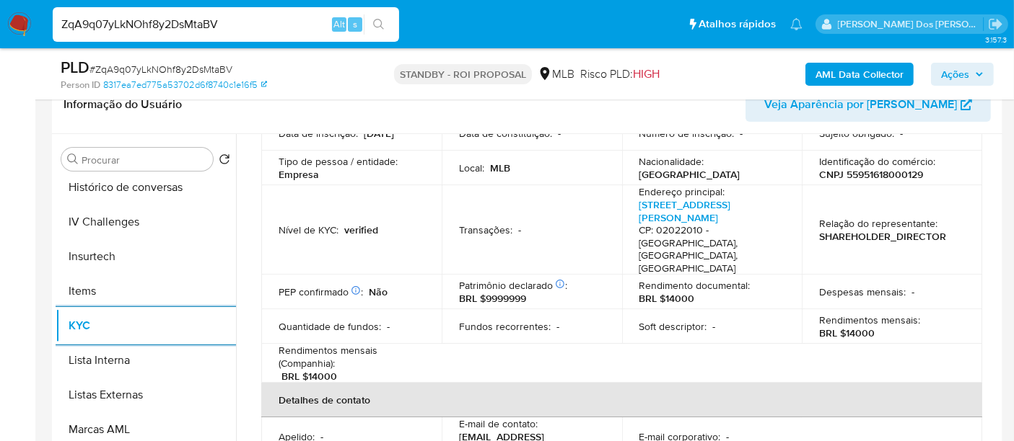
scroll to position [400, 0]
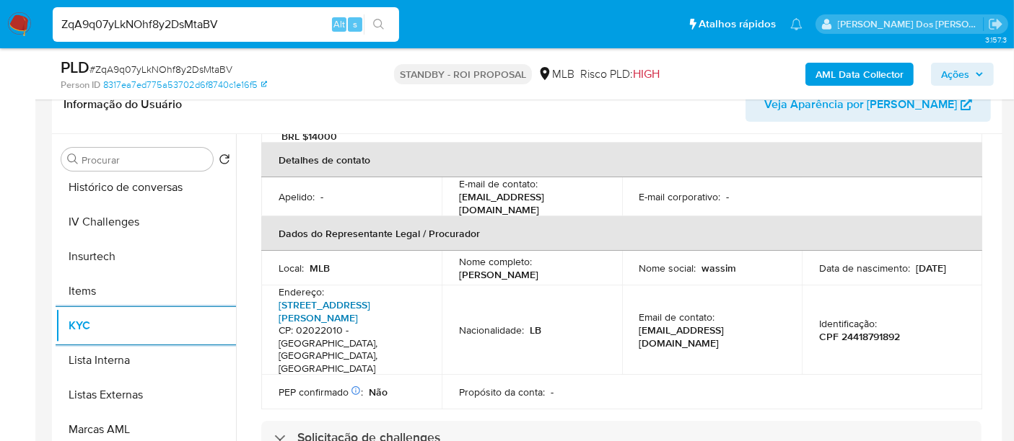
click at [354, 298] on link "[STREET_ADDRESS]" at bounding box center [324, 311] width 92 height 27
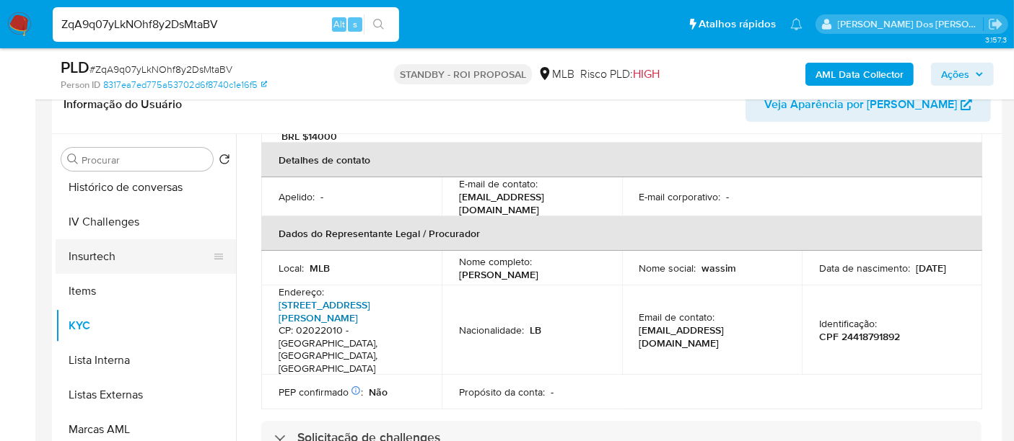
scroll to position [480, 0]
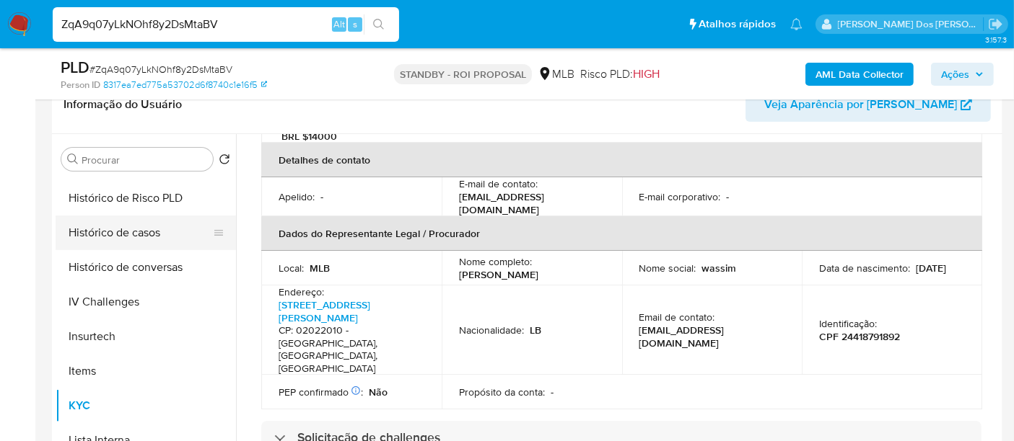
click at [115, 240] on button "Histórico de casos" at bounding box center [140, 233] width 169 height 35
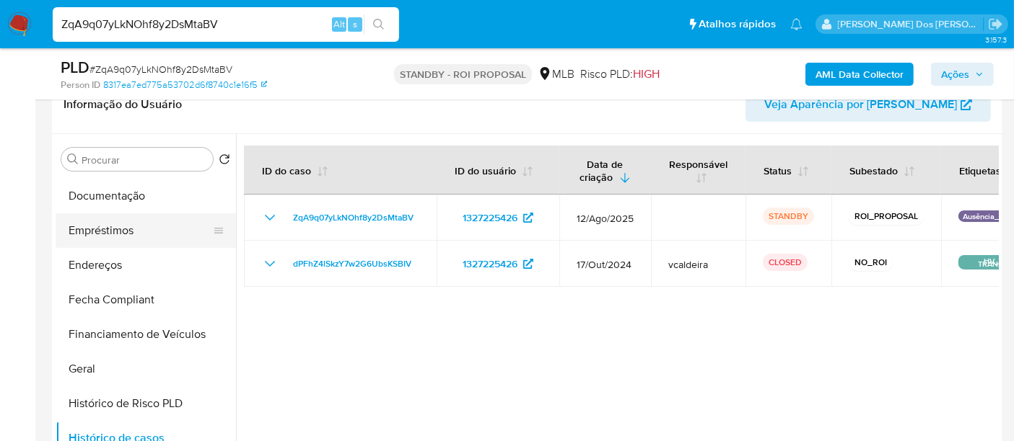
scroll to position [240, 0]
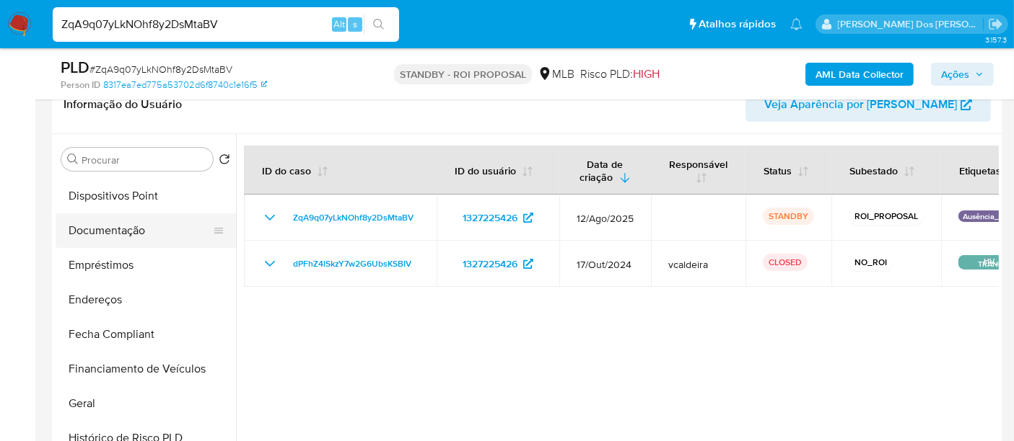
click at [128, 232] on button "Documentação" at bounding box center [140, 231] width 169 height 35
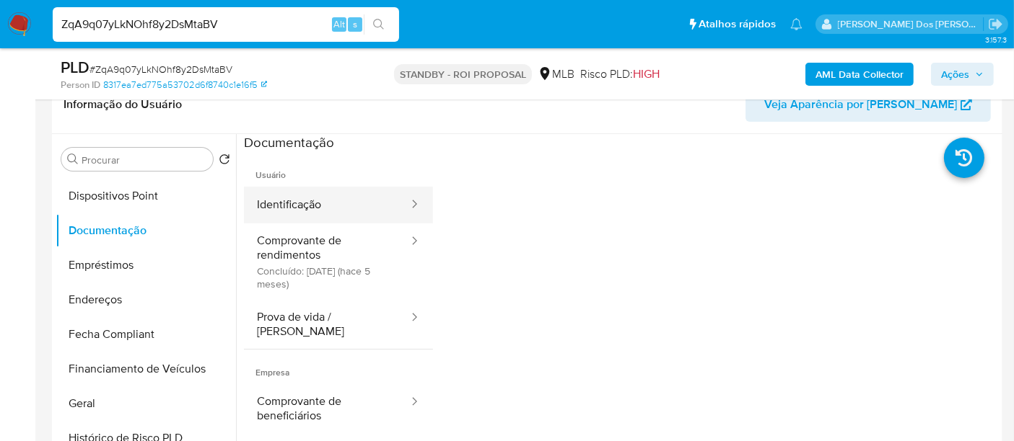
click at [260, 208] on button "Identificação" at bounding box center [327, 205] width 166 height 37
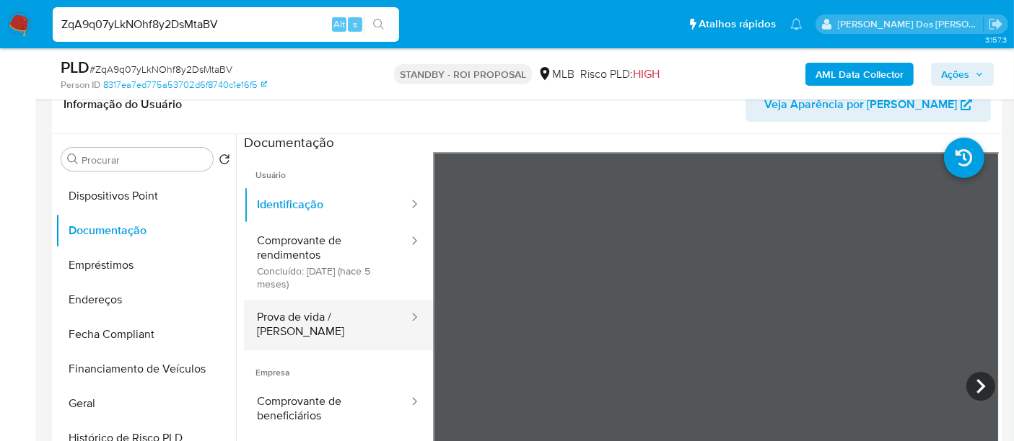
click at [311, 312] on button "Prova de vida / [PERSON_NAME]" at bounding box center [327, 324] width 166 height 49
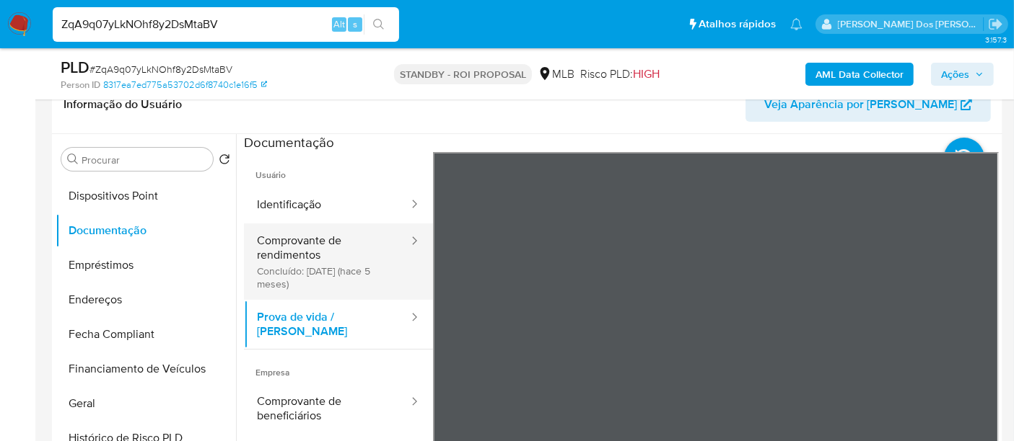
click at [280, 245] on button "Comprovante de rendimentos Concluído: 23/04/2025 (hace 5 meses)" at bounding box center [327, 262] width 166 height 76
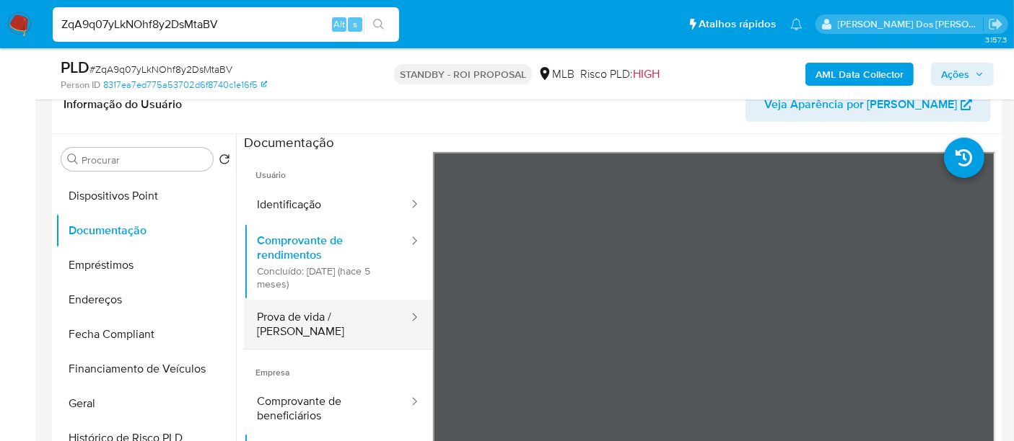
scroll to position [126, 0]
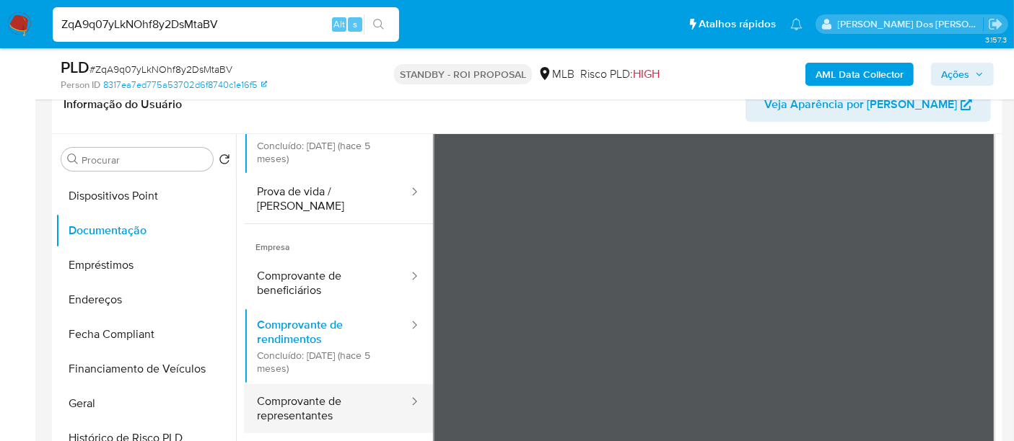
click at [291, 394] on button "Comprovante de representantes" at bounding box center [327, 408] width 166 height 49
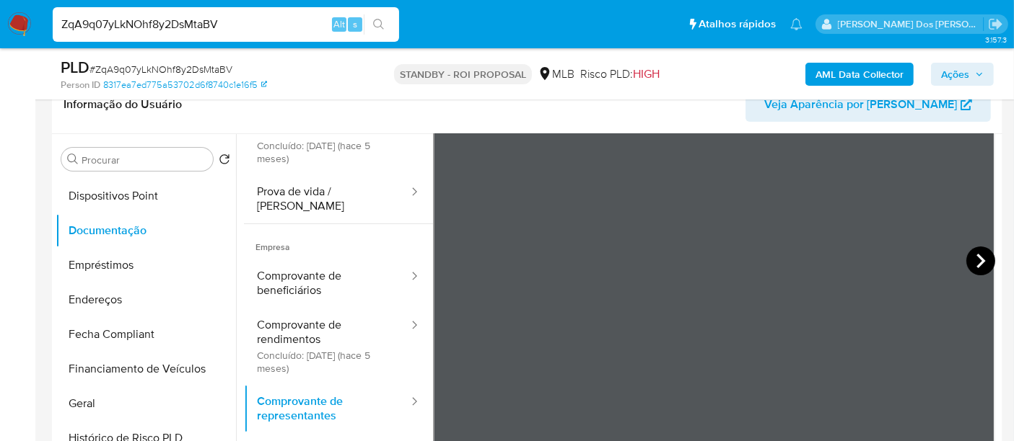
click at [987, 265] on icon at bounding box center [980, 261] width 29 height 29
click at [968, 249] on icon at bounding box center [980, 261] width 29 height 29
click at [970, 264] on icon at bounding box center [980, 261] width 29 height 29
click at [975, 260] on icon at bounding box center [980, 261] width 29 height 29
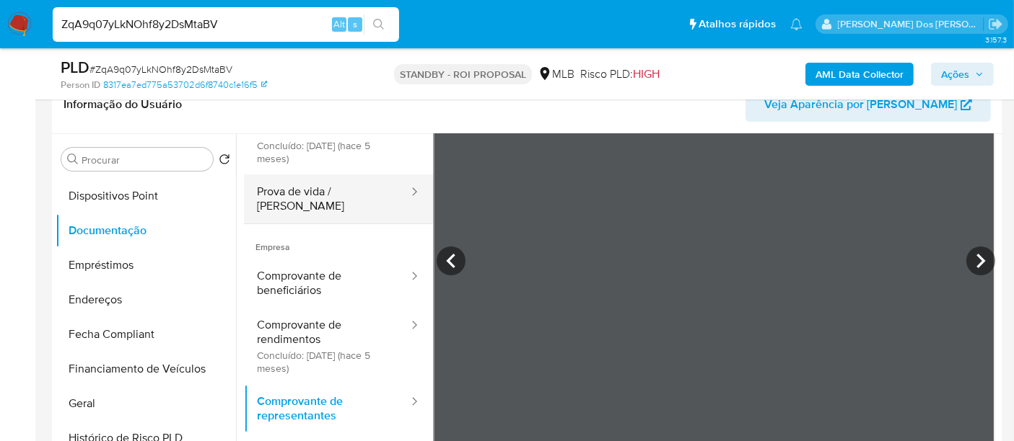
scroll to position [0, 0]
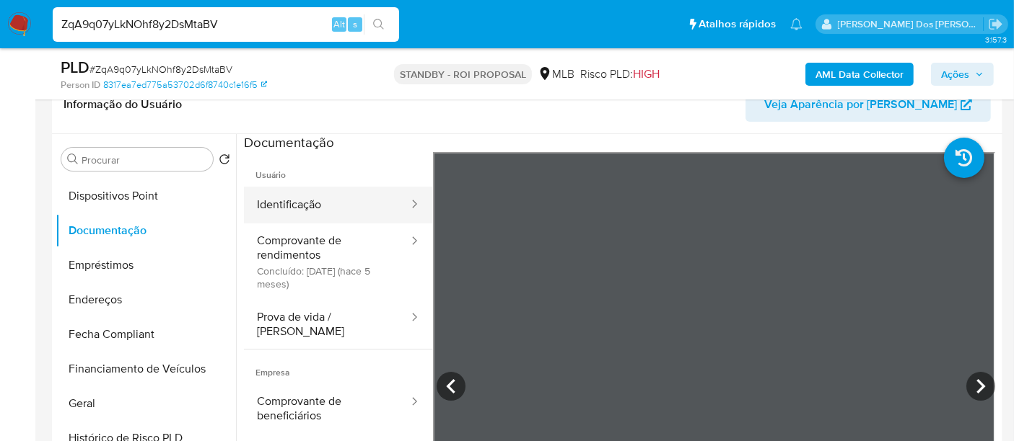
click at [307, 207] on button "Identificação" at bounding box center [327, 205] width 166 height 37
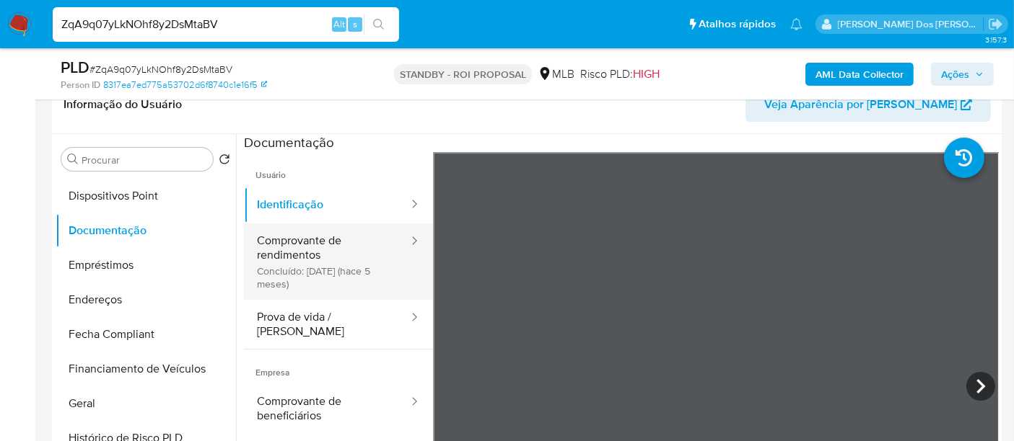
click at [302, 250] on button "Comprovante de rendimentos Concluído: 23/04/2025 (hace 5 meses)" at bounding box center [327, 262] width 166 height 76
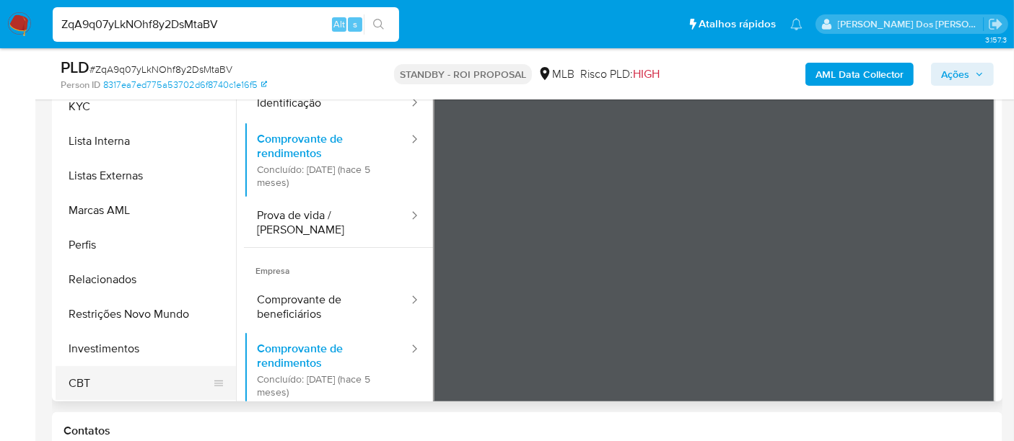
scroll to position [400, 0]
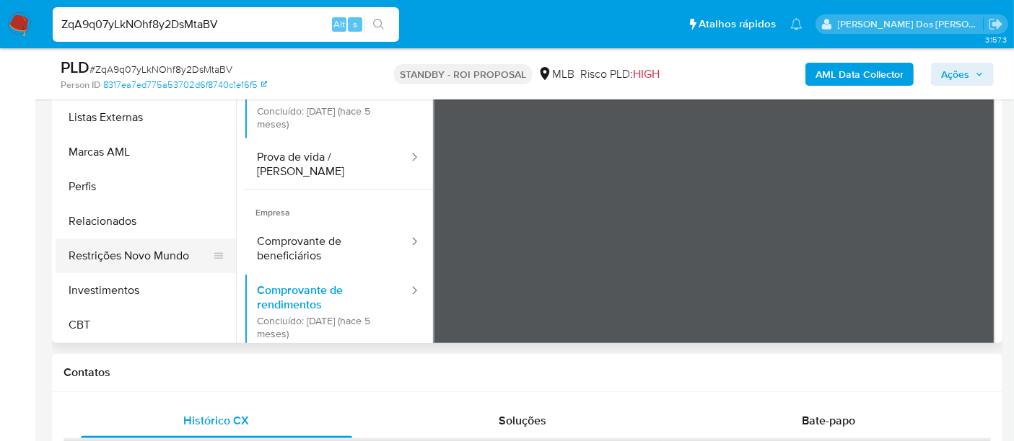
click at [157, 250] on button "Restrições Novo Mundo" at bounding box center [140, 256] width 169 height 35
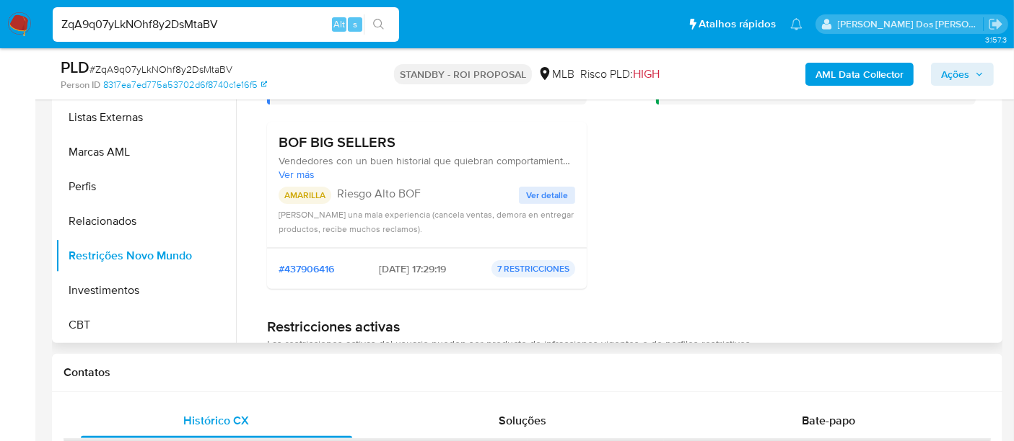
scroll to position [320, 0]
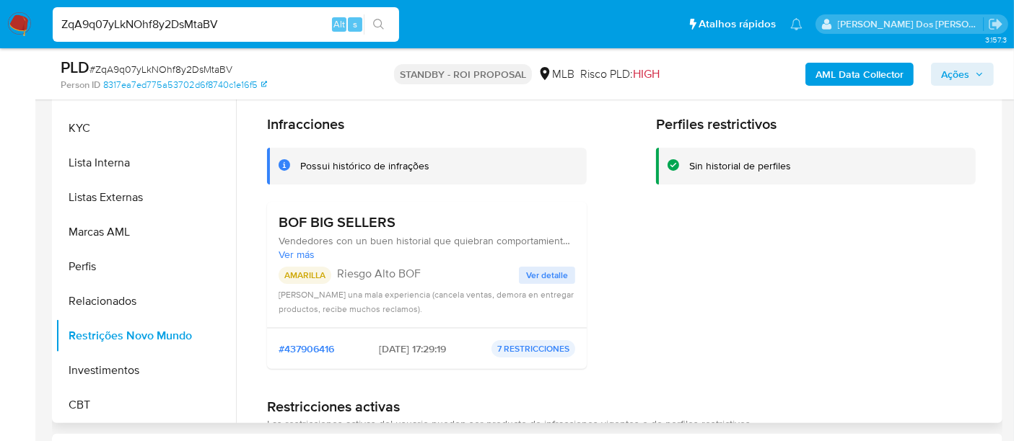
click at [528, 275] on span "Ver detalle" at bounding box center [547, 275] width 42 height 14
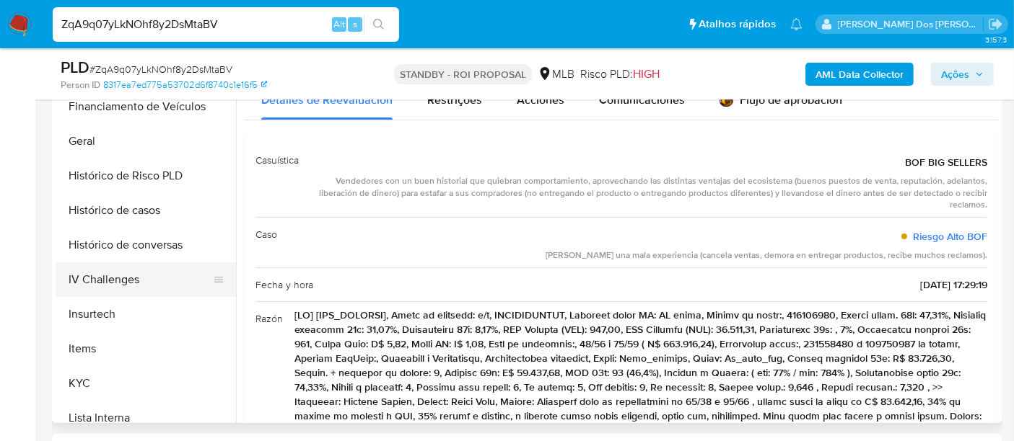
scroll to position [358, 0]
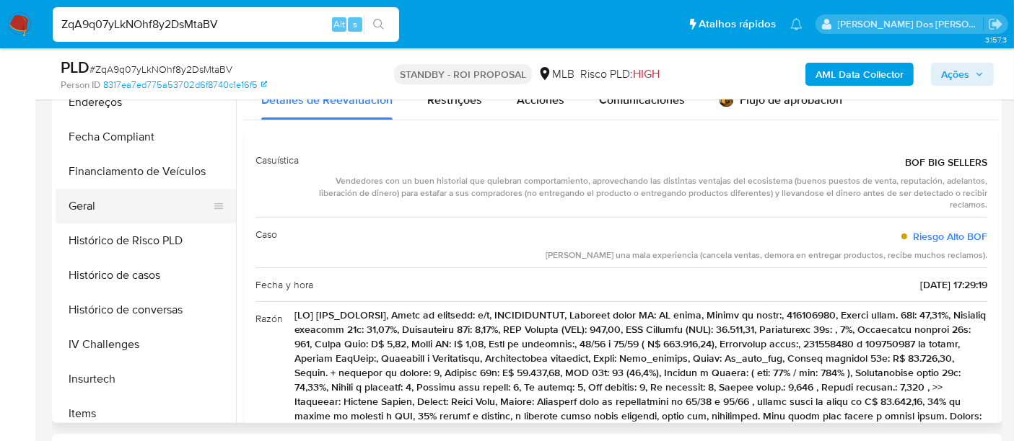
click at [82, 204] on button "Geral" at bounding box center [140, 206] width 169 height 35
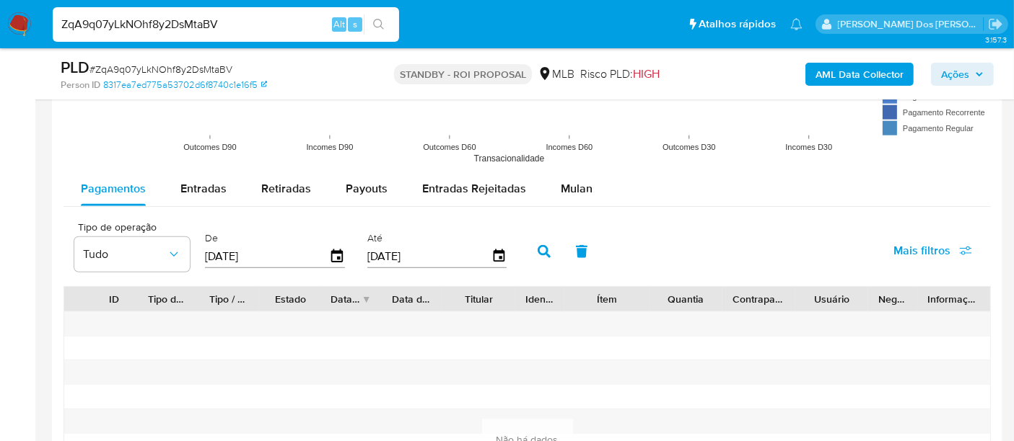
scroll to position [1523, 0]
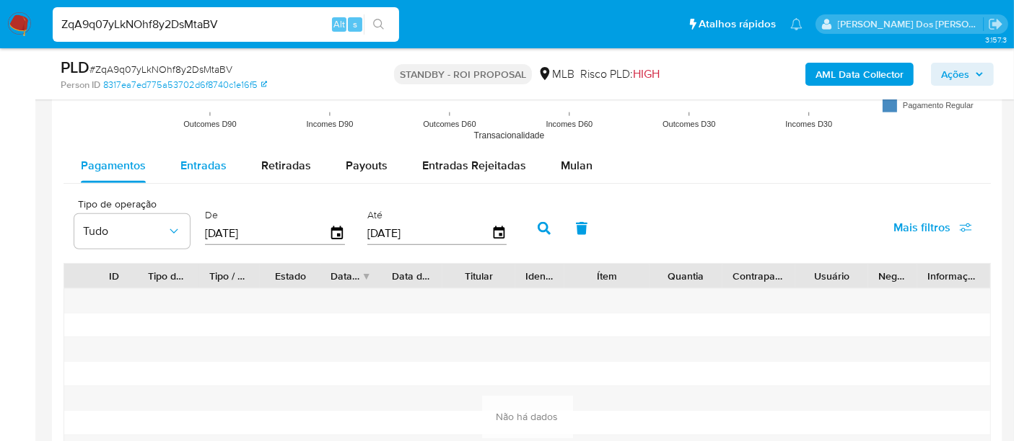
click at [204, 167] on span "Entradas" at bounding box center [203, 165] width 46 height 17
select select "10"
click at [328, 239] on div "[DATE]" at bounding box center [275, 233] width 140 height 23
click at [333, 229] on icon "button" at bounding box center [337, 233] width 25 height 25
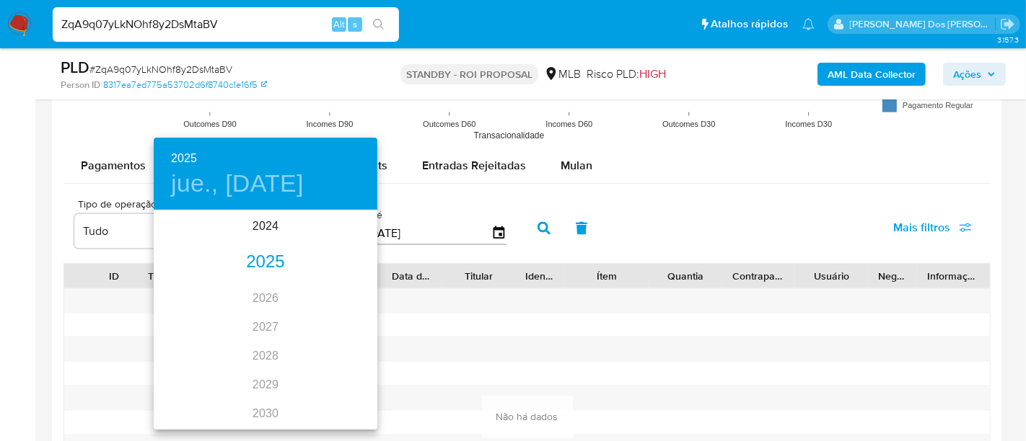
click at [263, 269] on div "2025" at bounding box center [266, 262] width 224 height 29
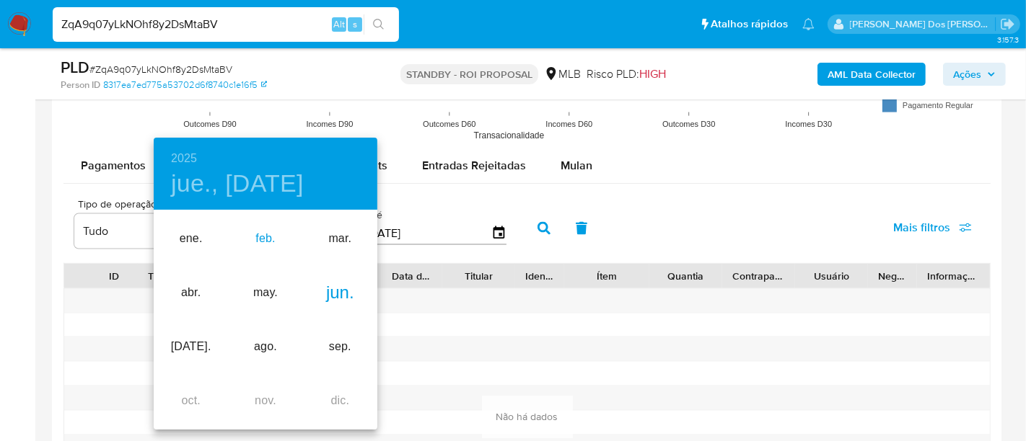
click at [261, 235] on div "feb." at bounding box center [265, 239] width 74 height 54
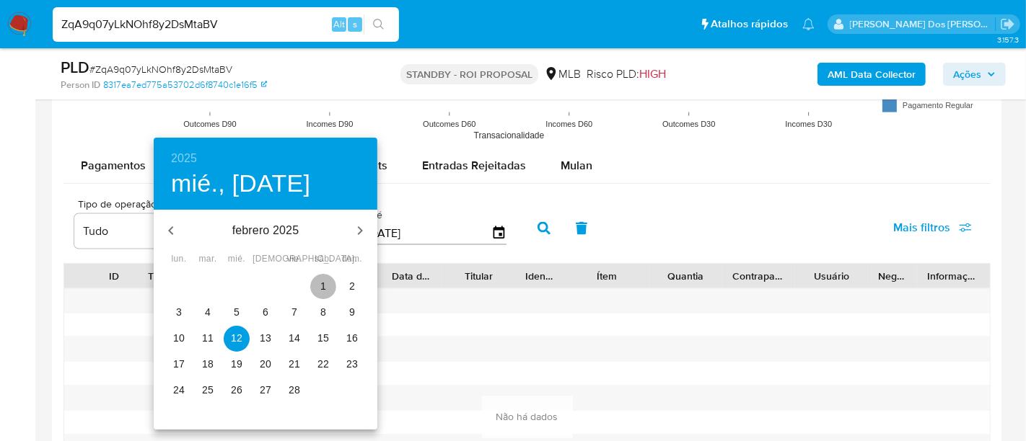
click at [320, 286] on p "1" at bounding box center [323, 286] width 6 height 14
type input "01/02/2025"
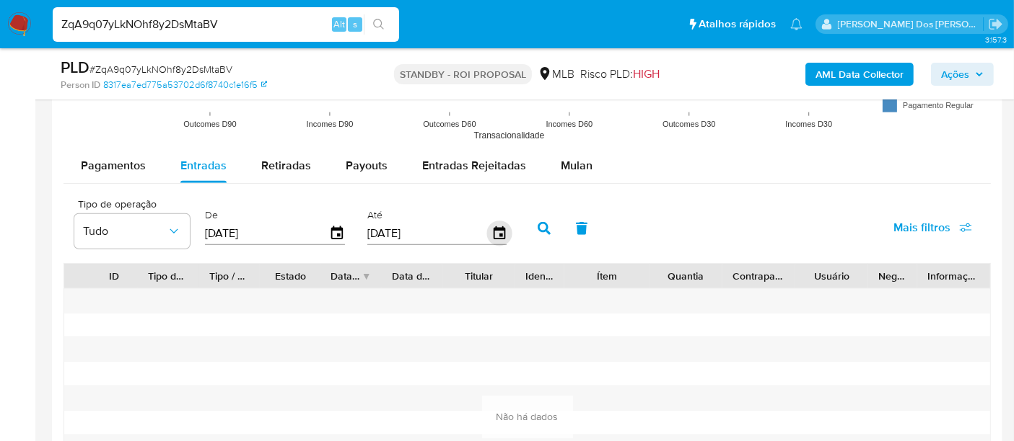
click at [491, 232] on icon "button" at bounding box center [498, 233] width 25 height 25
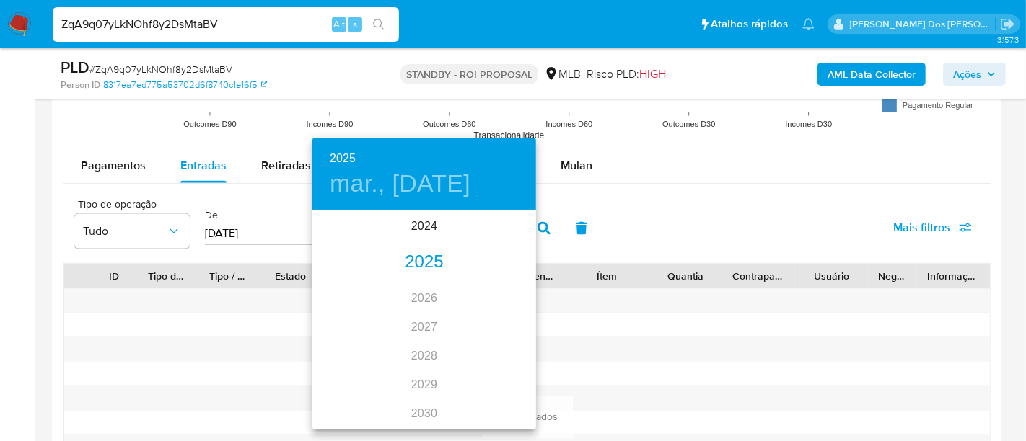
click at [416, 267] on div "2025" at bounding box center [424, 262] width 224 height 29
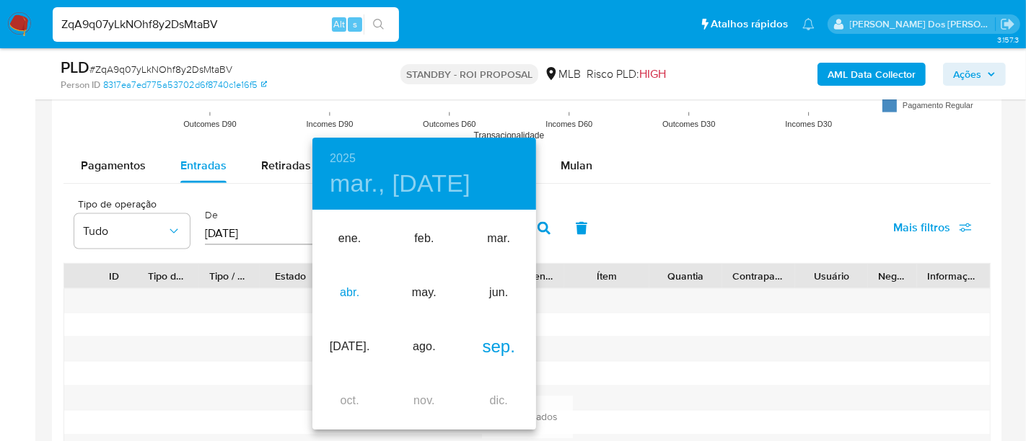
click at [353, 294] on div "abr." at bounding box center [349, 293] width 74 height 54
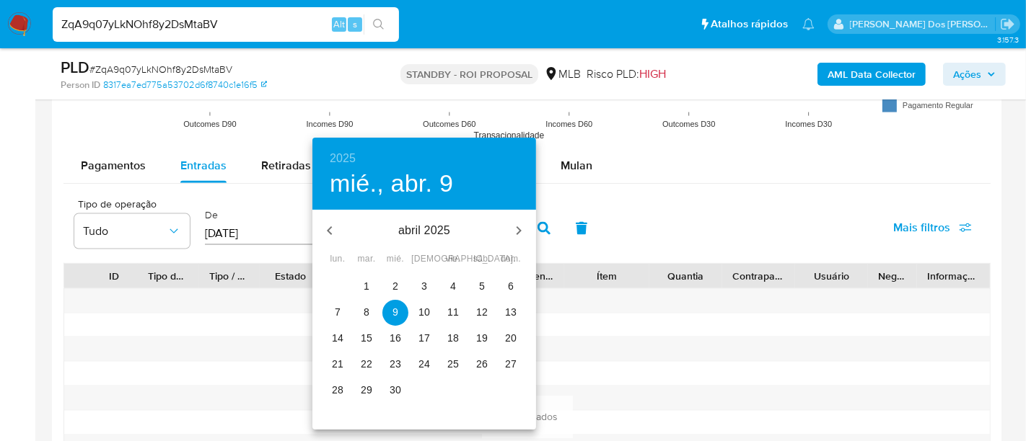
click at [369, 392] on p "29" at bounding box center [367, 390] width 12 height 14
type input "[DATE]"
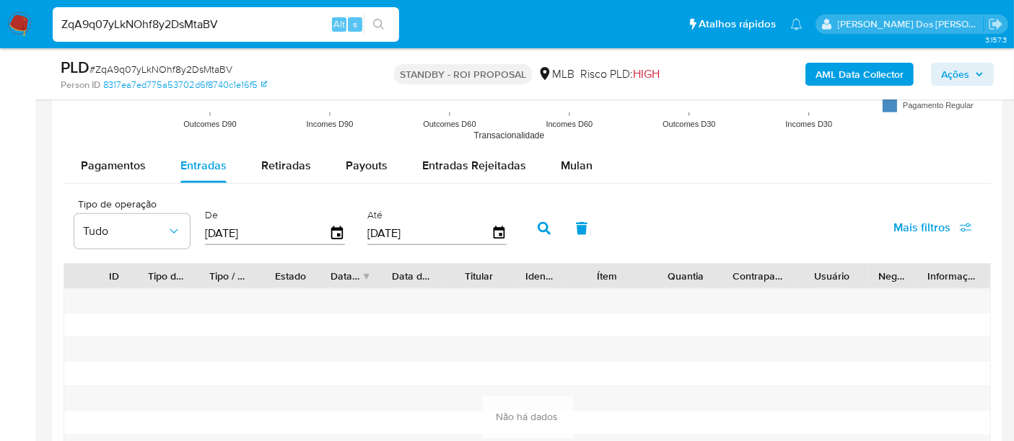
click at [927, 229] on span "Mais filtros" at bounding box center [921, 228] width 57 height 35
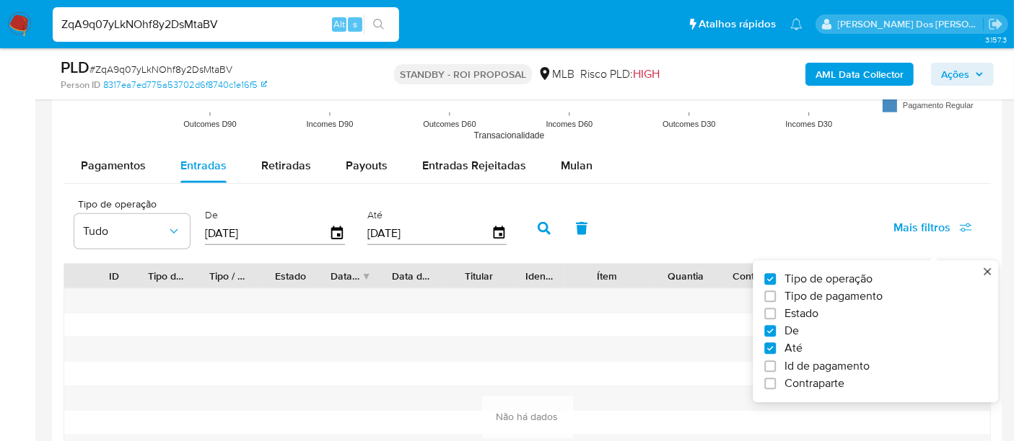
click at [794, 308] on span "Estado" at bounding box center [801, 314] width 34 height 14
click at [775, 309] on input "Estado" at bounding box center [770, 315] width 12 height 12
checkbox input "true"
type input "01/02/2025"
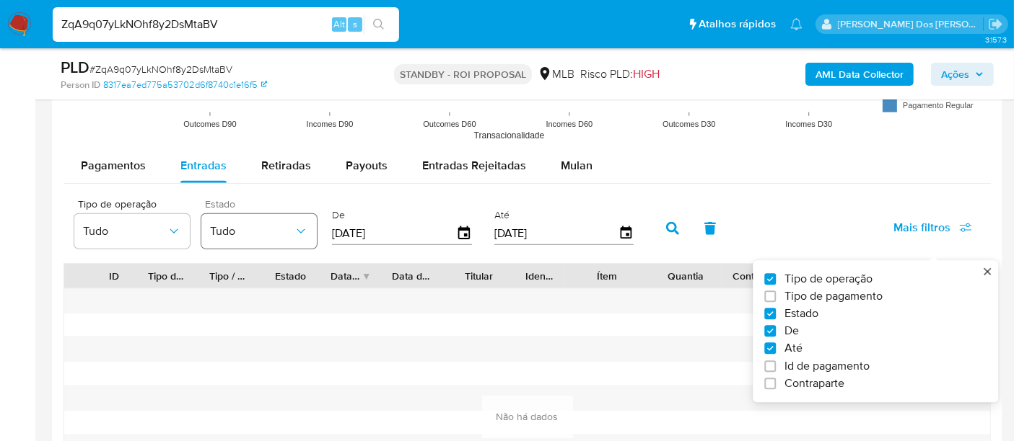
click at [290, 220] on button "Tudo" at bounding box center [258, 231] width 115 height 35
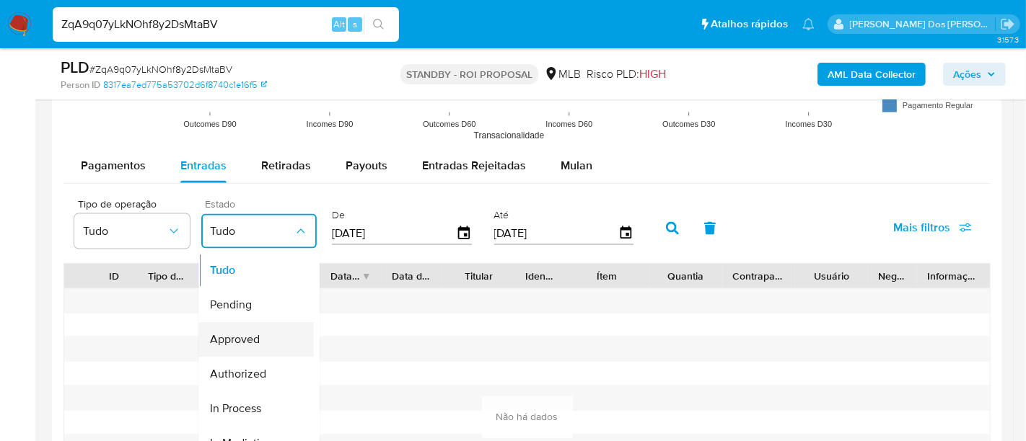
click at [252, 333] on span "Approved" at bounding box center [235, 340] width 50 height 14
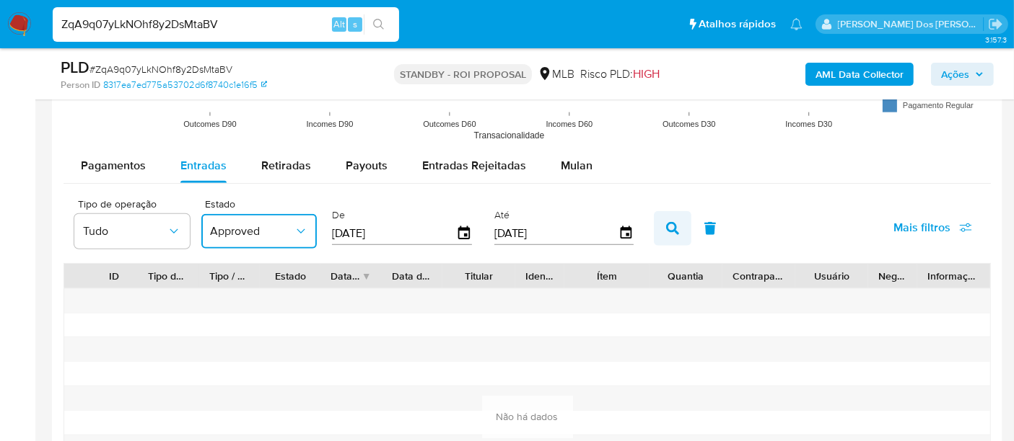
click at [666, 224] on icon "button" at bounding box center [672, 228] width 13 height 13
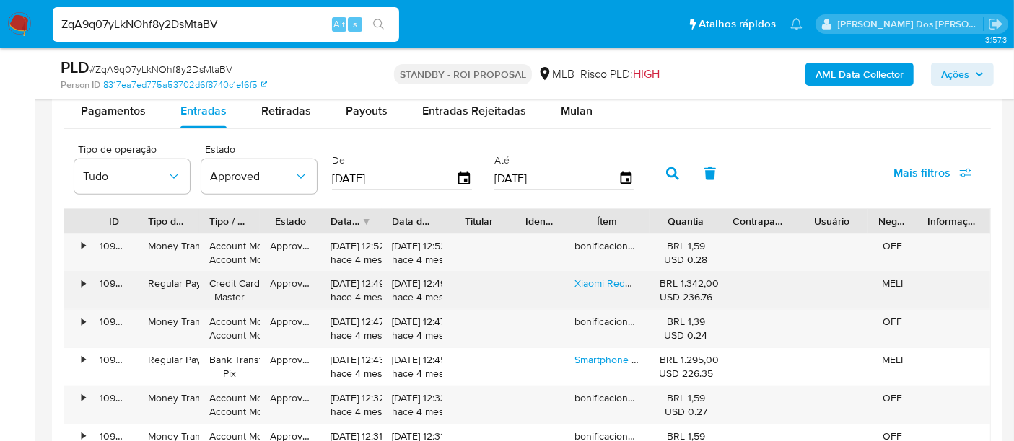
scroll to position [1603, 0]
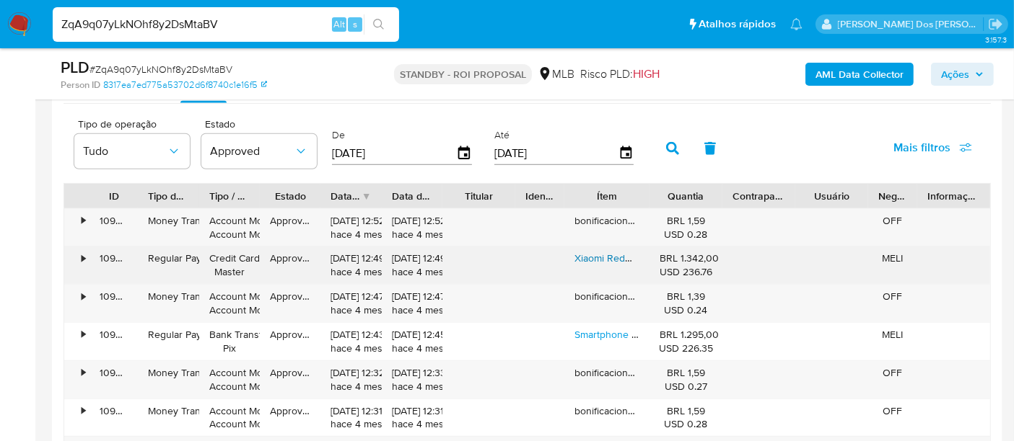
click at [593, 255] on link "Xiaomi Redmi Note 13( Note 14 256gb 8gb Ram 2025) Cor Azul-aço" at bounding box center [723, 258] width 299 height 14
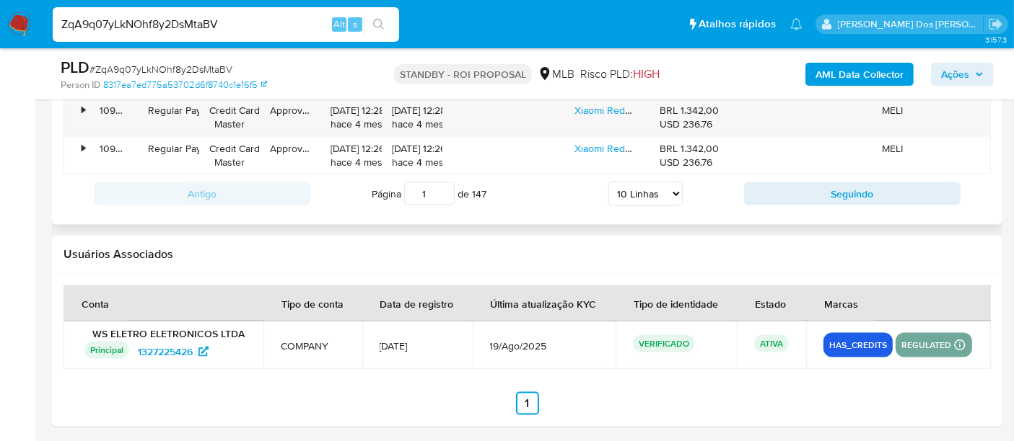
scroll to position [1697, 0]
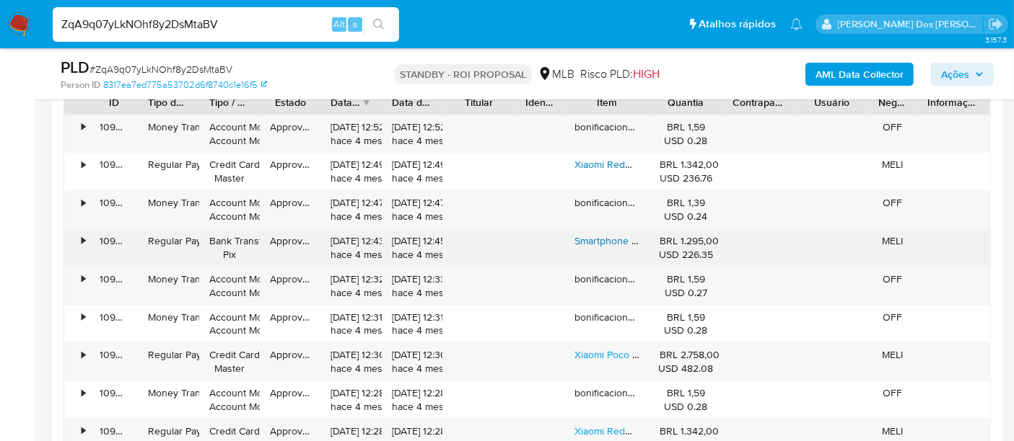
click at [599, 239] on link "Smartphone Realme C75 Dual Sim 256 Gb 8 Gb Ram Preto Storm Black" at bounding box center [732, 241] width 317 height 14
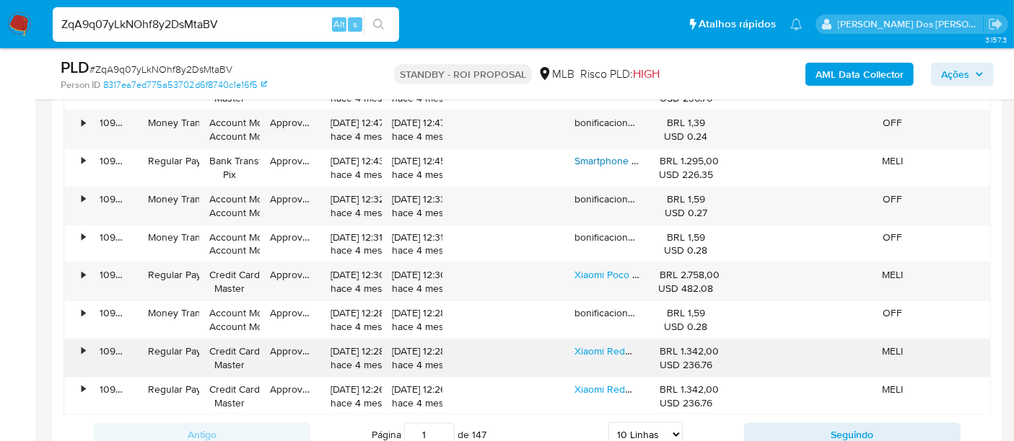
scroll to position [1937, 0]
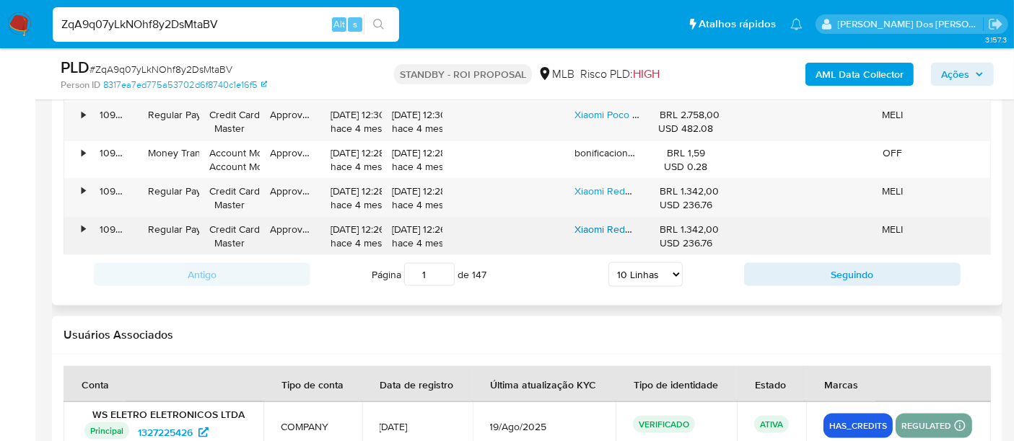
click at [610, 226] on link "Xiaomi Redmi Note 13( Note 14 256gb 8gb Ram 2025) Cor Azul-aço" at bounding box center [723, 229] width 299 height 14
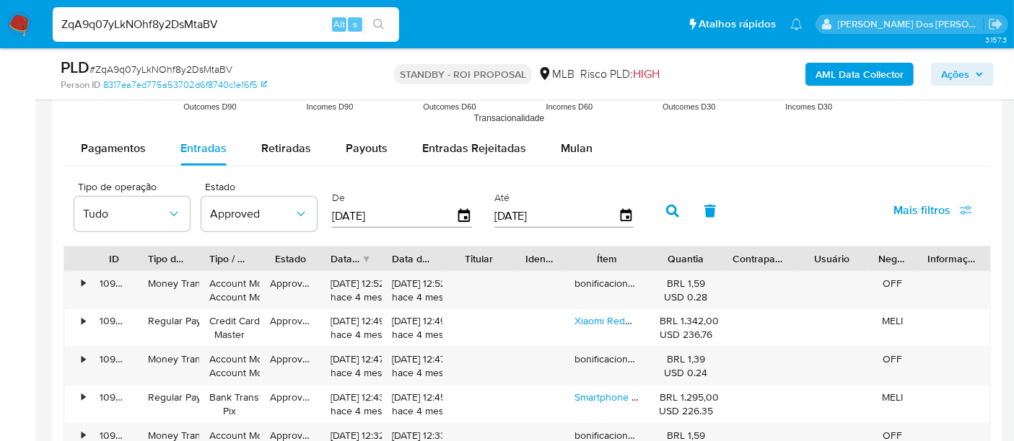
scroll to position [1536, 0]
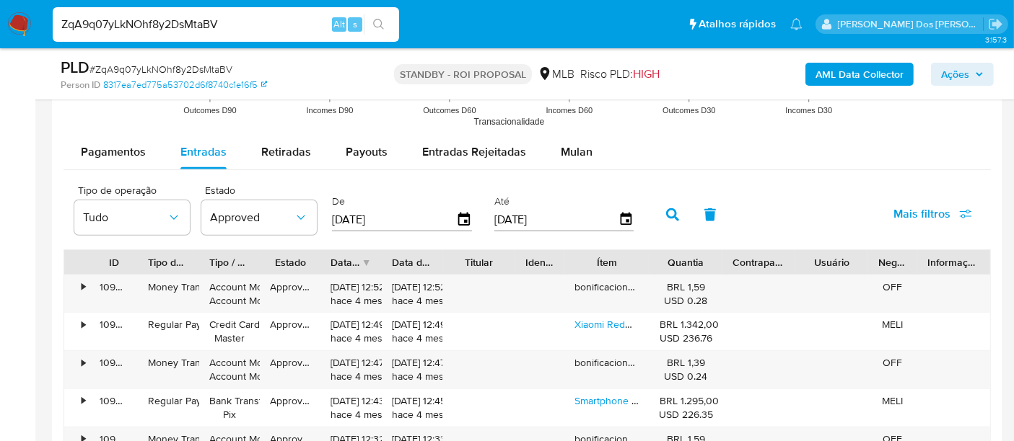
click at [189, 19] on input "ZqA9q07yLkNOhf8y2DsMtaBV" at bounding box center [226, 24] width 346 height 19
paste input "eRy405DdhFObLmylFOfY8Ads"
type input "eRy405DdhFObLmylFOfY8Ads"
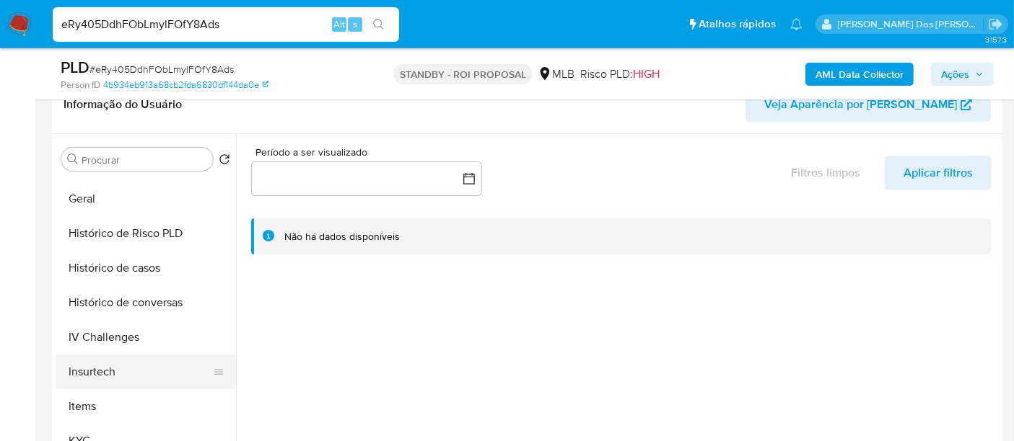
scroll to position [480, 0]
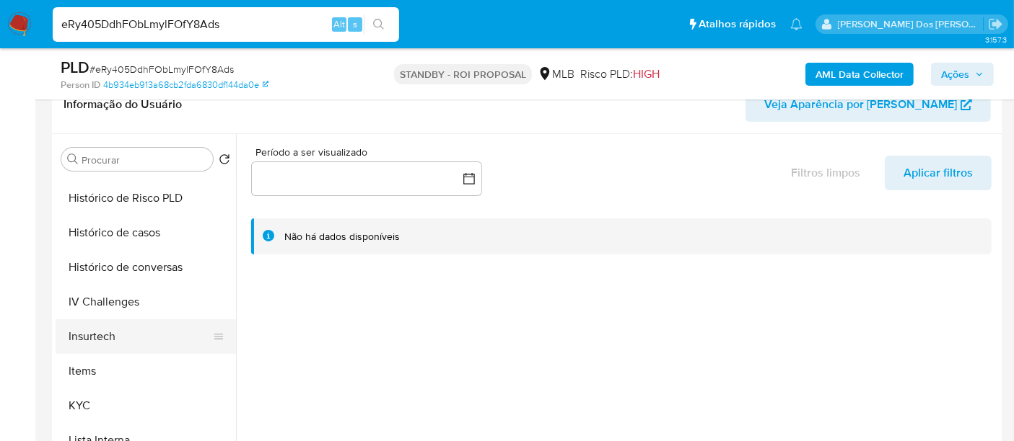
select select "10"
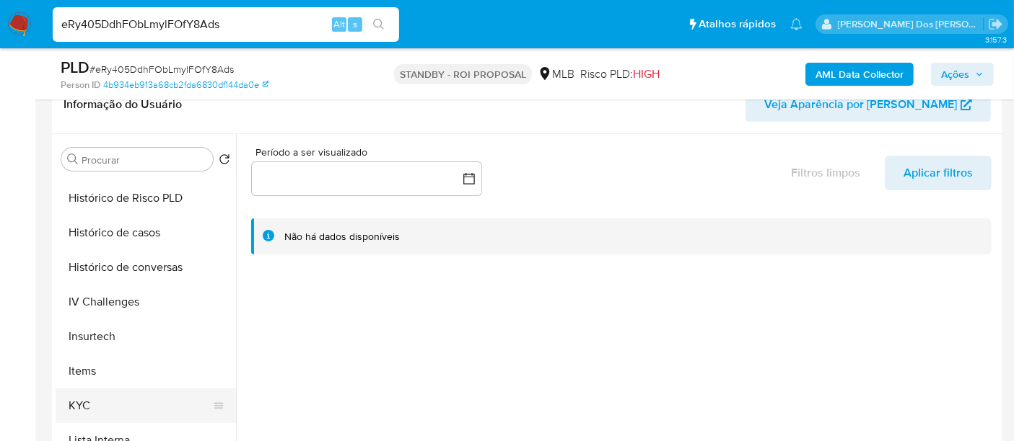
click at [73, 395] on button "KYC" at bounding box center [140, 406] width 169 height 35
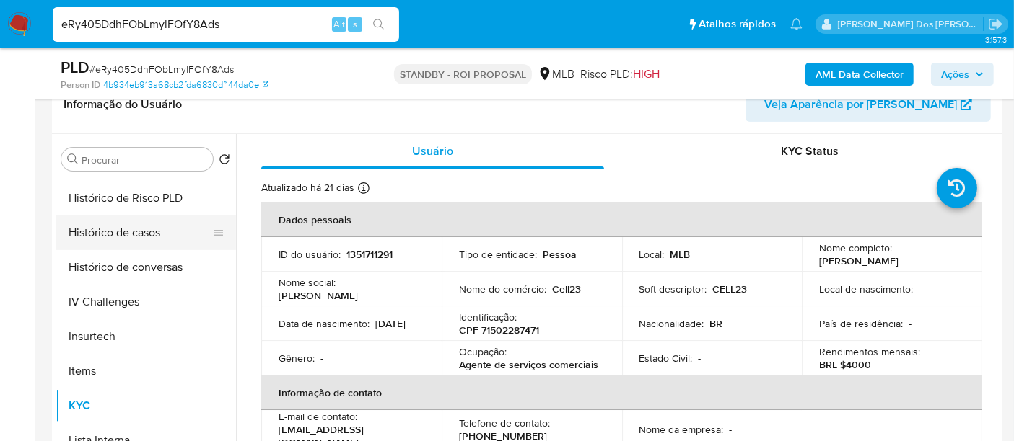
click at [154, 229] on button "Histórico de casos" at bounding box center [140, 233] width 169 height 35
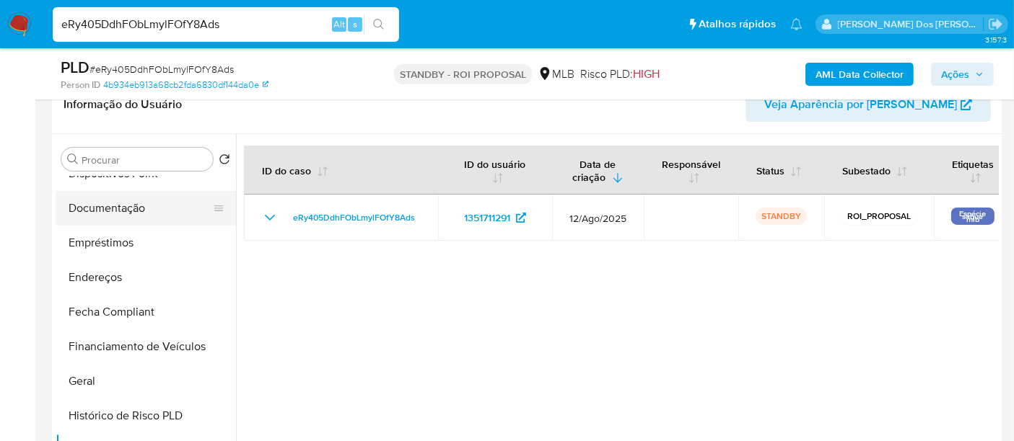
scroll to position [240, 0]
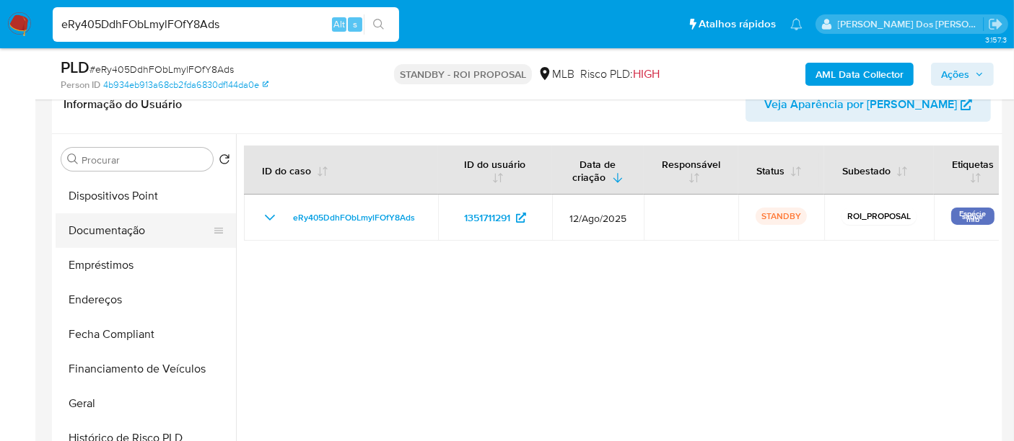
click at [119, 232] on button "Documentação" at bounding box center [140, 231] width 169 height 35
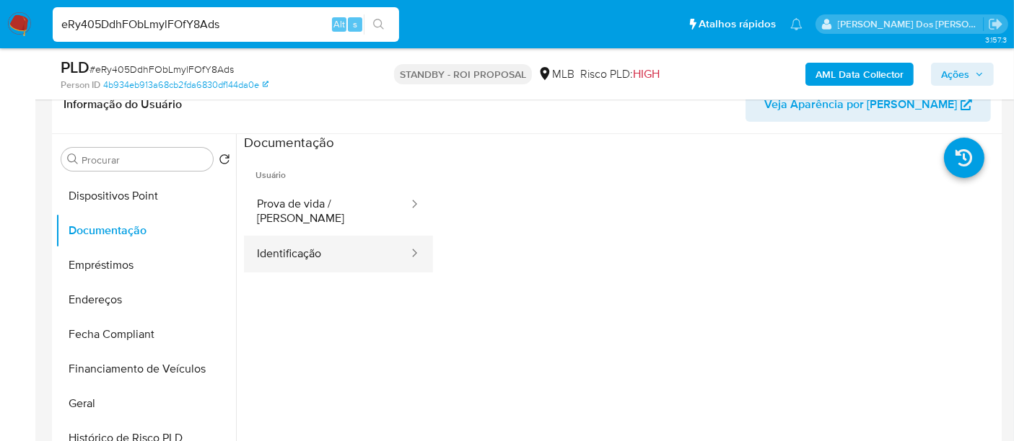
click at [294, 236] on button "Identificação" at bounding box center [327, 254] width 166 height 37
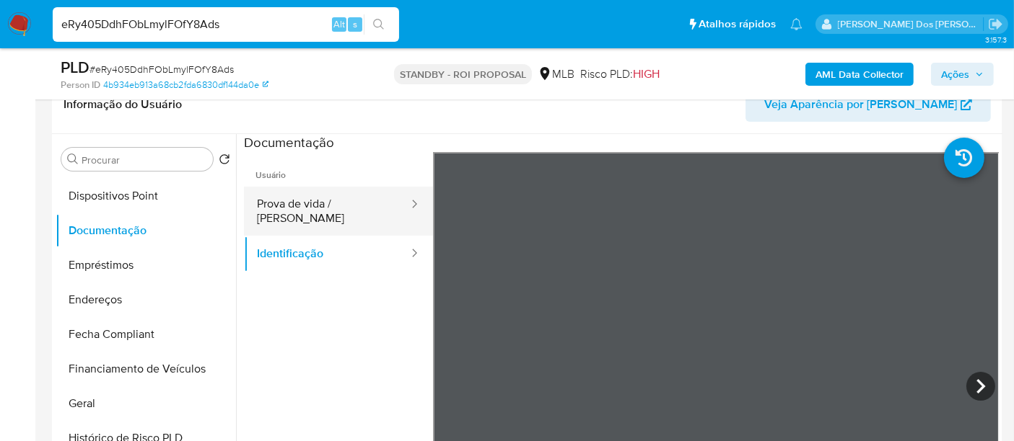
click at [353, 202] on button "Prova de vida / [PERSON_NAME]" at bounding box center [327, 211] width 166 height 49
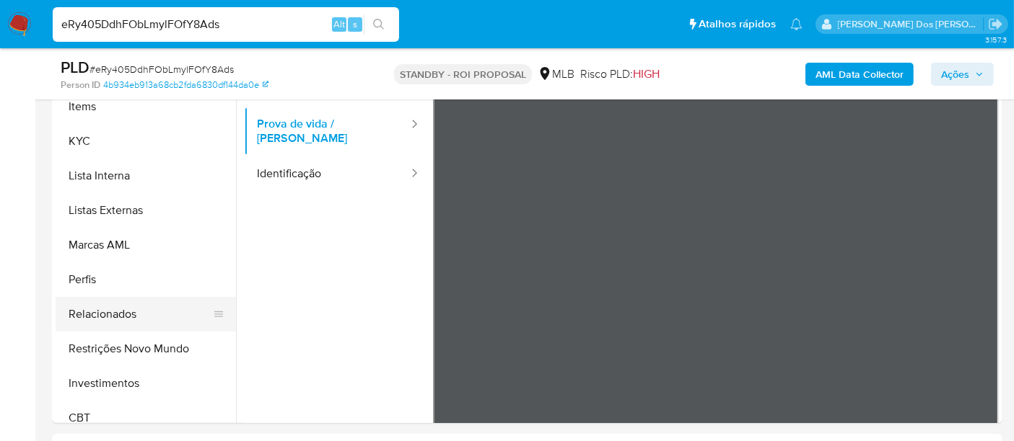
scroll to position [678, 0]
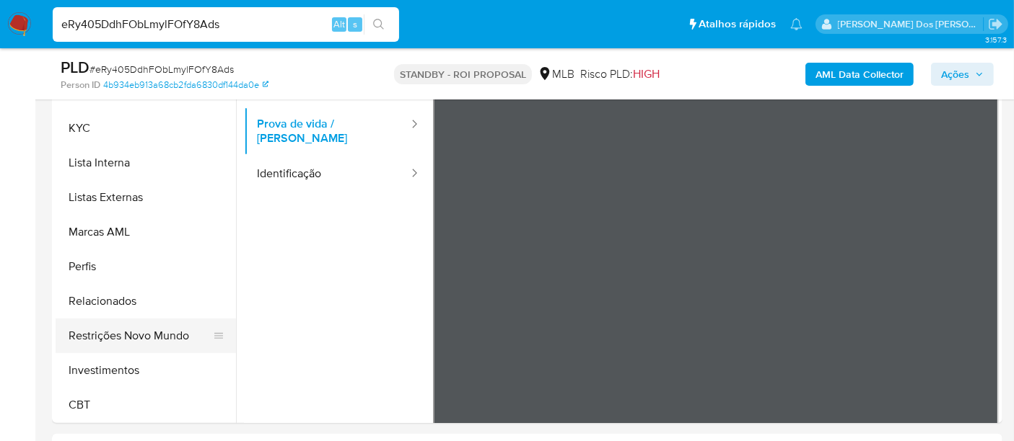
click at [144, 334] on button "Restrições Novo Mundo" at bounding box center [140, 336] width 169 height 35
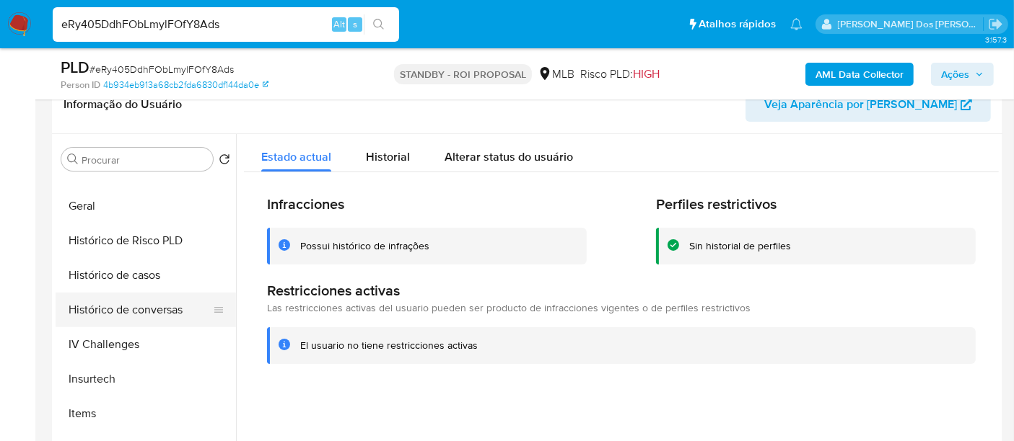
scroll to position [358, 0]
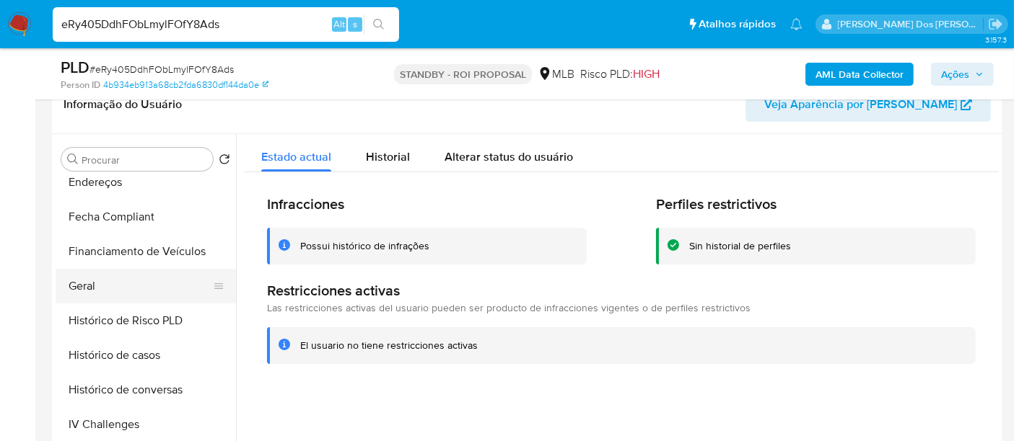
click at [80, 287] on button "Geral" at bounding box center [140, 286] width 169 height 35
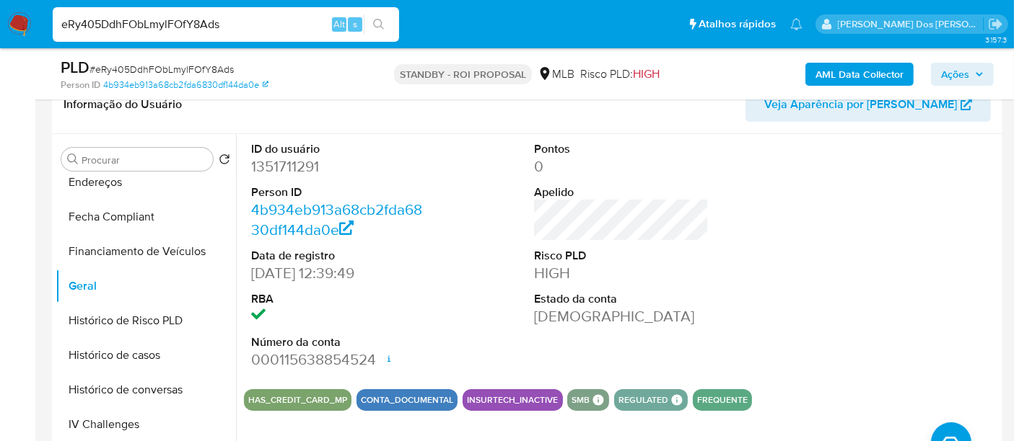
click at [232, 27] on input "eRy405DdhFObLmylFOfY8Ads" at bounding box center [226, 24] width 346 height 19
paste input "oqan2CoT9Eiqvxmjw3Uh9Mpy"
type input "oqan2CoT9Eiqvxmjw3Uh9Mpy"
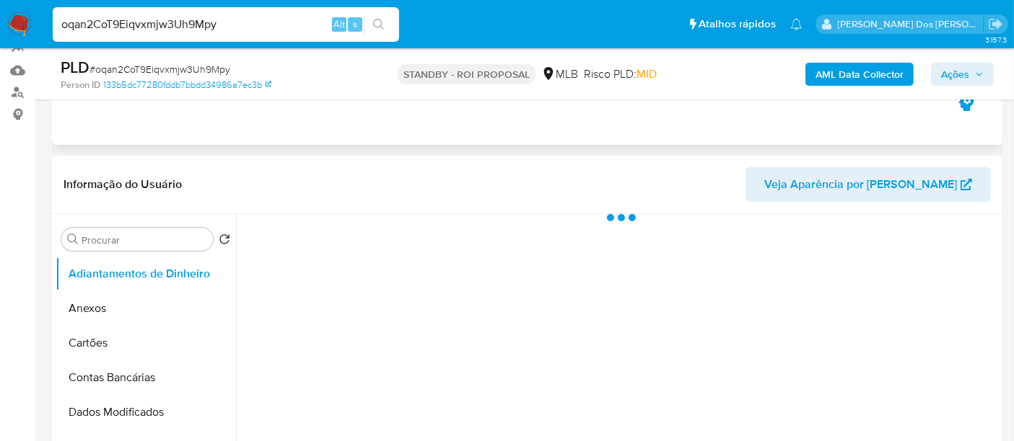
scroll to position [240, 0]
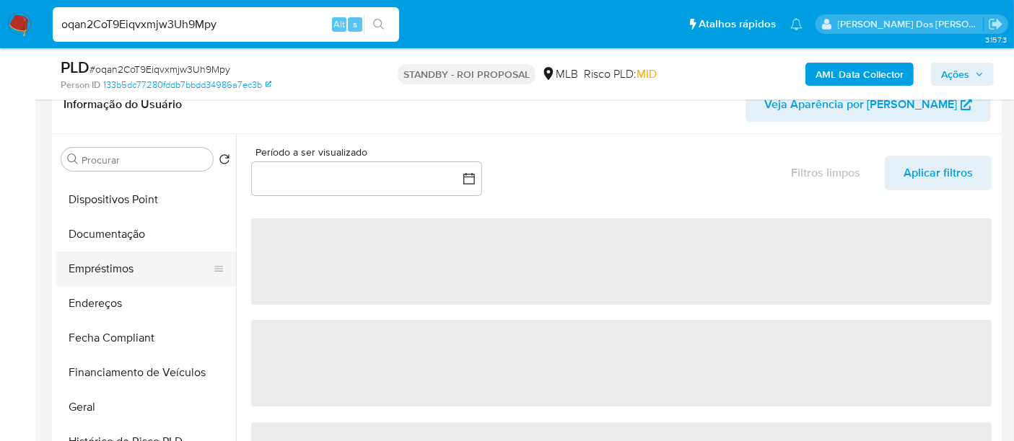
select select "10"
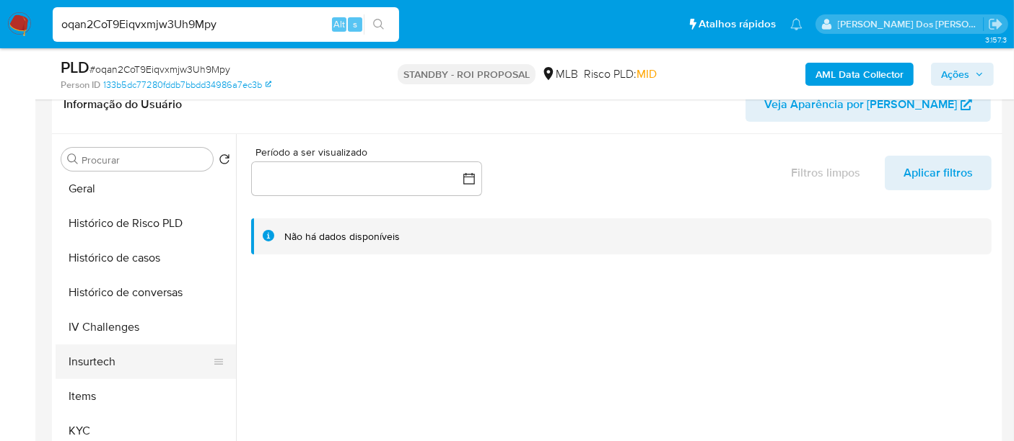
scroll to position [480, 0]
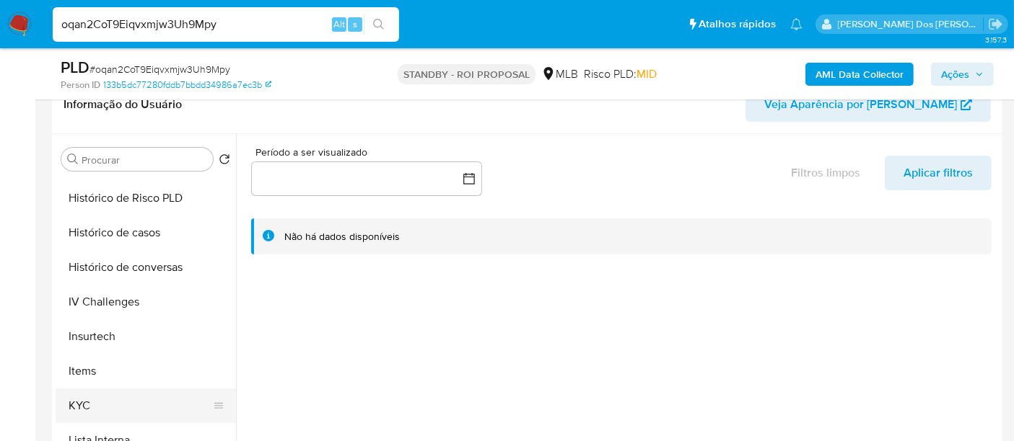
click at [84, 403] on button "KYC" at bounding box center [140, 406] width 169 height 35
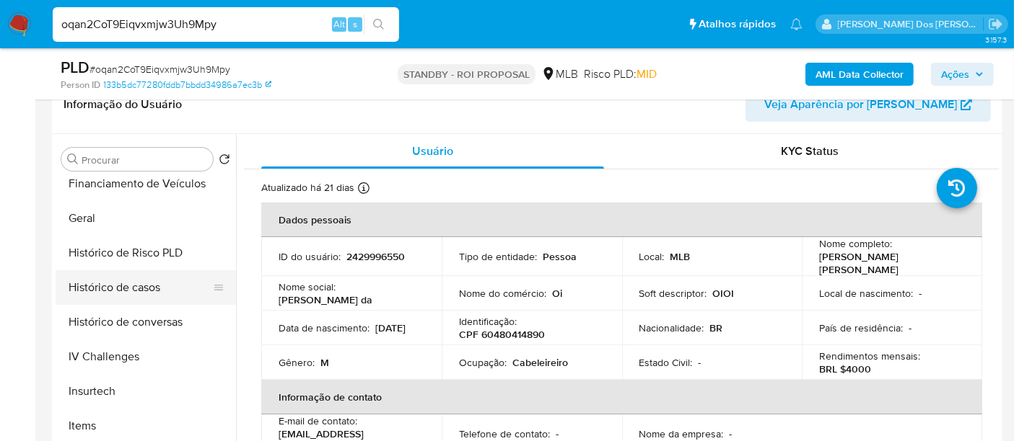
scroll to position [400, 0]
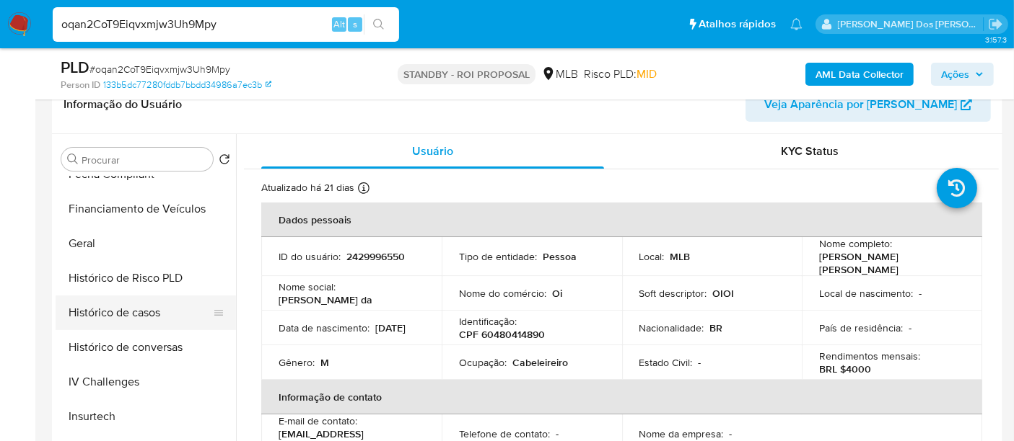
click at [128, 310] on button "Histórico de casos" at bounding box center [140, 313] width 169 height 35
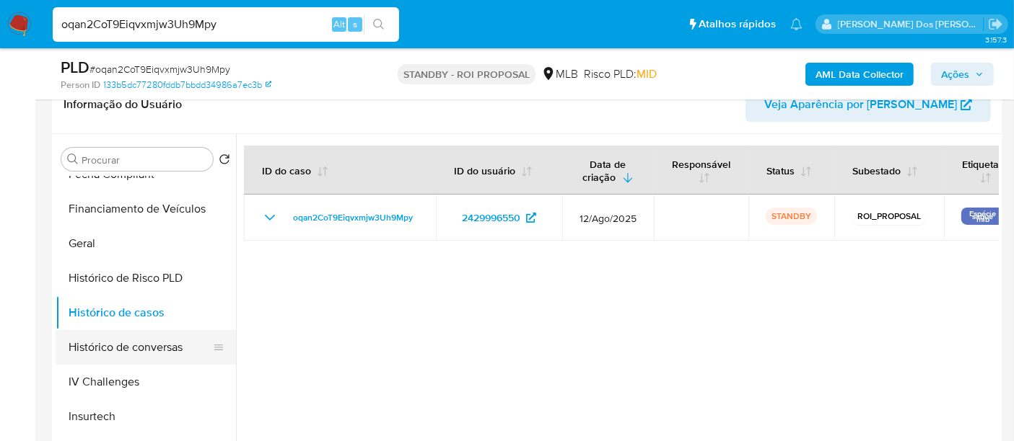
scroll to position [240, 0]
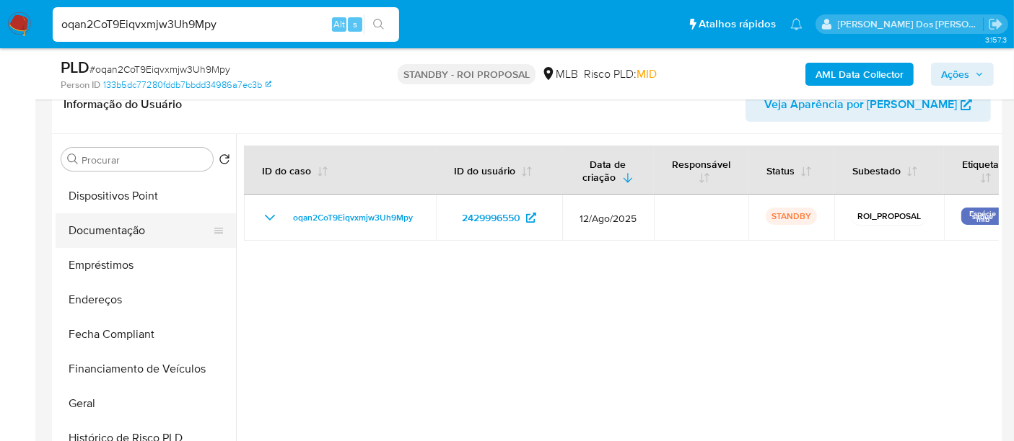
click at [120, 224] on button "Documentação" at bounding box center [140, 231] width 169 height 35
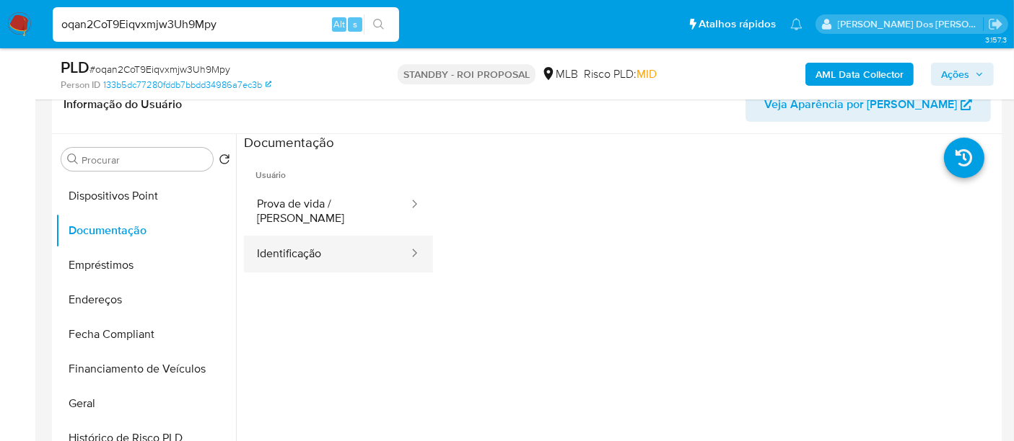
click at [278, 240] on button "Identificação" at bounding box center [327, 254] width 166 height 37
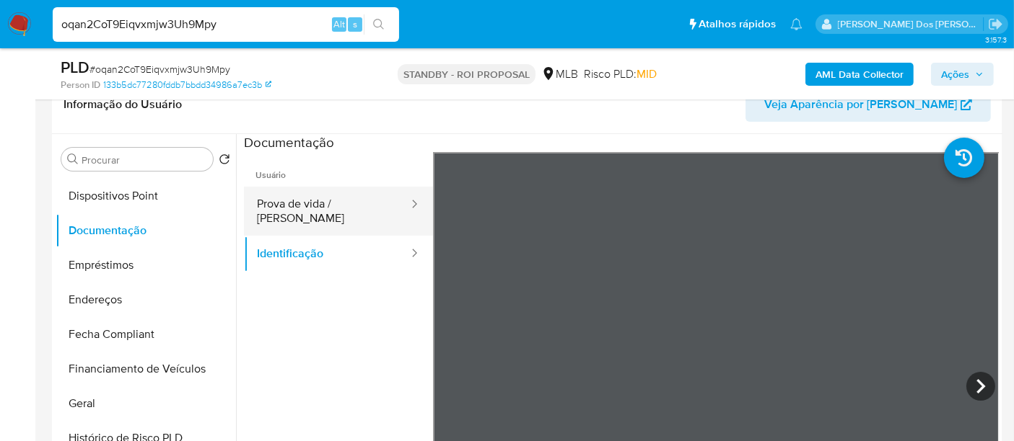
click at [344, 199] on button "Prova de vida / [PERSON_NAME]" at bounding box center [327, 211] width 166 height 49
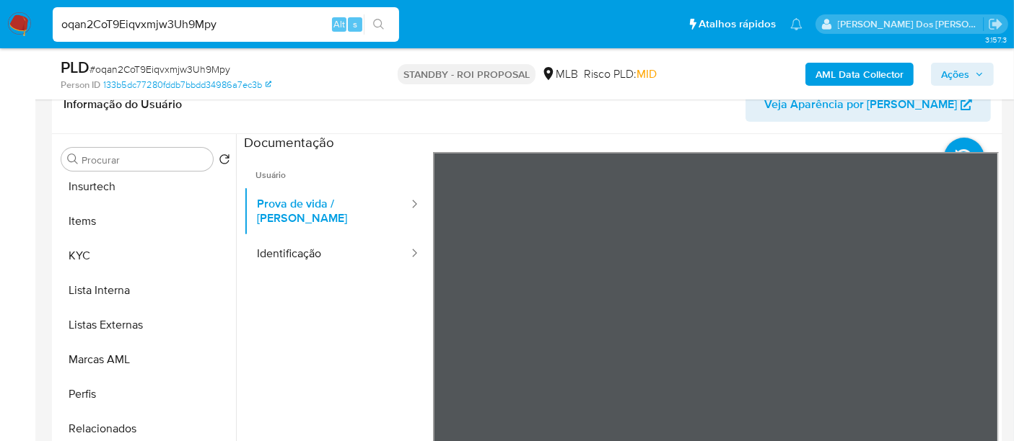
scroll to position [678, 0]
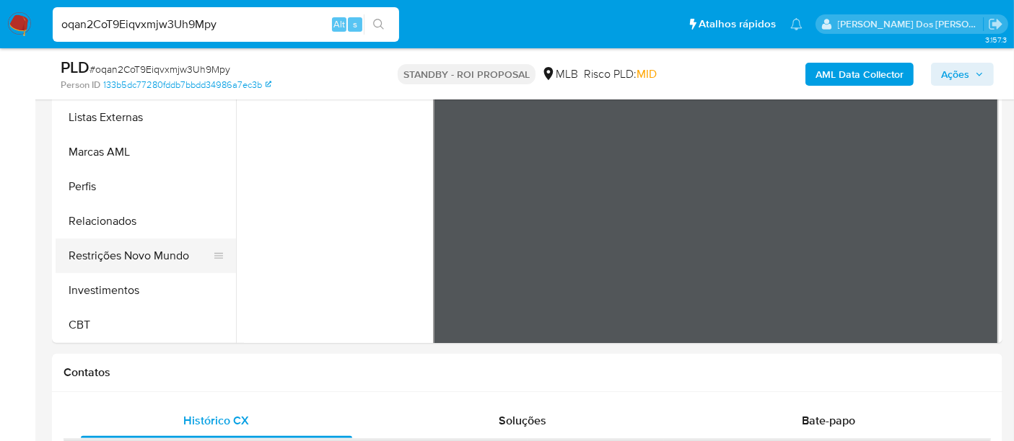
click at [165, 260] on button "Restrições Novo Mundo" at bounding box center [140, 256] width 169 height 35
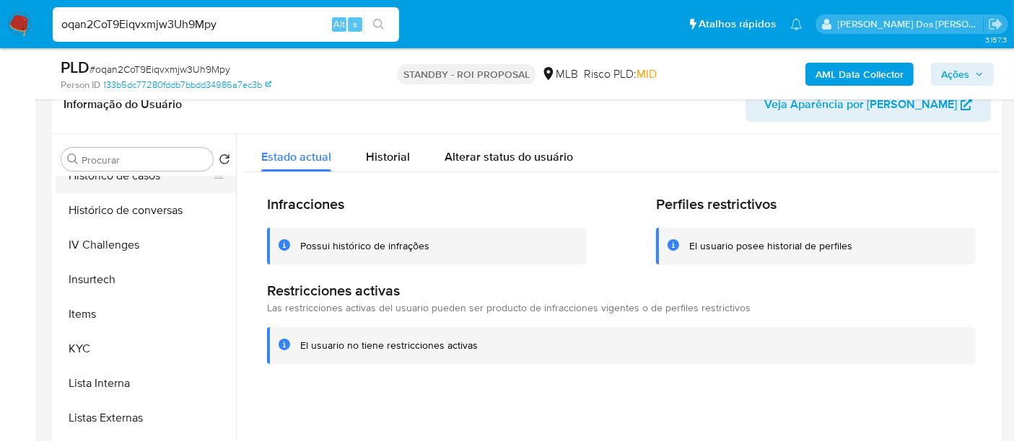
scroll to position [438, 0]
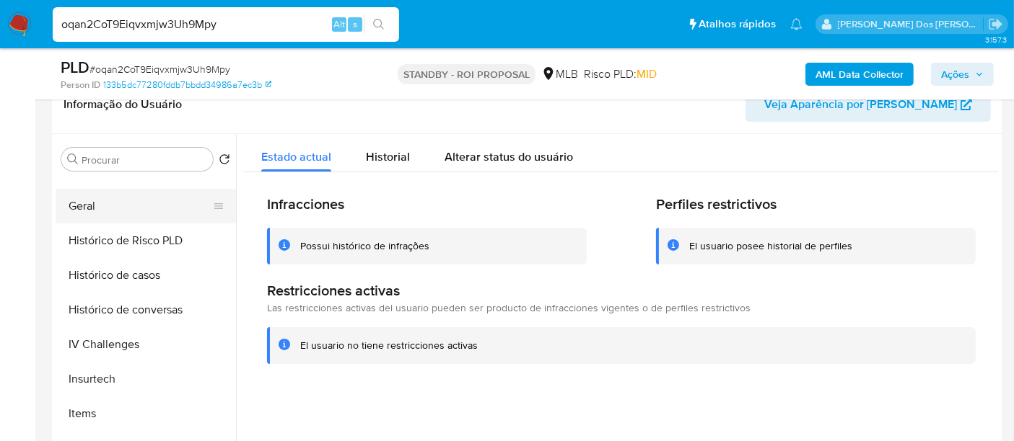
click at [99, 211] on button "Geral" at bounding box center [140, 206] width 169 height 35
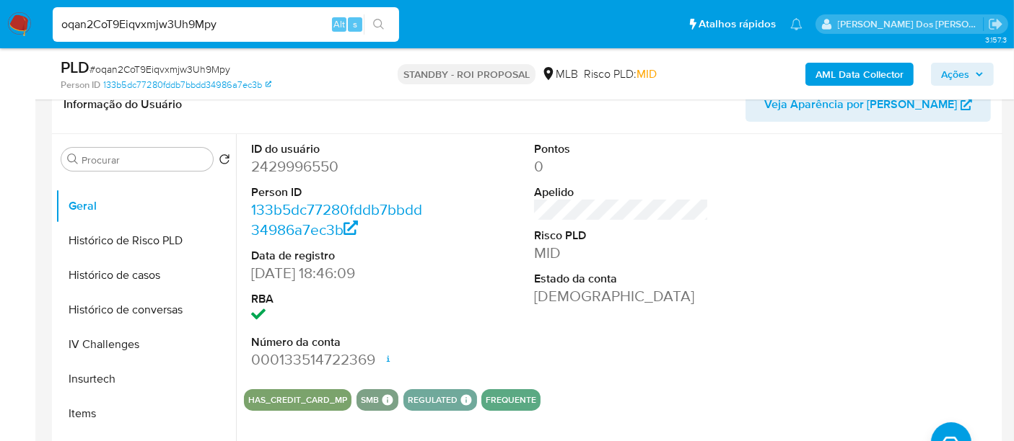
click at [163, 22] on input "oqan2CoT9Eiqvxmjw3Uh9Mpy" at bounding box center [226, 24] width 346 height 19
paste input "2SqxVVpN8yYgjK3oplBf6Mos"
type input "2SqxVVpN8yYgjK3oplBf6Mos"
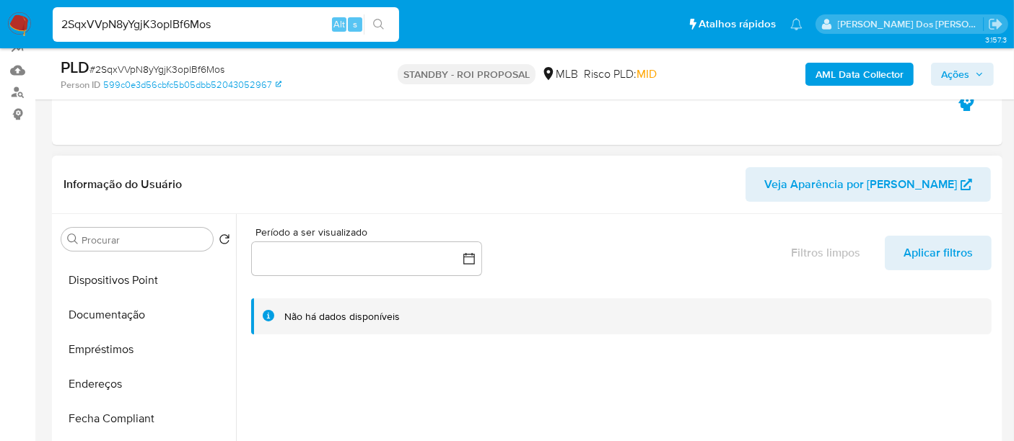
scroll to position [320, 0]
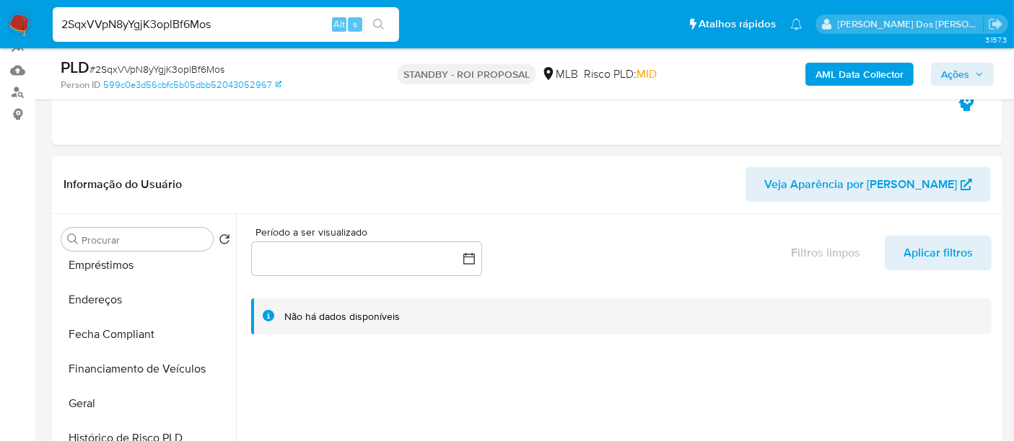
select select "10"
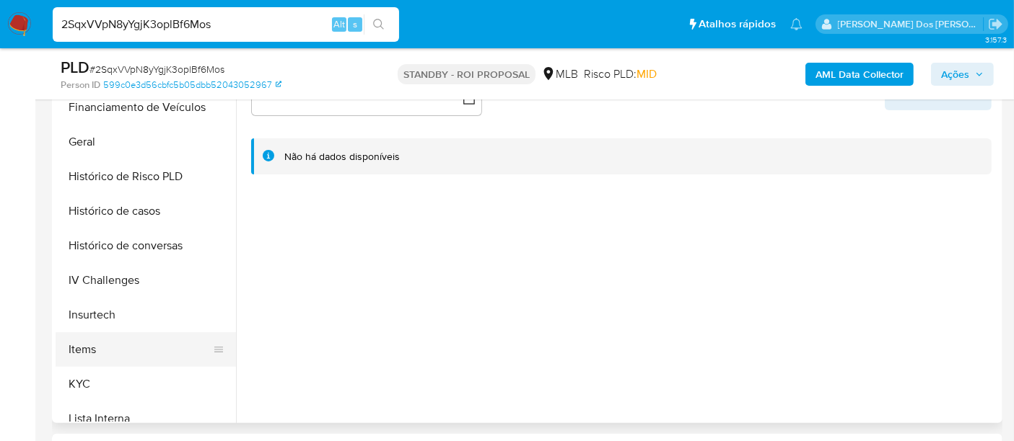
scroll to position [480, 0]
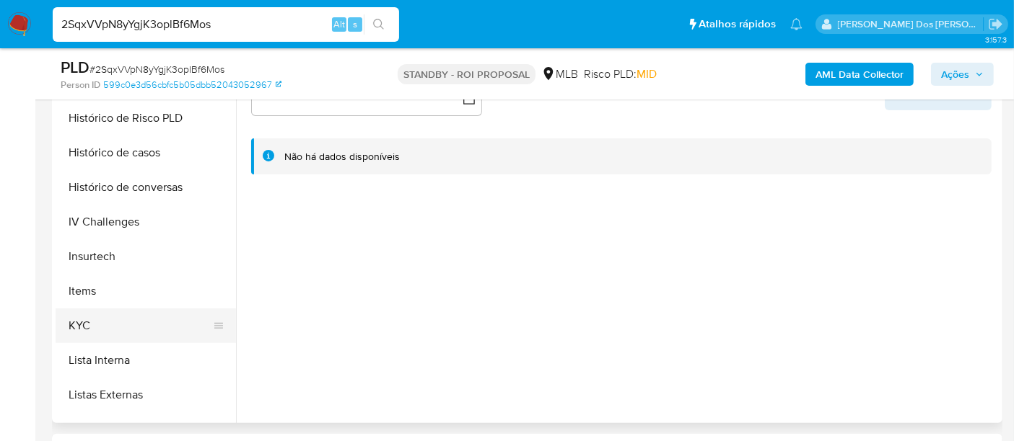
click at [80, 318] on button "KYC" at bounding box center [140, 326] width 169 height 35
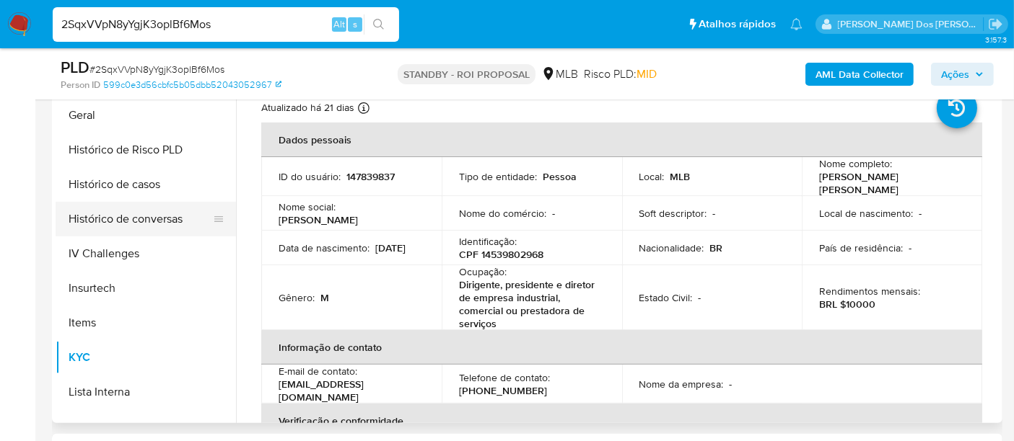
scroll to position [400, 0]
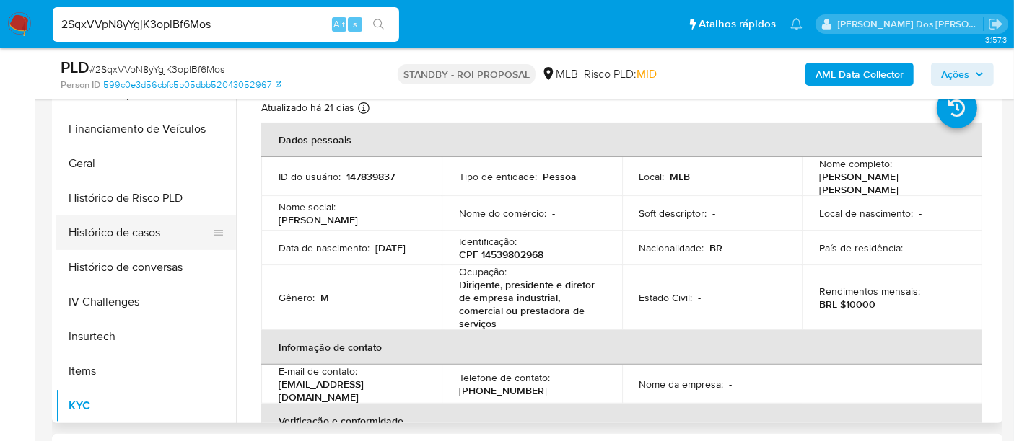
click at [149, 234] on button "Histórico de casos" at bounding box center [140, 233] width 169 height 35
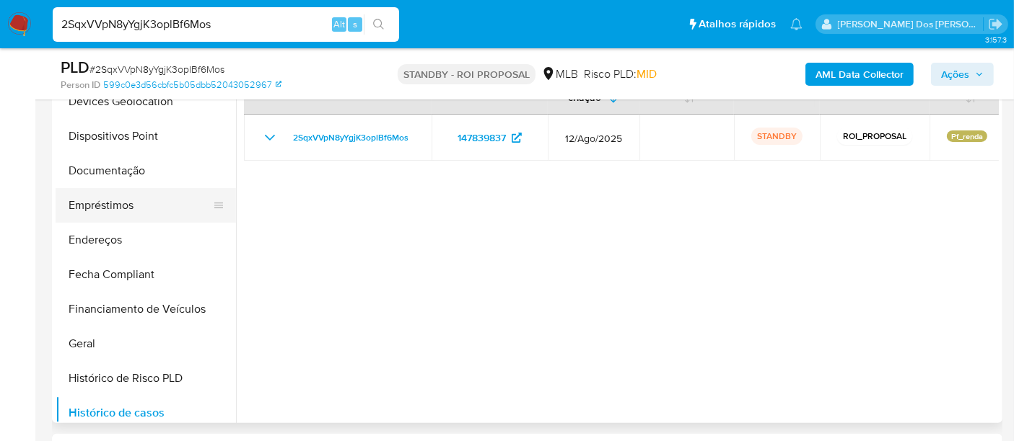
scroll to position [160, 0]
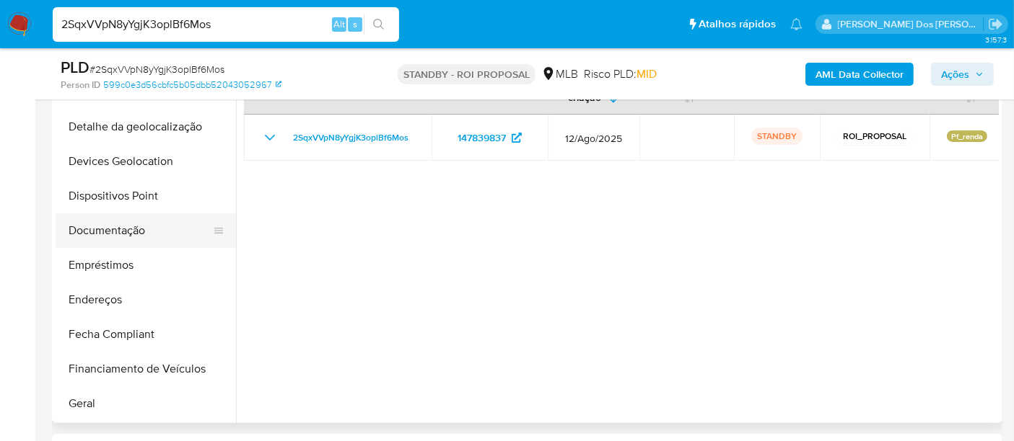
click at [143, 234] on button "Documentação" at bounding box center [140, 231] width 169 height 35
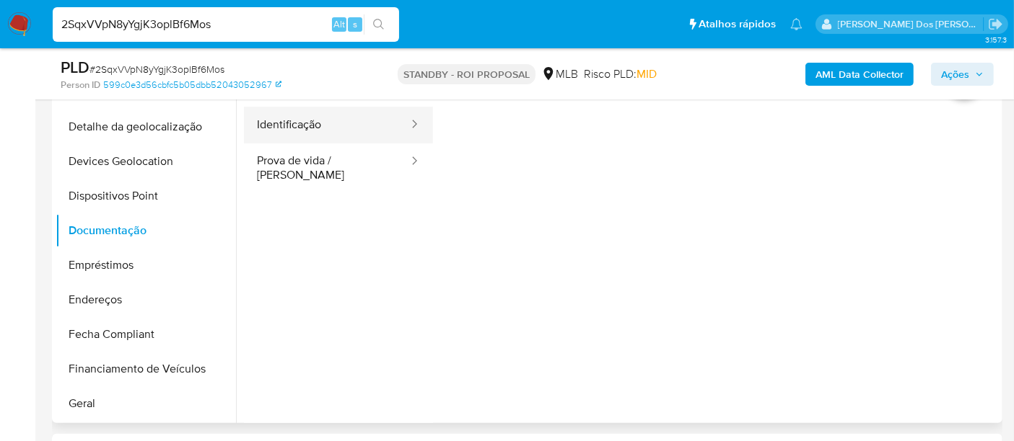
click at [294, 133] on button "Identificação" at bounding box center [327, 125] width 166 height 37
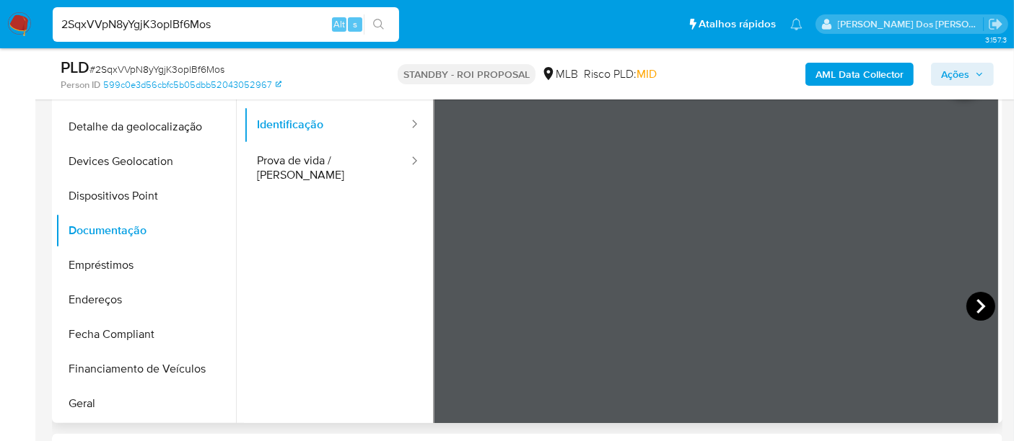
click at [982, 305] on icon at bounding box center [980, 306] width 29 height 29
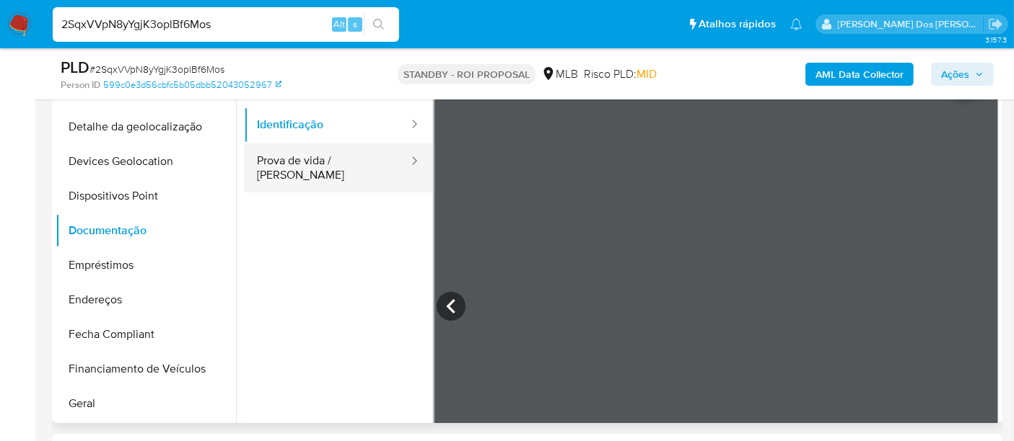
click at [346, 164] on button "Prova de vida / [PERSON_NAME]" at bounding box center [327, 168] width 166 height 49
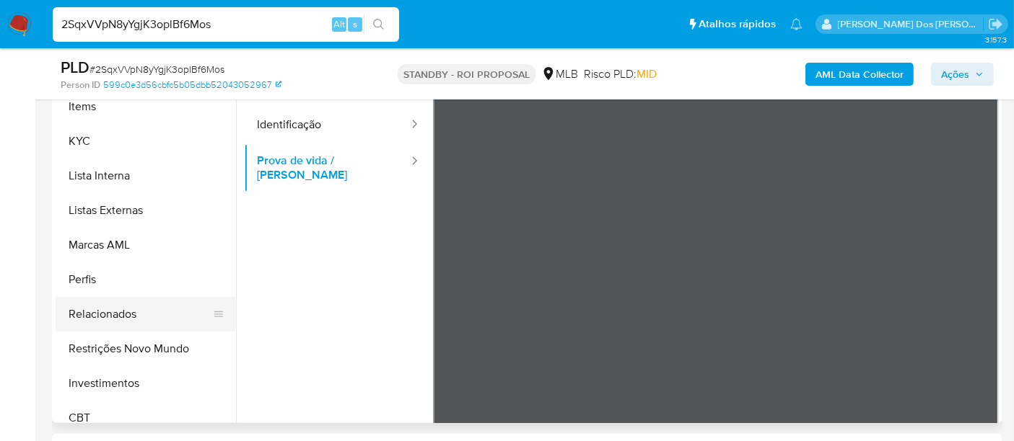
scroll to position [678, 0]
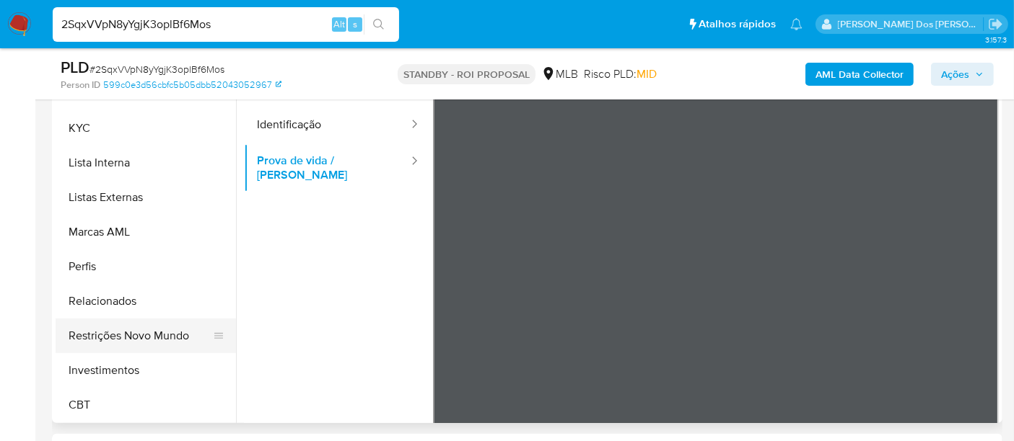
click at [149, 332] on button "Restrições Novo Mundo" at bounding box center [140, 336] width 169 height 35
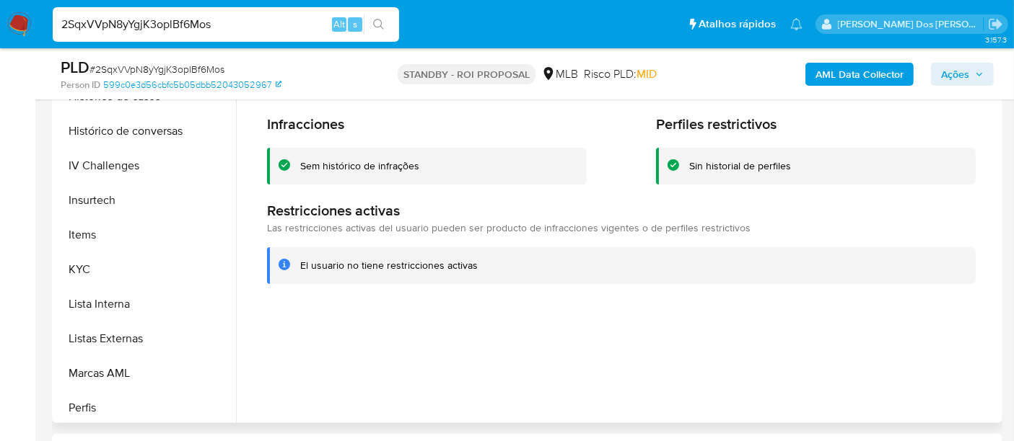
scroll to position [358, 0]
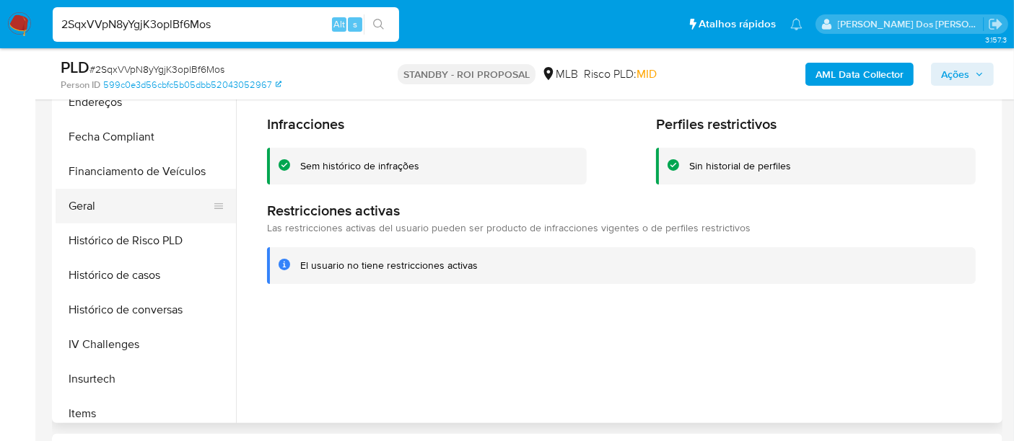
click at [90, 208] on button "Geral" at bounding box center [140, 206] width 169 height 35
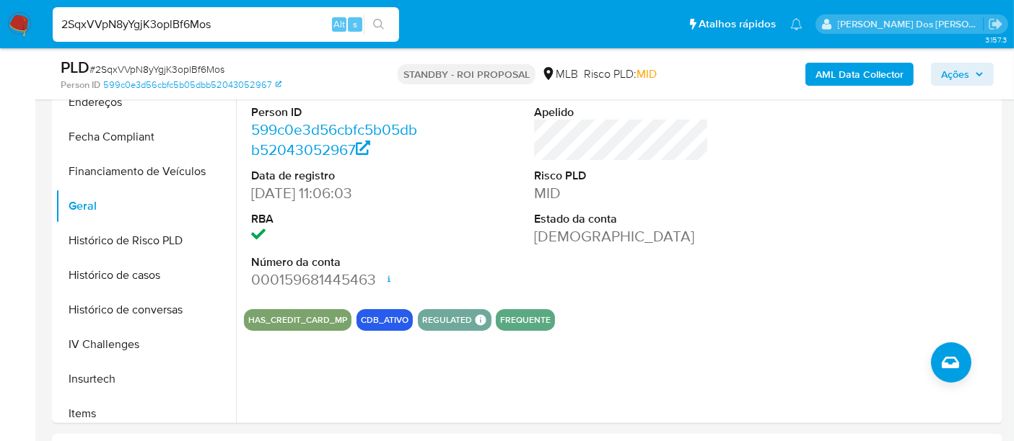
click at [249, 25] on input "2SqxVVpN8yYgjK3oplBf6Mos" at bounding box center [226, 24] width 346 height 19
paste input "WdPfrjebvtAPVC4NbuPsC3T9"
type input "WdPfrjebvtAPVC4NbuPsC3T9"
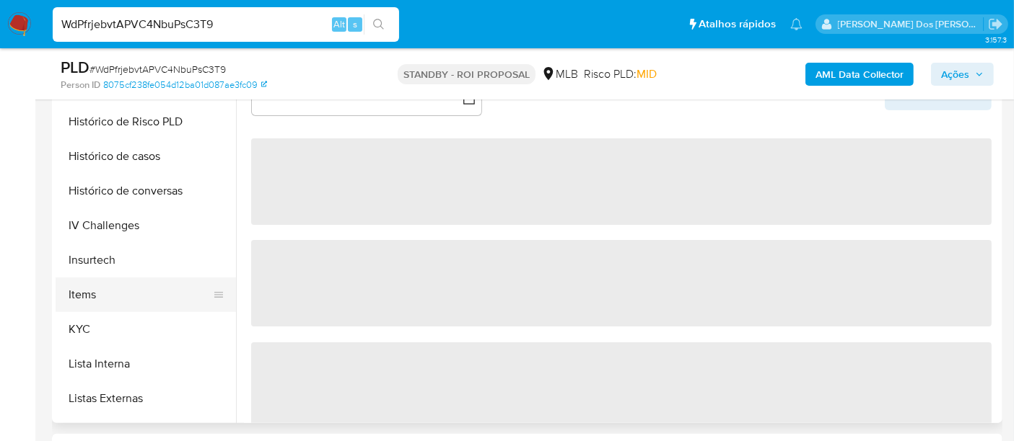
scroll to position [480, 0]
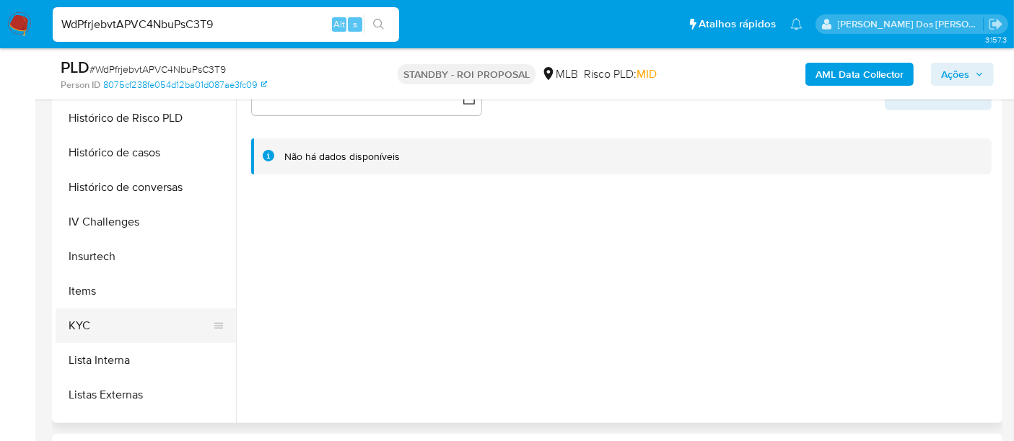
click at [74, 333] on button "KYC" at bounding box center [140, 326] width 169 height 35
select select "10"
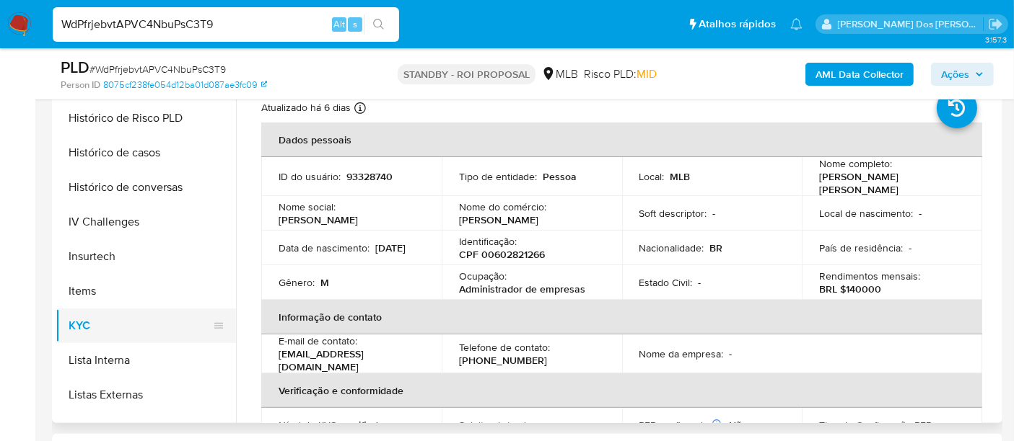
scroll to position [400, 0]
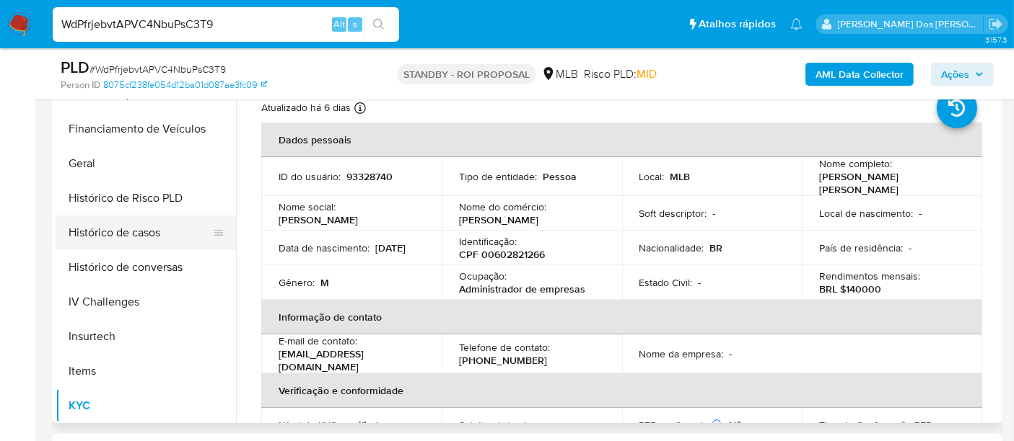
click at [118, 227] on button "Histórico de casos" at bounding box center [140, 233] width 169 height 35
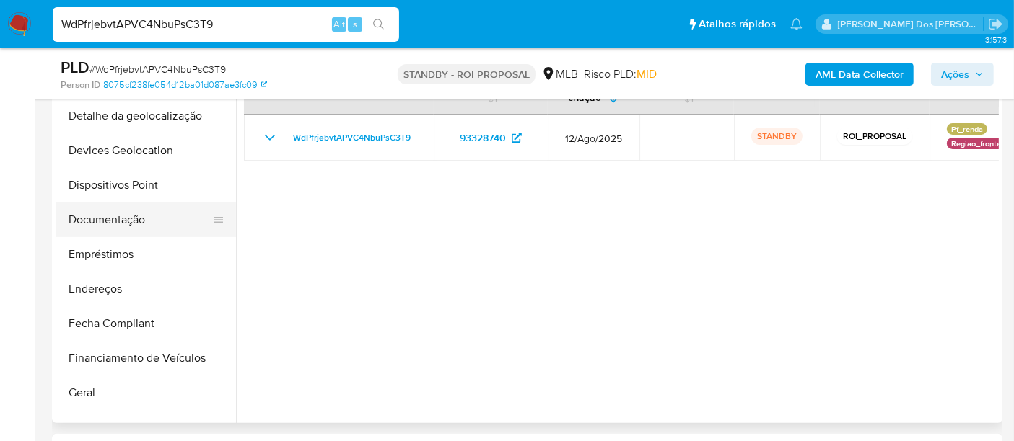
scroll to position [160, 0]
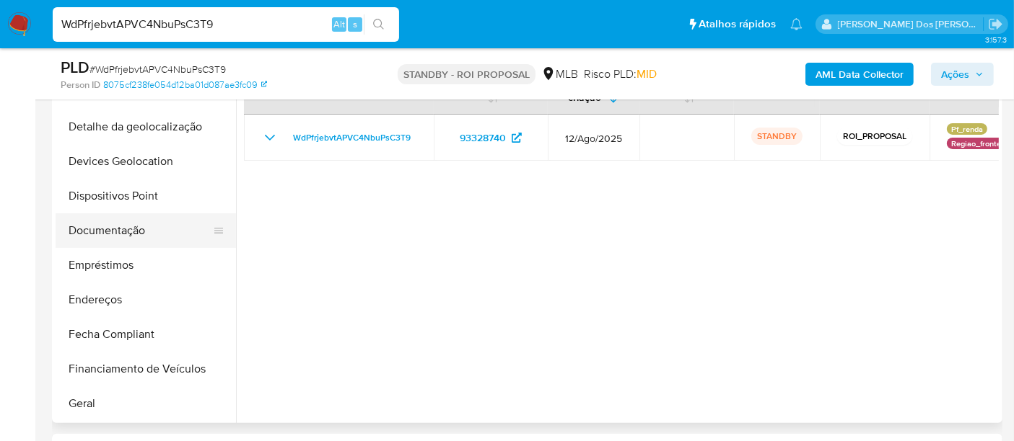
click at [101, 236] on button "Documentação" at bounding box center [140, 231] width 169 height 35
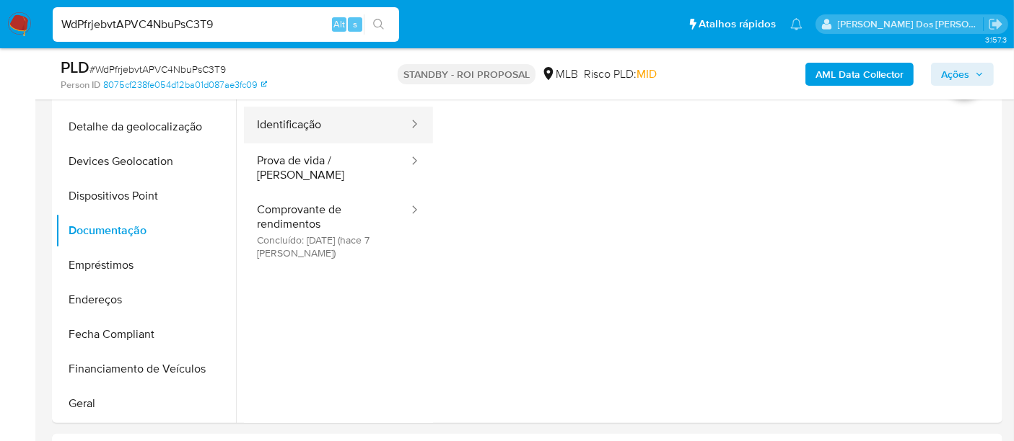
click at [304, 139] on button "Identificação" at bounding box center [327, 125] width 166 height 37
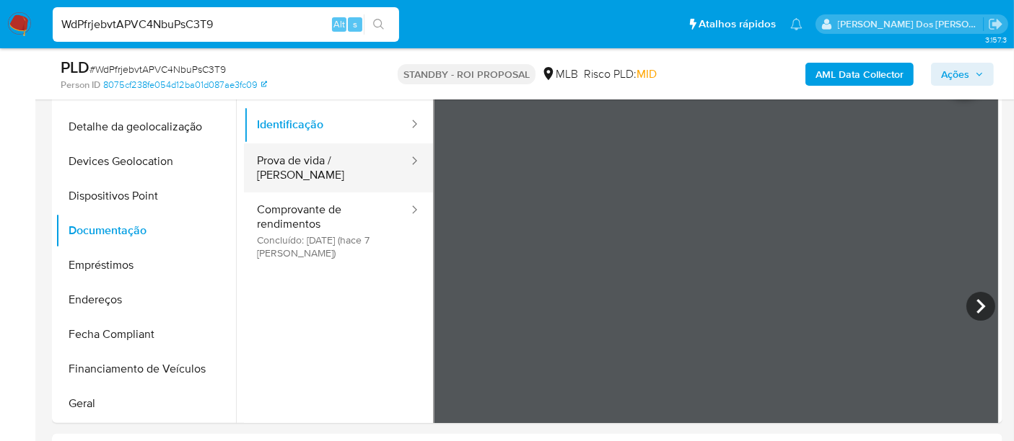
click at [304, 151] on button "Prova de vida / [PERSON_NAME]" at bounding box center [327, 168] width 166 height 49
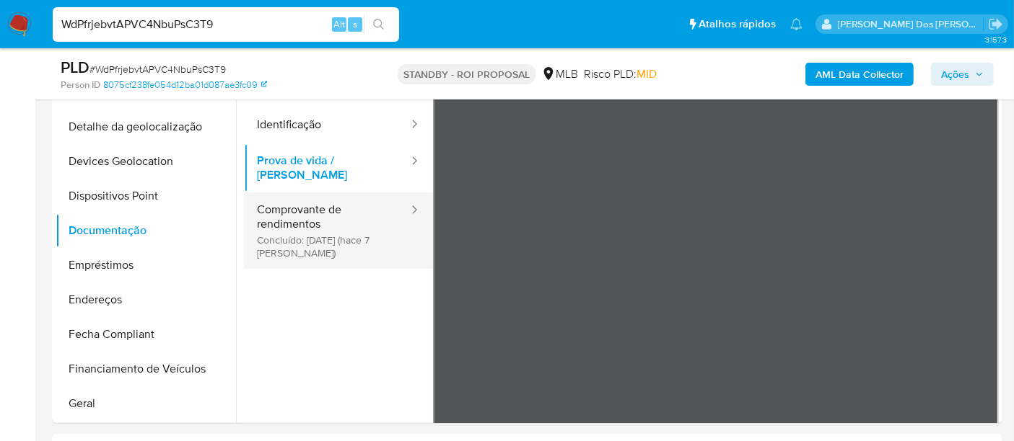
click at [280, 210] on button "Comprovante de rendimentos Concluído: 03/09/2025 (hace 7 días)" at bounding box center [327, 231] width 166 height 76
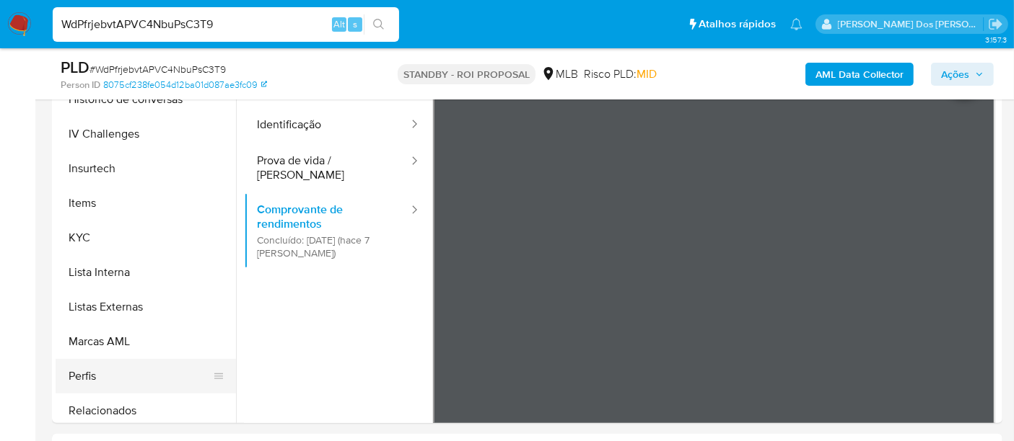
scroll to position [641, 0]
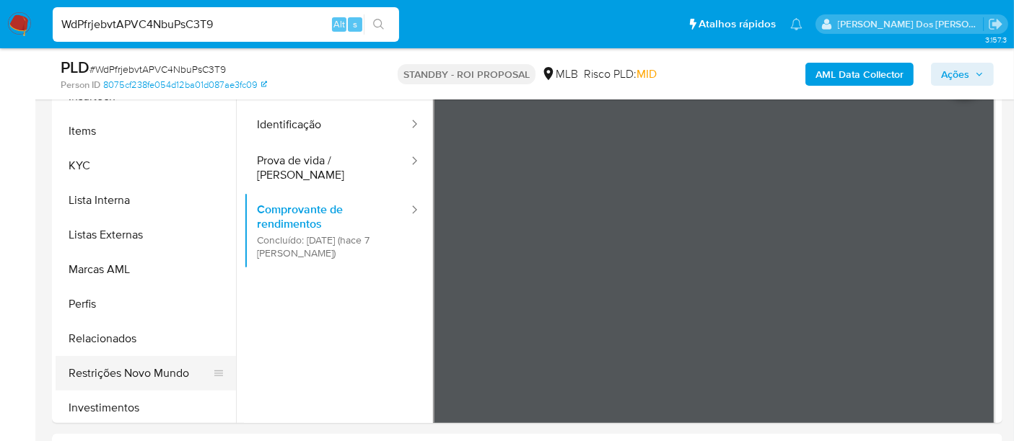
click at [144, 371] on button "Restrições Novo Mundo" at bounding box center [140, 373] width 169 height 35
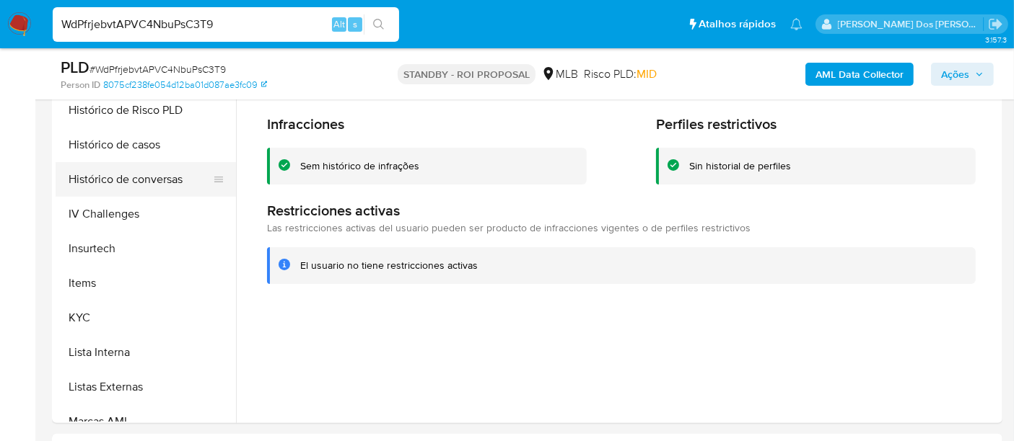
scroll to position [400, 0]
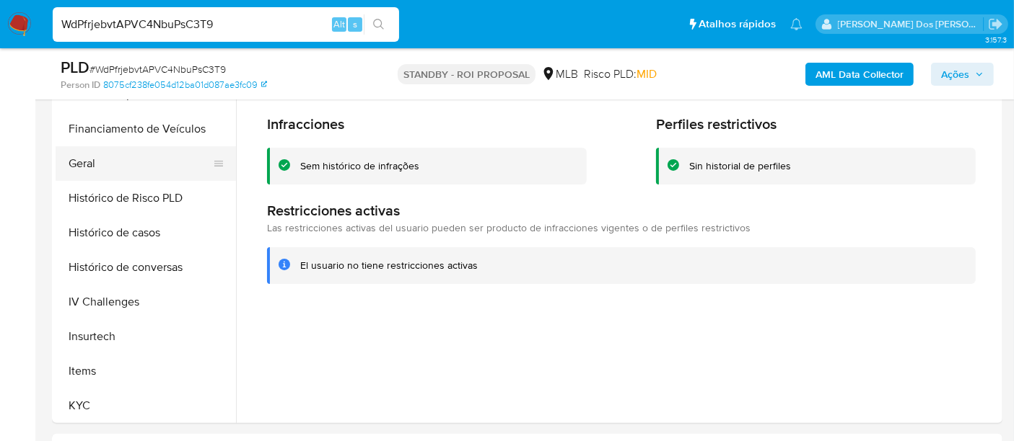
click at [83, 159] on button "Geral" at bounding box center [140, 163] width 169 height 35
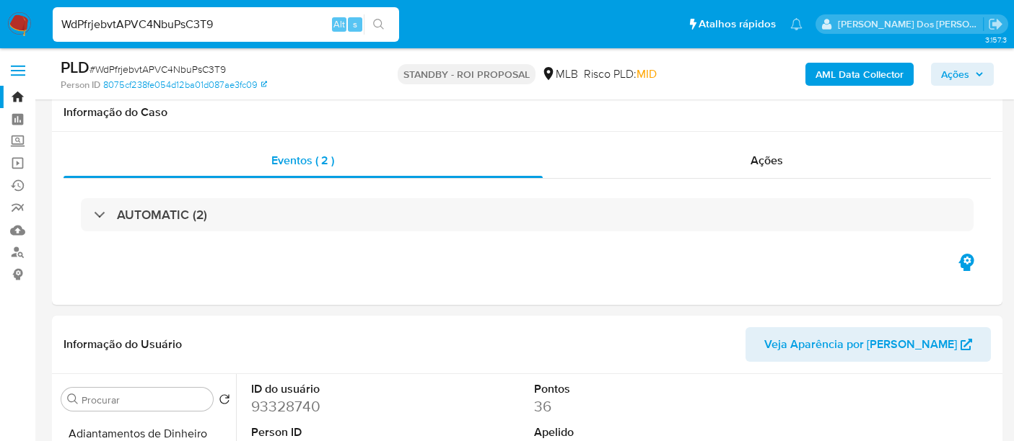
select select "10"
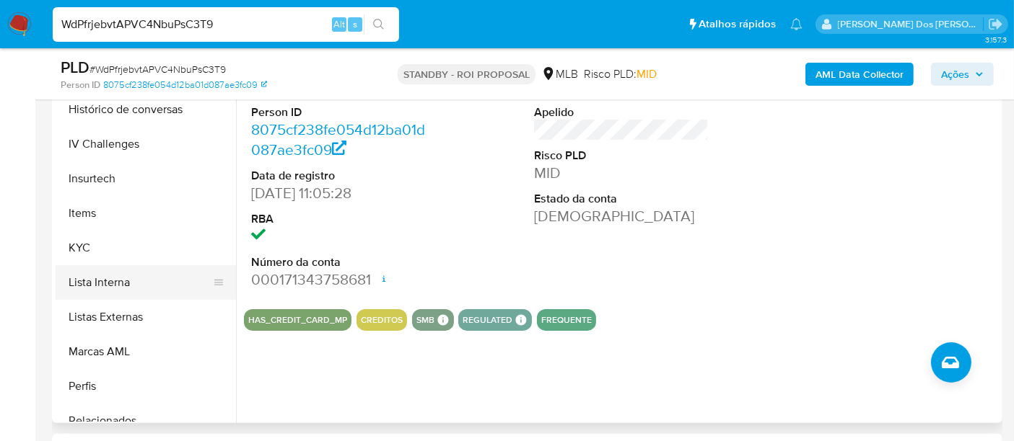
scroll to position [560, 0]
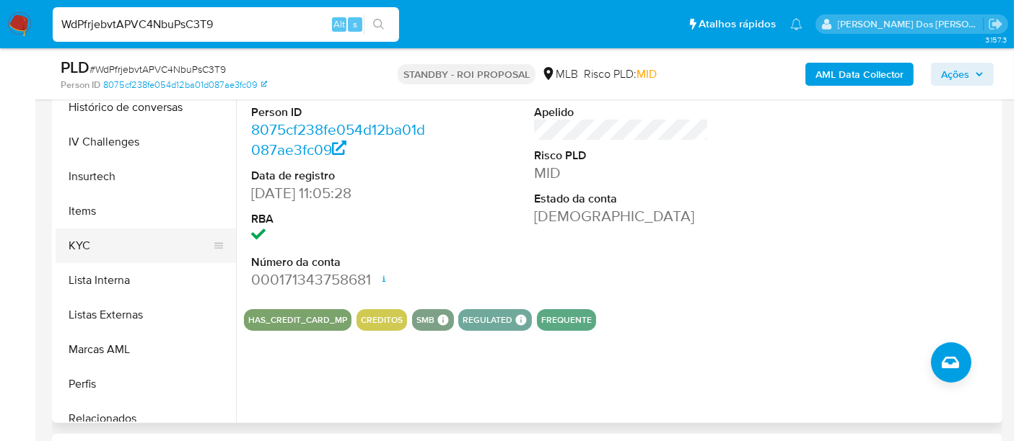
click at [78, 248] on button "KYC" at bounding box center [140, 246] width 169 height 35
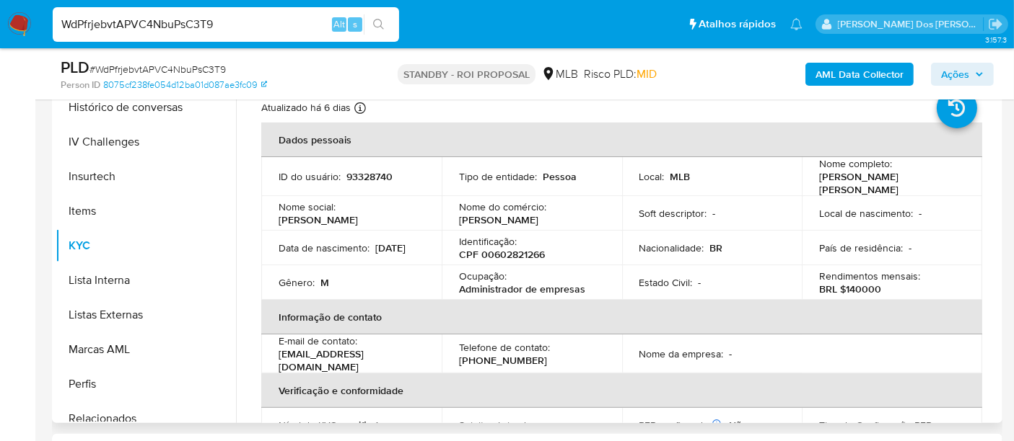
click at [568, 291] on p "Administrador de empresas" at bounding box center [522, 289] width 126 height 13
click at [585, 287] on div "Ocupação : Administrador de empresas" at bounding box center [532, 283] width 146 height 26
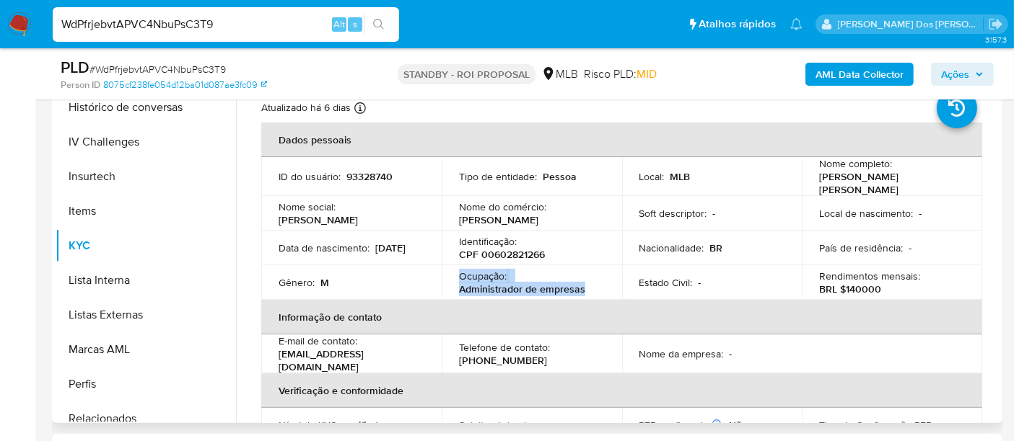
click at [573, 287] on p "Administrador de empresas" at bounding box center [522, 289] width 126 height 13
drag, startPoint x: 584, startPoint y: 289, endPoint x: 453, endPoint y: 293, distance: 131.3
click at [453, 293] on td "Ocupação : Administrador de empresas" at bounding box center [531, 282] width 180 height 35
copy p "Administrador de empresas"
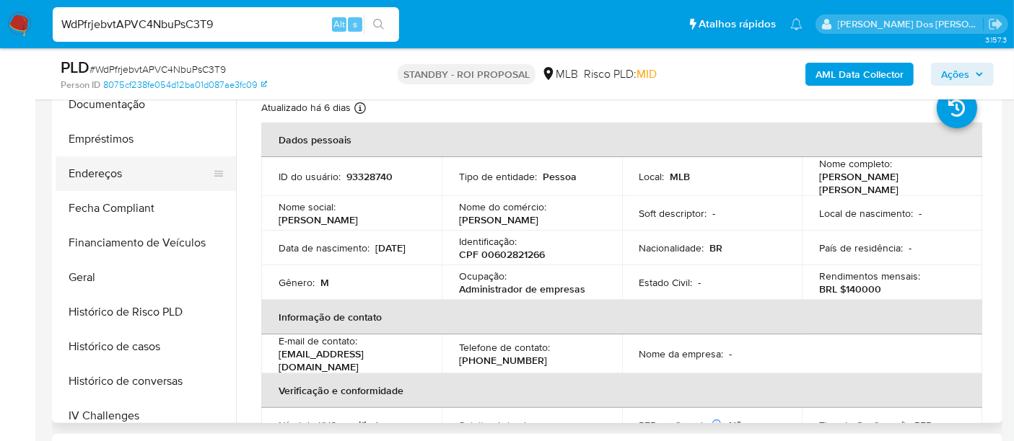
scroll to position [240, 0]
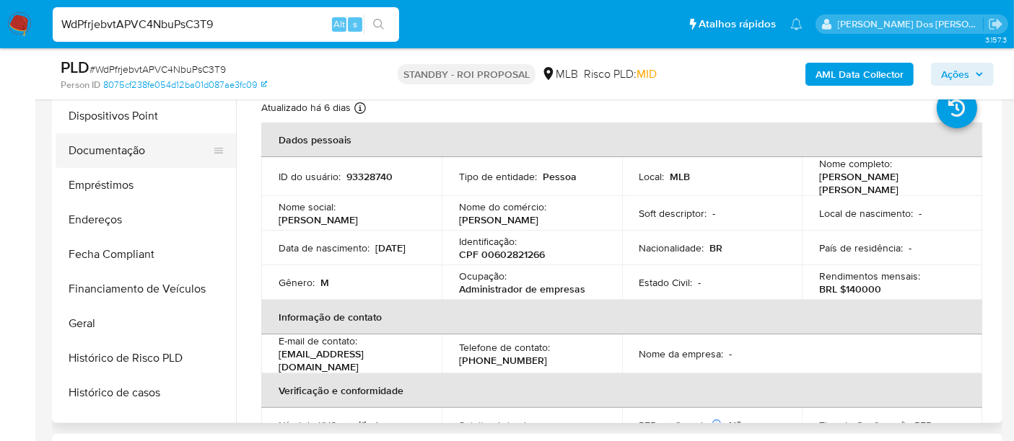
click at [117, 154] on button "Documentação" at bounding box center [140, 150] width 169 height 35
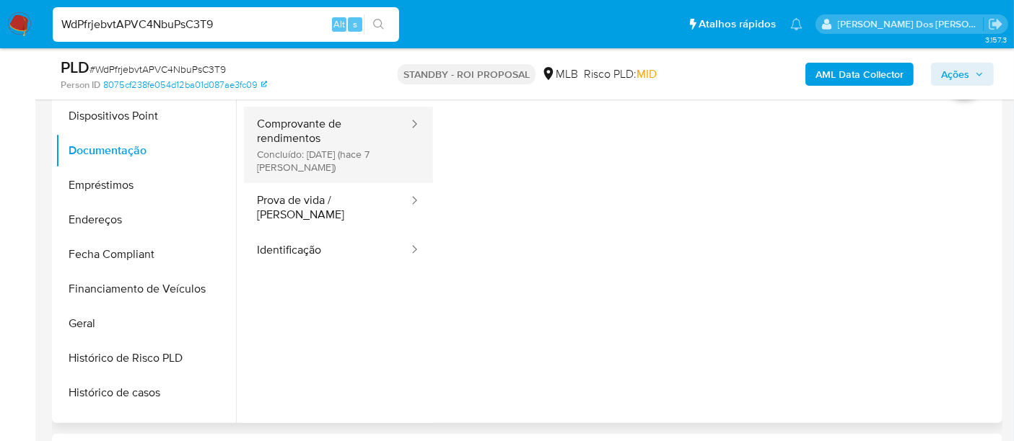
click at [291, 139] on button "Comprovante de rendimentos Concluído: 03/09/2025 (hace 7 días)" at bounding box center [327, 145] width 166 height 76
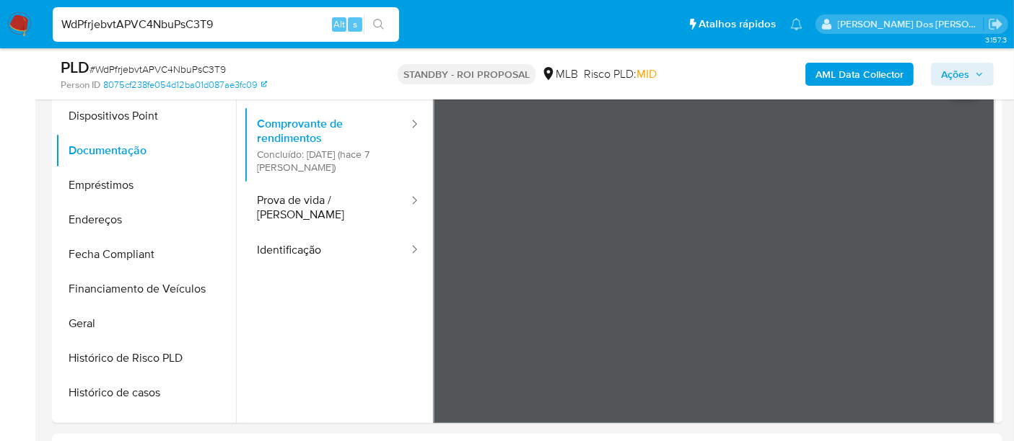
click at [257, 18] on input "WdPfrjebvtAPVC4NbuPsC3T9" at bounding box center [226, 24] width 346 height 19
click at [256, 17] on input "WdPfrjebvtAPVC4NbuPsC3T9" at bounding box center [226, 24] width 346 height 19
paste input "ZNt3Xz3Orm7B03HuInlLobEW"
type input "ZNt3Xz3Orm7B03HuInlLobEW"
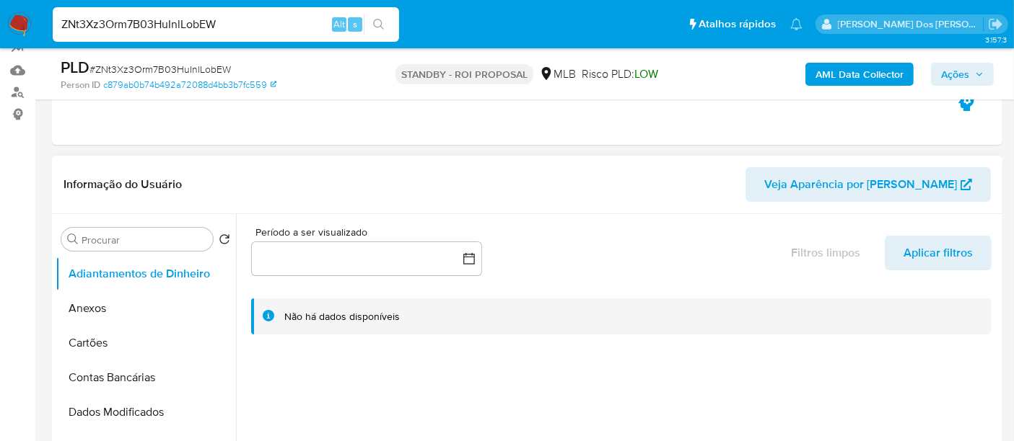
select select "10"
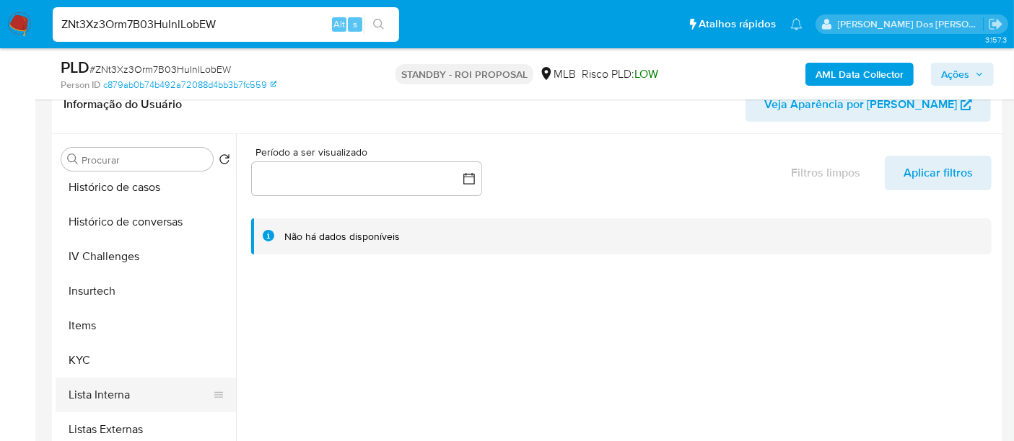
scroll to position [641, 0]
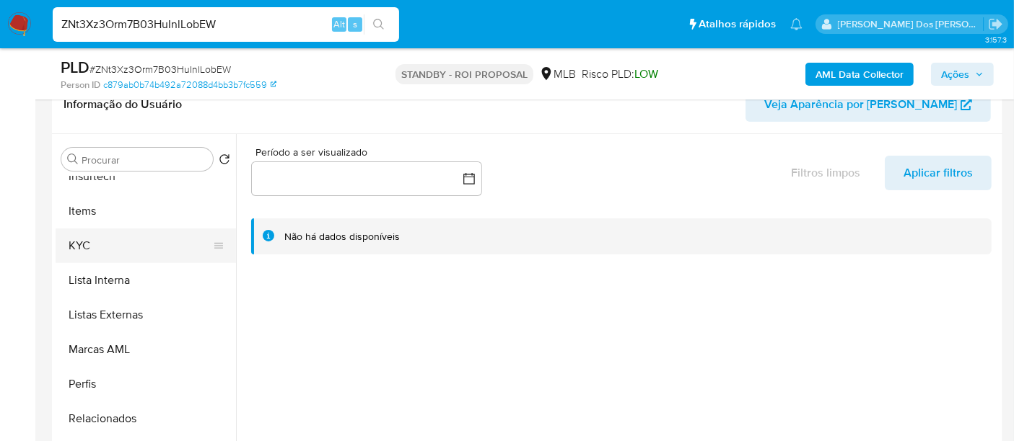
click at [79, 255] on button "KYC" at bounding box center [140, 246] width 169 height 35
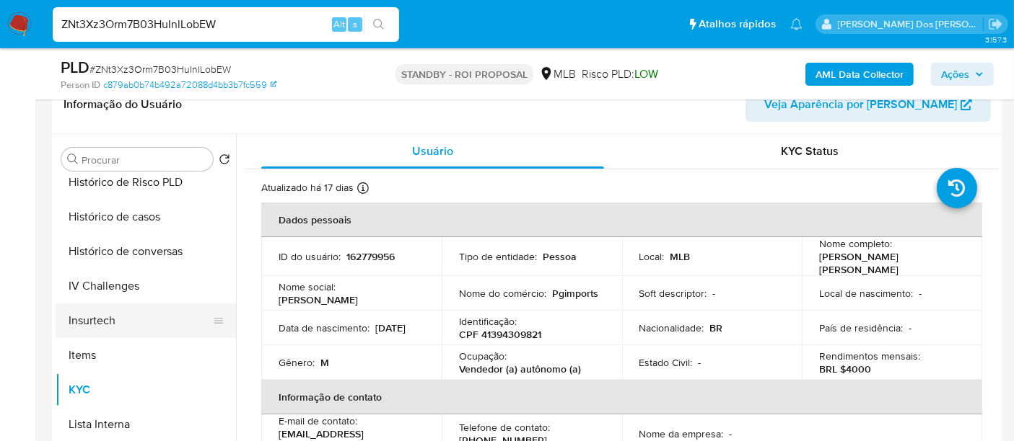
scroll to position [480, 0]
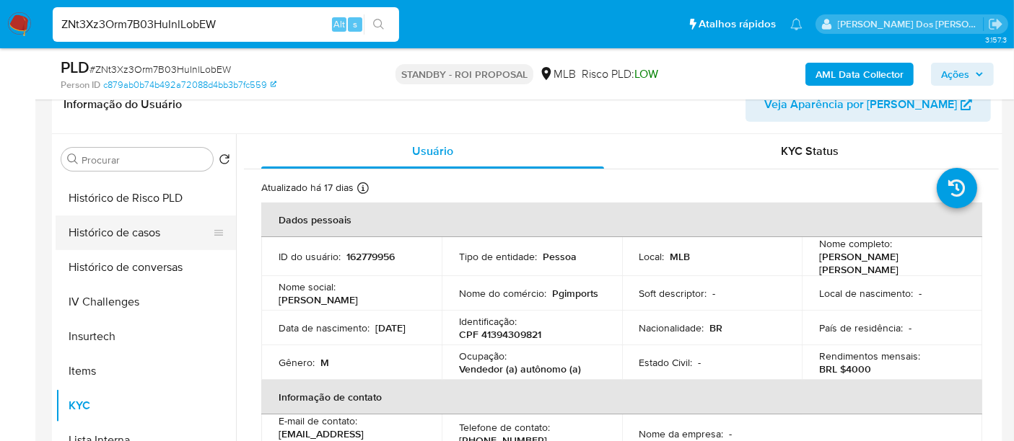
click at [150, 233] on button "Histórico de casos" at bounding box center [140, 233] width 169 height 35
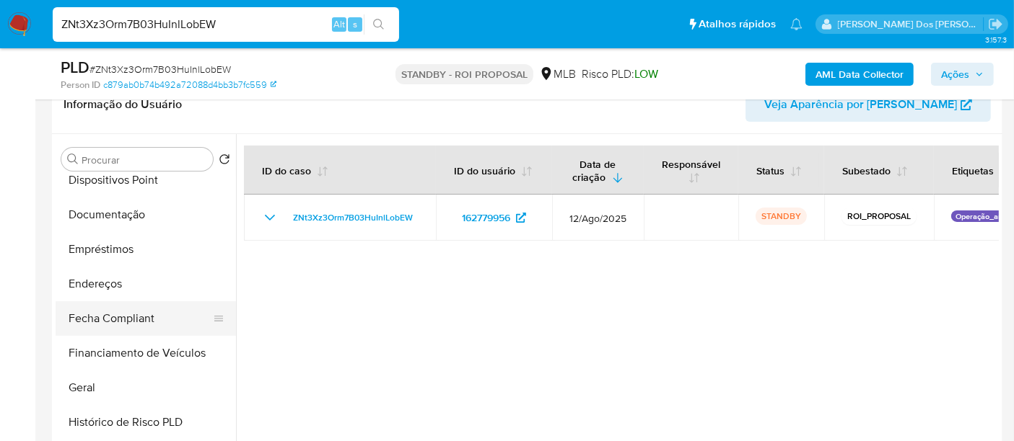
scroll to position [240, 0]
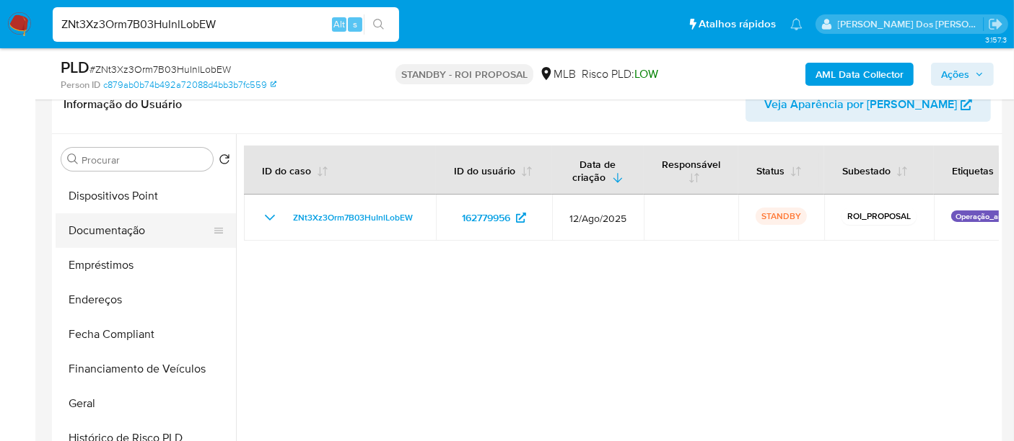
click at [107, 224] on button "Documentação" at bounding box center [140, 231] width 169 height 35
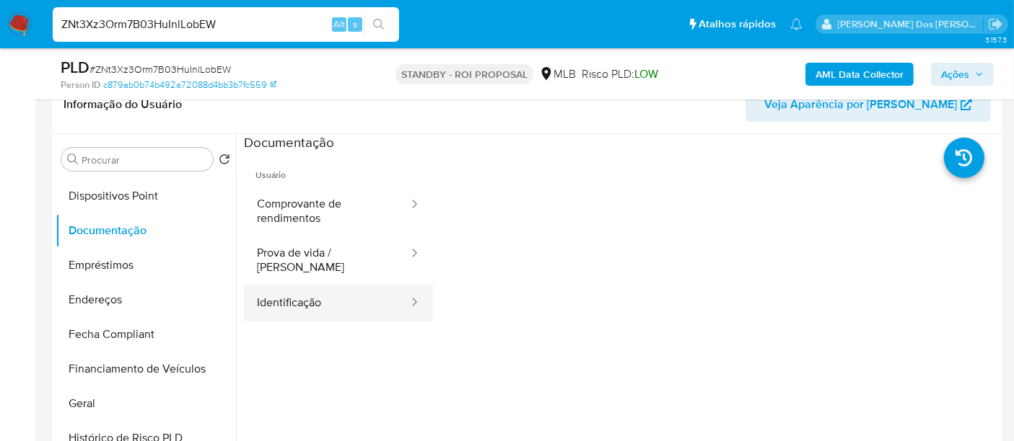
click at [304, 290] on button "Identificação" at bounding box center [327, 303] width 166 height 37
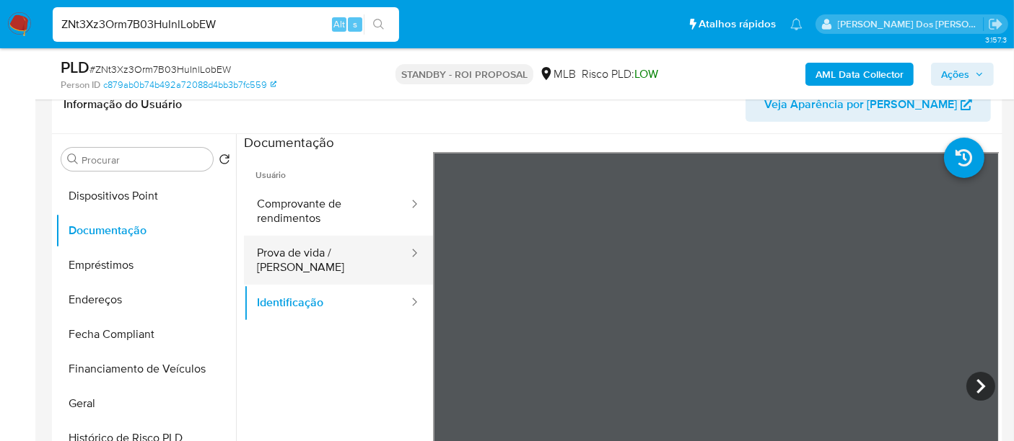
click at [299, 260] on button "Prova de vida / [PERSON_NAME]" at bounding box center [327, 260] width 166 height 49
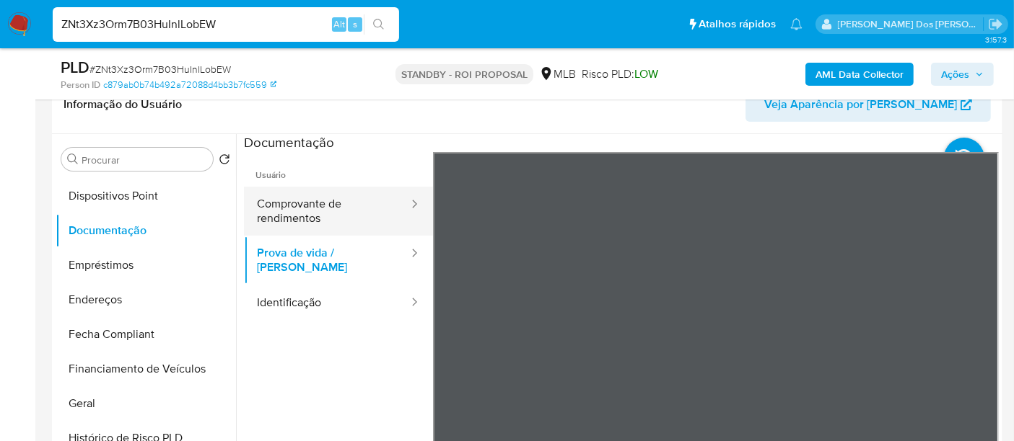
click at [274, 214] on button "Comprovante de rendimentos" at bounding box center [327, 211] width 166 height 49
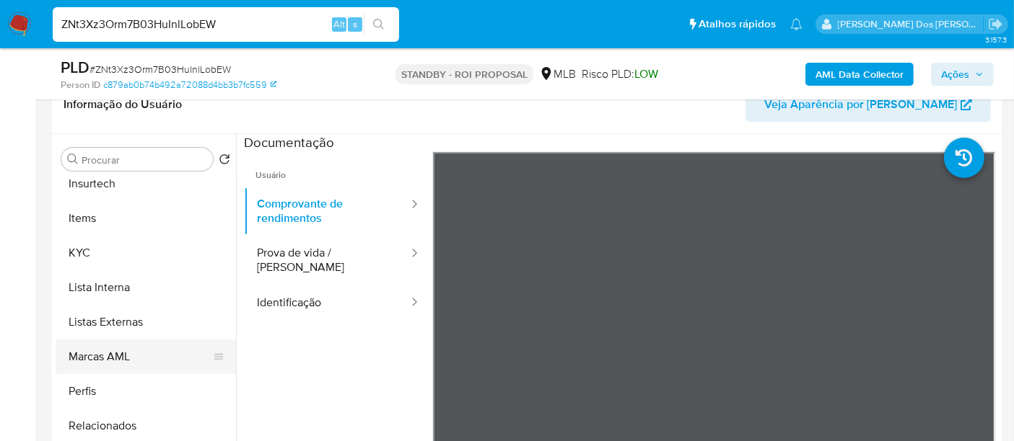
scroll to position [678, 0]
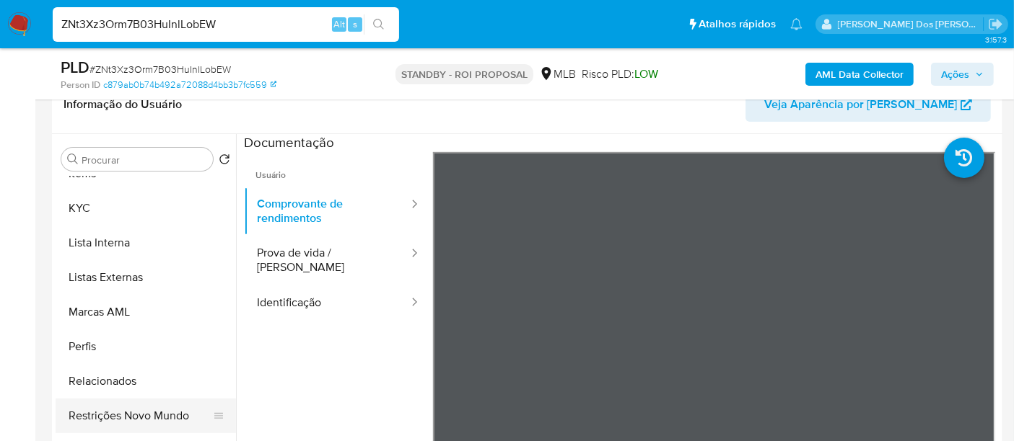
click at [162, 412] on button "Restrições Novo Mundo" at bounding box center [140, 416] width 169 height 35
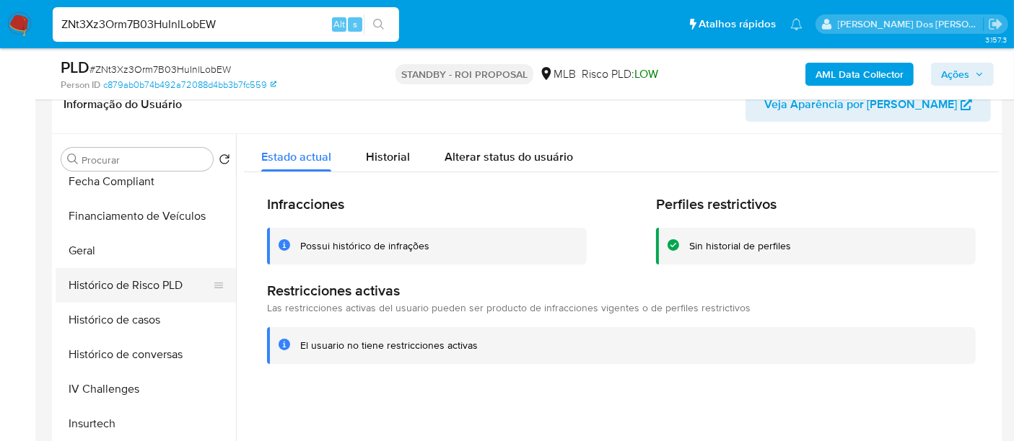
scroll to position [358, 0]
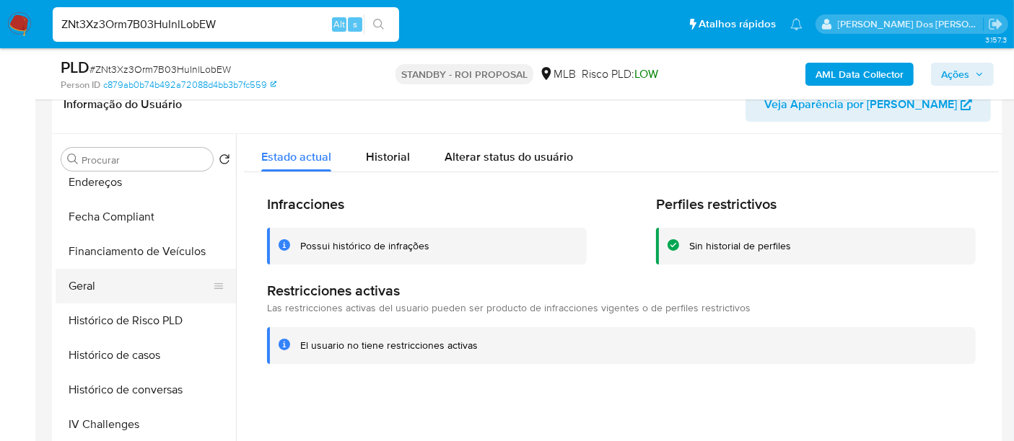
click at [83, 282] on button "Geral" at bounding box center [140, 286] width 169 height 35
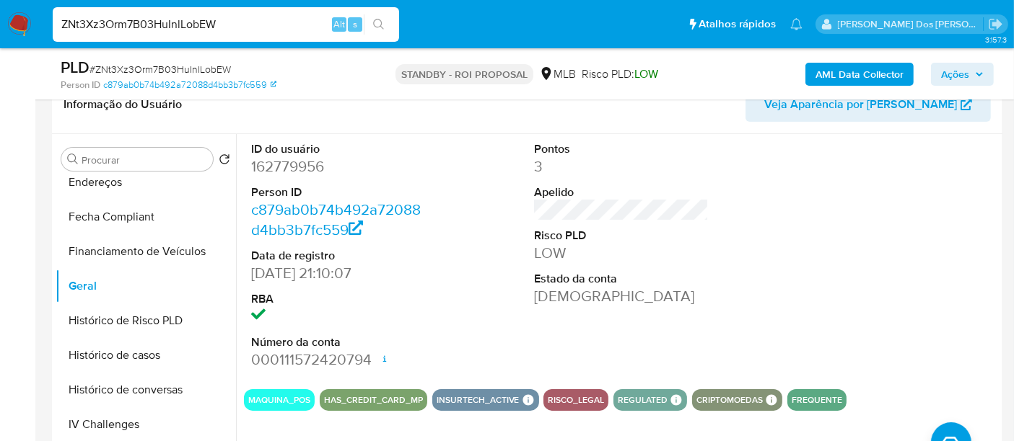
click at [190, 34] on div "ZNt3Xz3Orm7B03HuInlLobEW Alt s" at bounding box center [226, 24] width 346 height 35
click at [190, 22] on input "ZNt3Xz3Orm7B03HuInlLobEW" at bounding box center [226, 24] width 346 height 19
paste input "CoI8hWoa7qYb6ZrPvxmHi0ND"
type input "CoI8hWoa7qYb6ZrPvxmHi0ND"
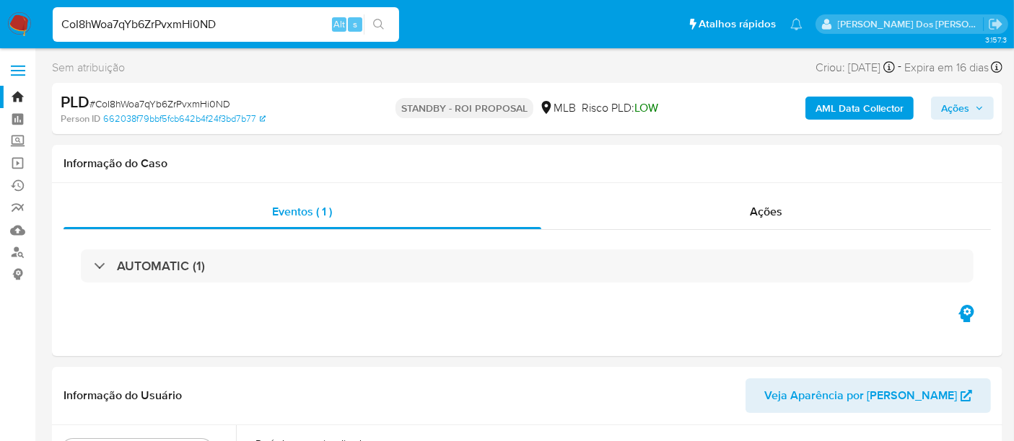
select select "10"
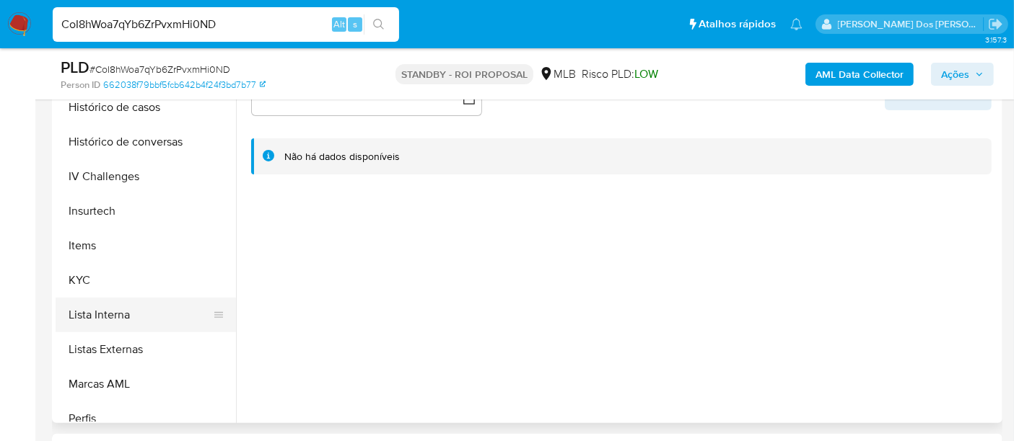
scroll to position [560, 0]
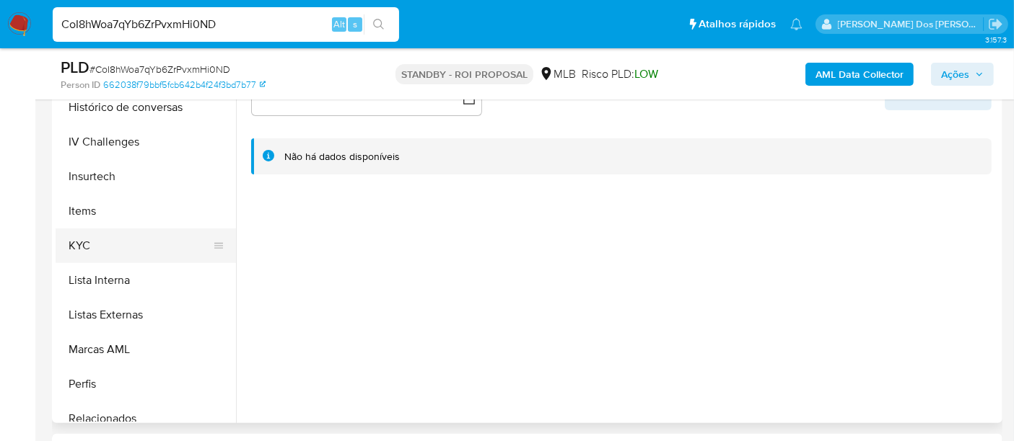
click at [82, 244] on button "KYC" at bounding box center [140, 246] width 169 height 35
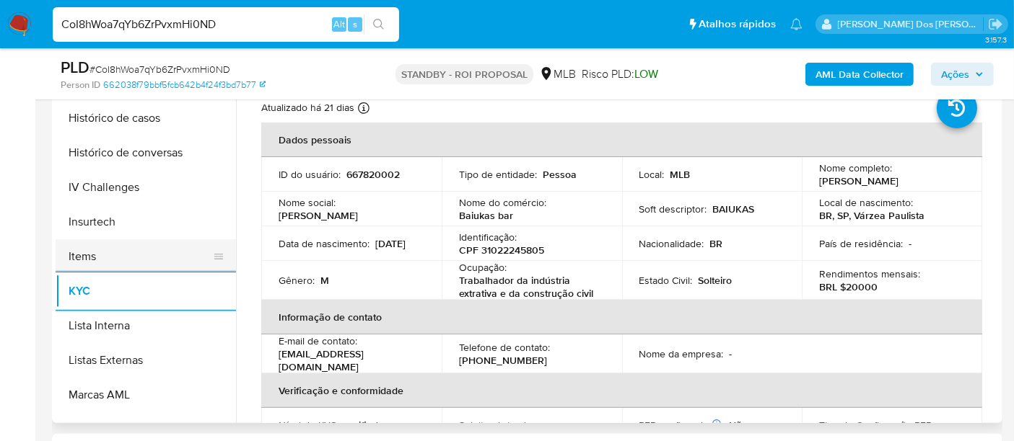
scroll to position [480, 0]
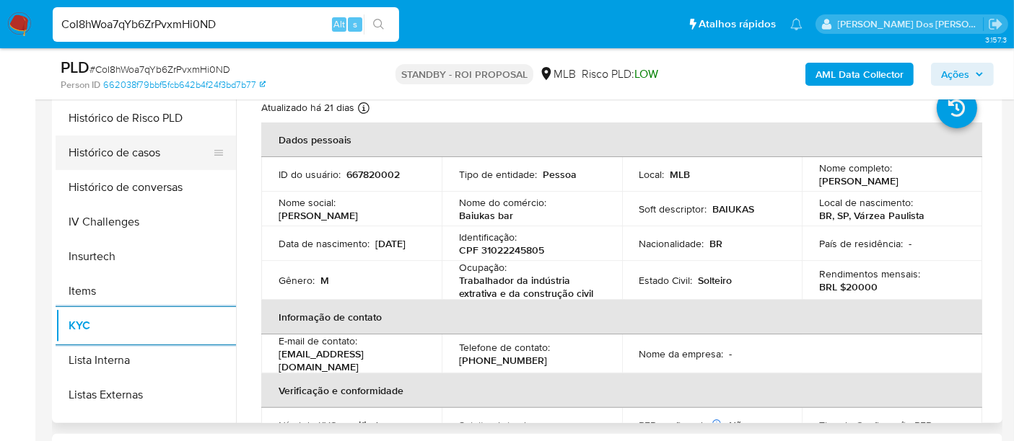
click at [141, 154] on button "Histórico de casos" at bounding box center [140, 153] width 169 height 35
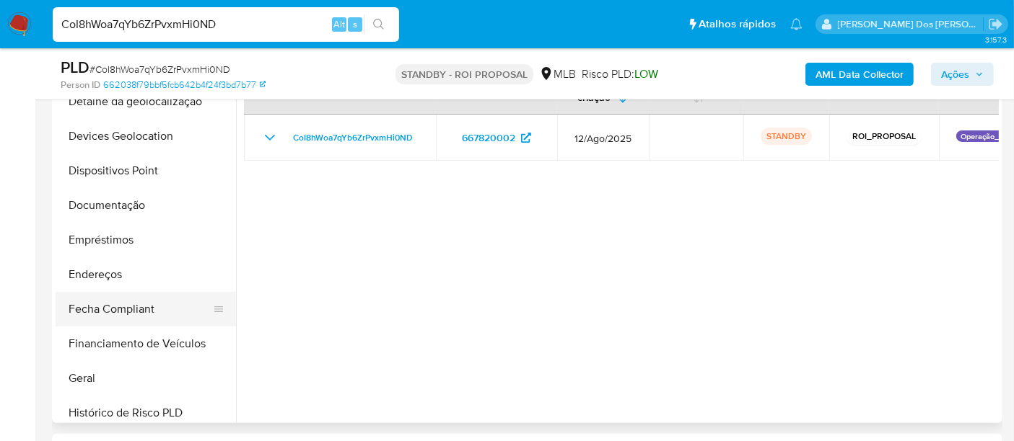
scroll to position [160, 0]
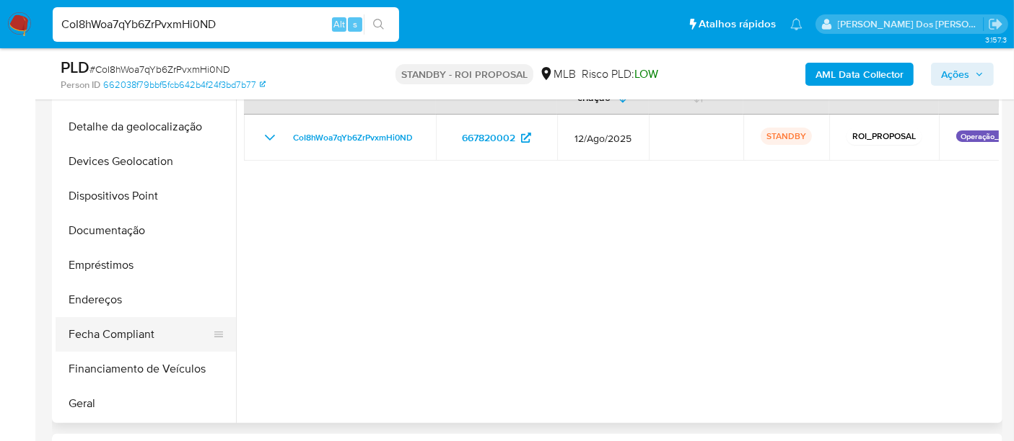
click at [131, 240] on button "Documentação" at bounding box center [146, 231] width 180 height 35
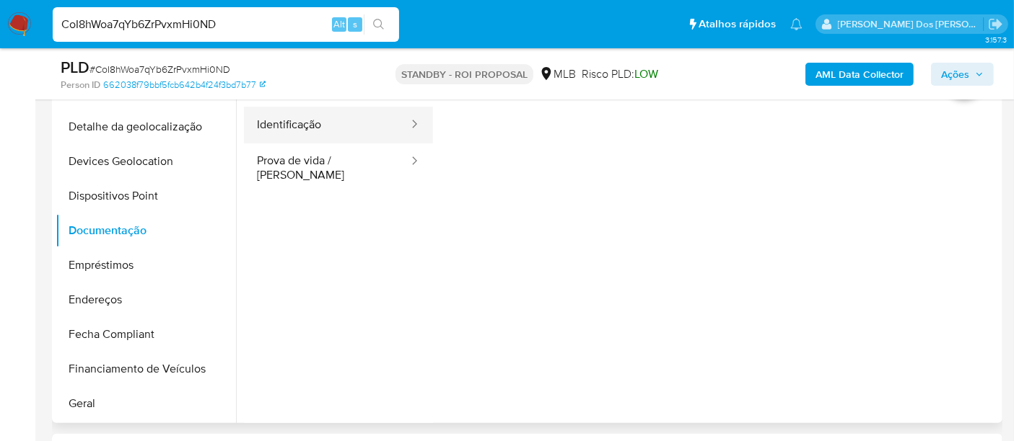
click at [302, 120] on button "Identificação" at bounding box center [327, 125] width 166 height 37
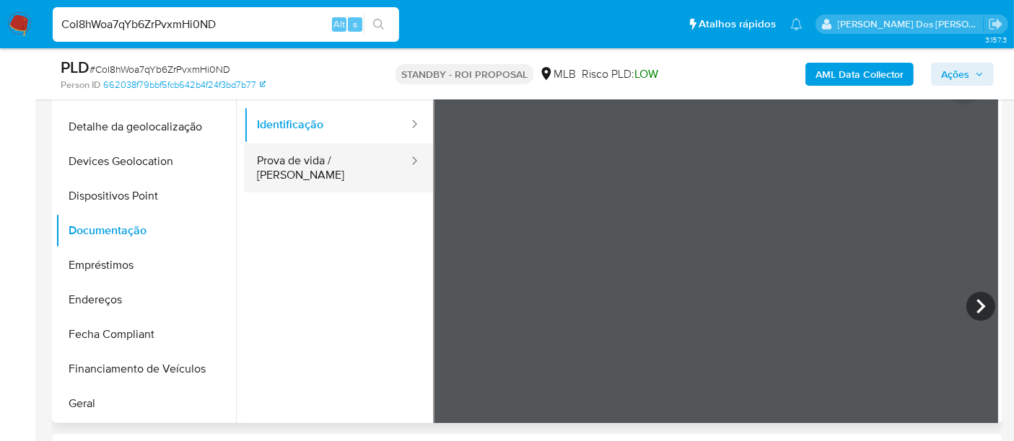
click at [354, 168] on button "Prova de vida / [PERSON_NAME]" at bounding box center [327, 168] width 166 height 49
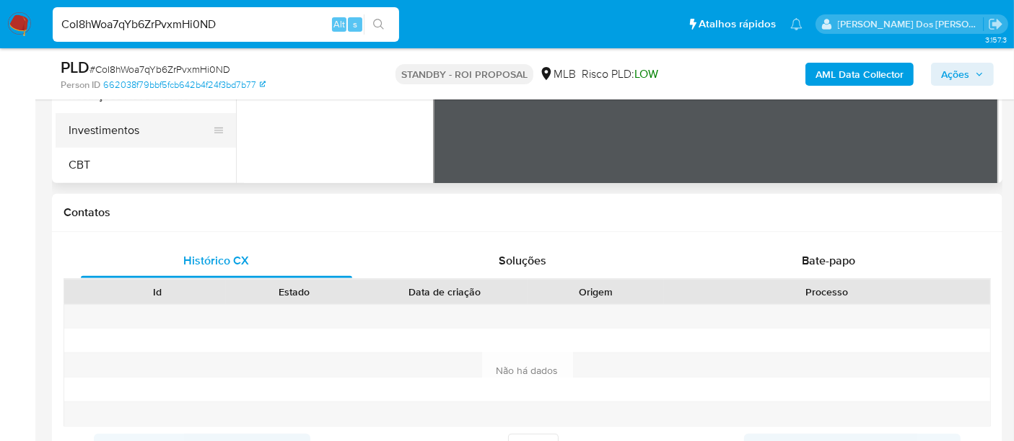
scroll to position [400, 0]
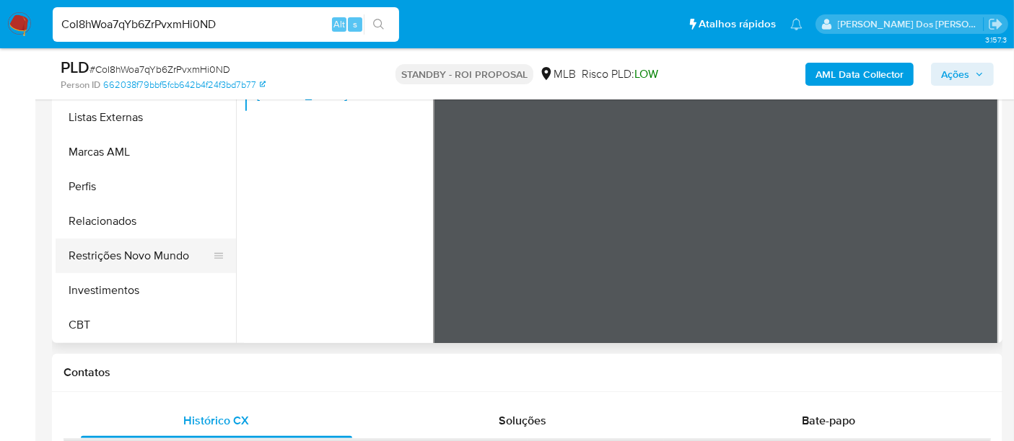
click at [157, 261] on button "Restrições Novo Mundo" at bounding box center [140, 256] width 169 height 35
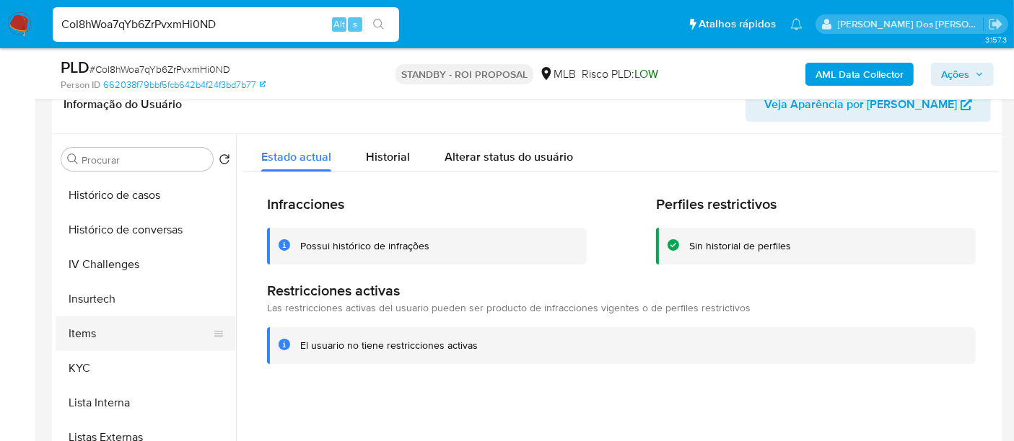
scroll to position [358, 0]
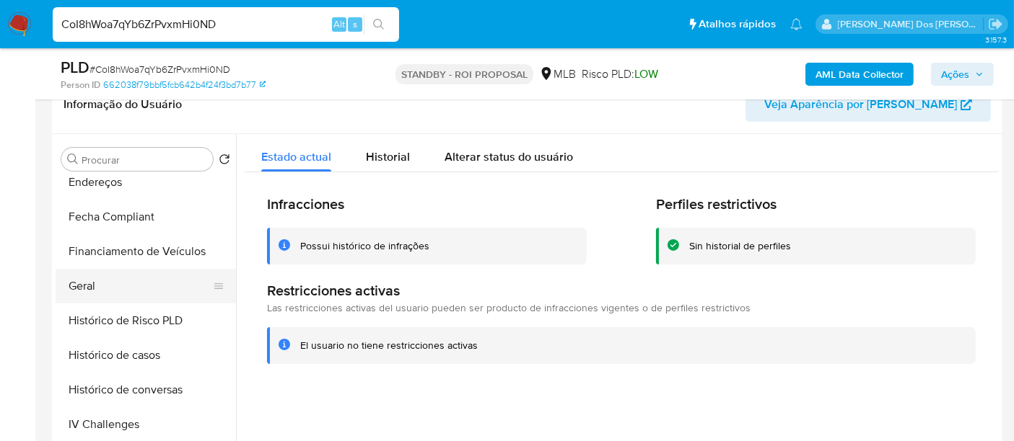
click at [92, 283] on button "Geral" at bounding box center [140, 286] width 169 height 35
